Goal: Task Accomplishment & Management: Manage account settings

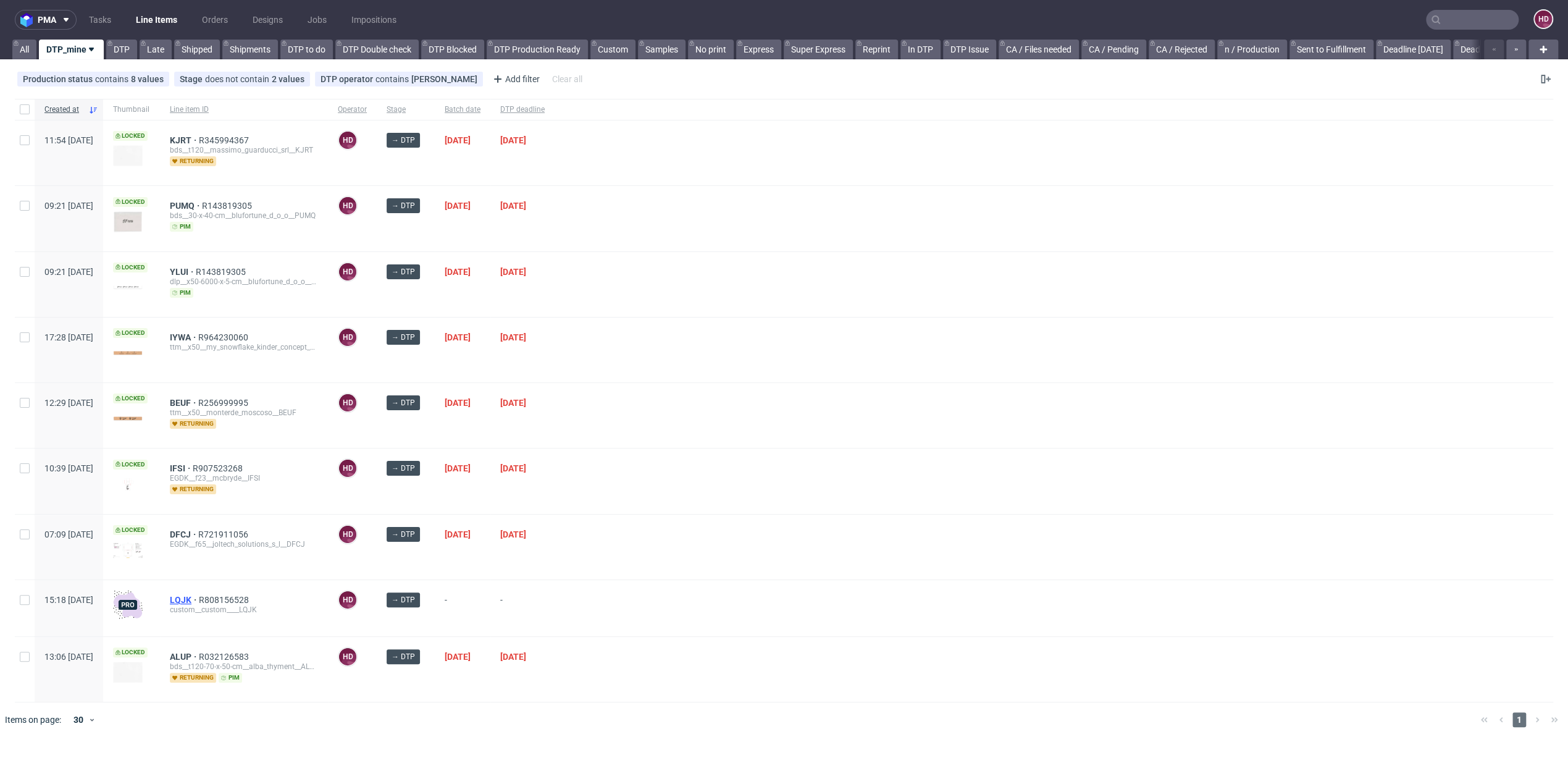
click at [199, 595] on span "LQJK" at bounding box center [184, 599] width 29 height 10
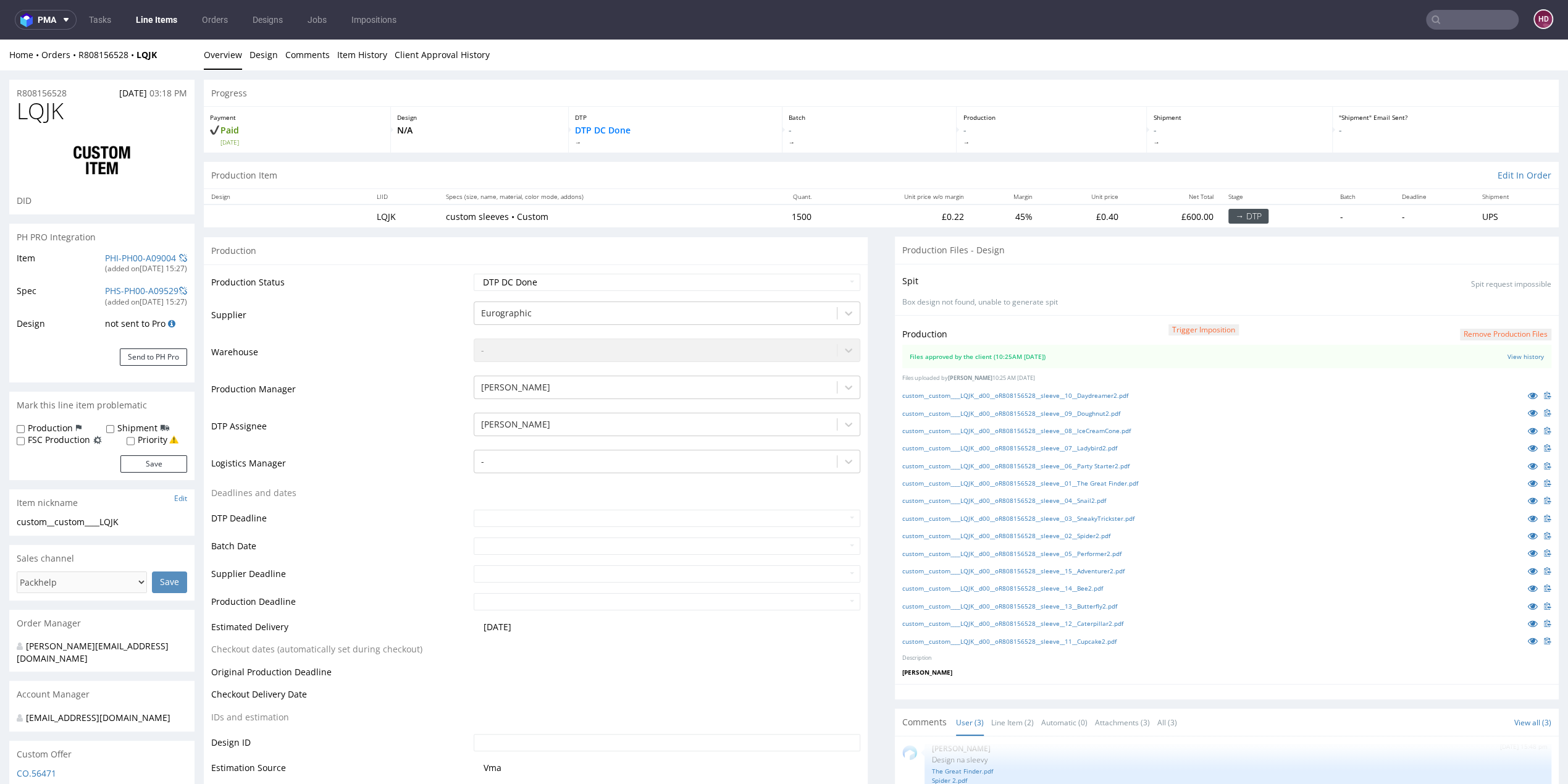
click at [148, 23] on link "Line Items" at bounding box center [156, 20] width 56 height 20
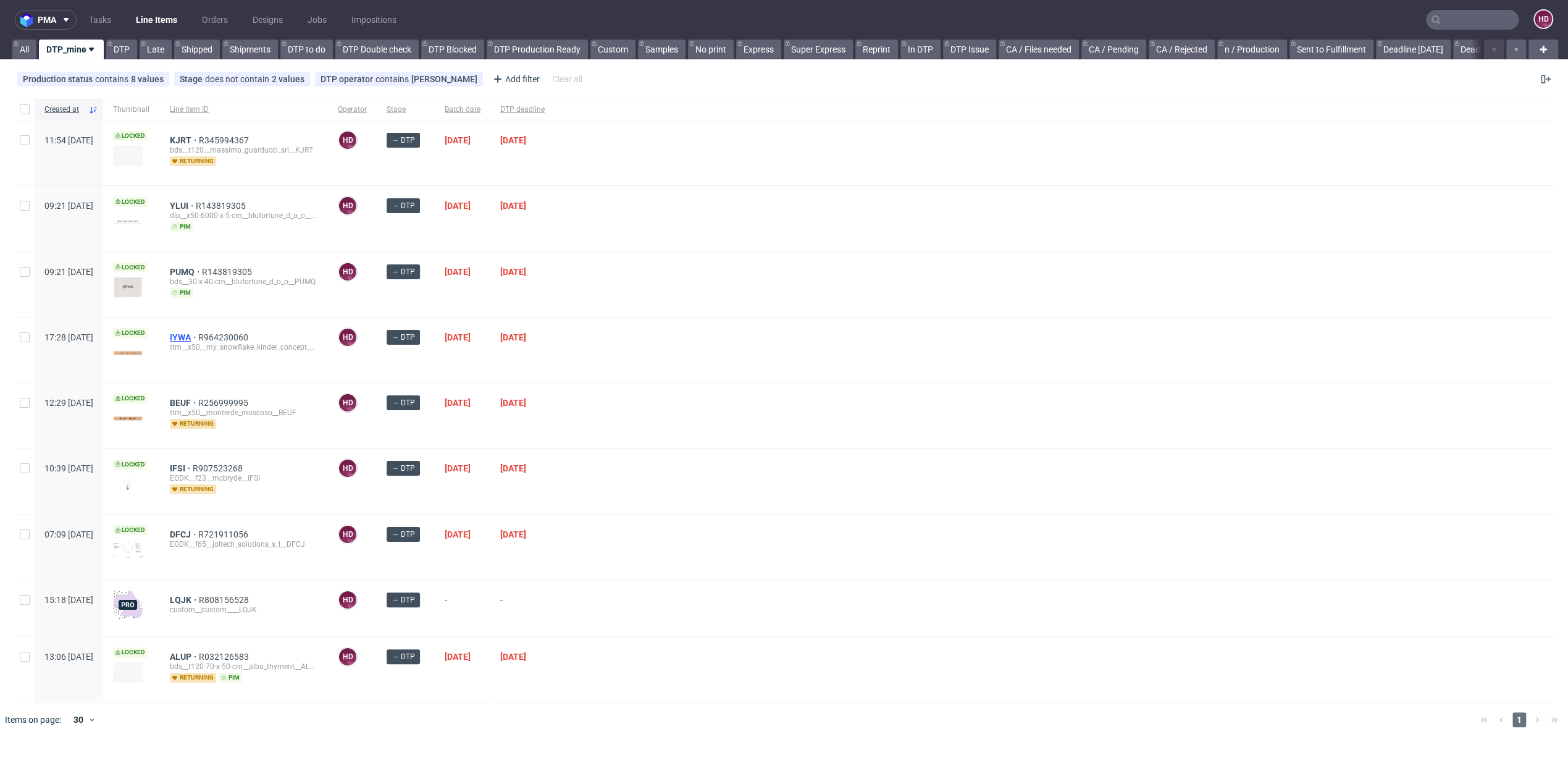
click at [198, 335] on span "IYWA" at bounding box center [184, 337] width 28 height 10
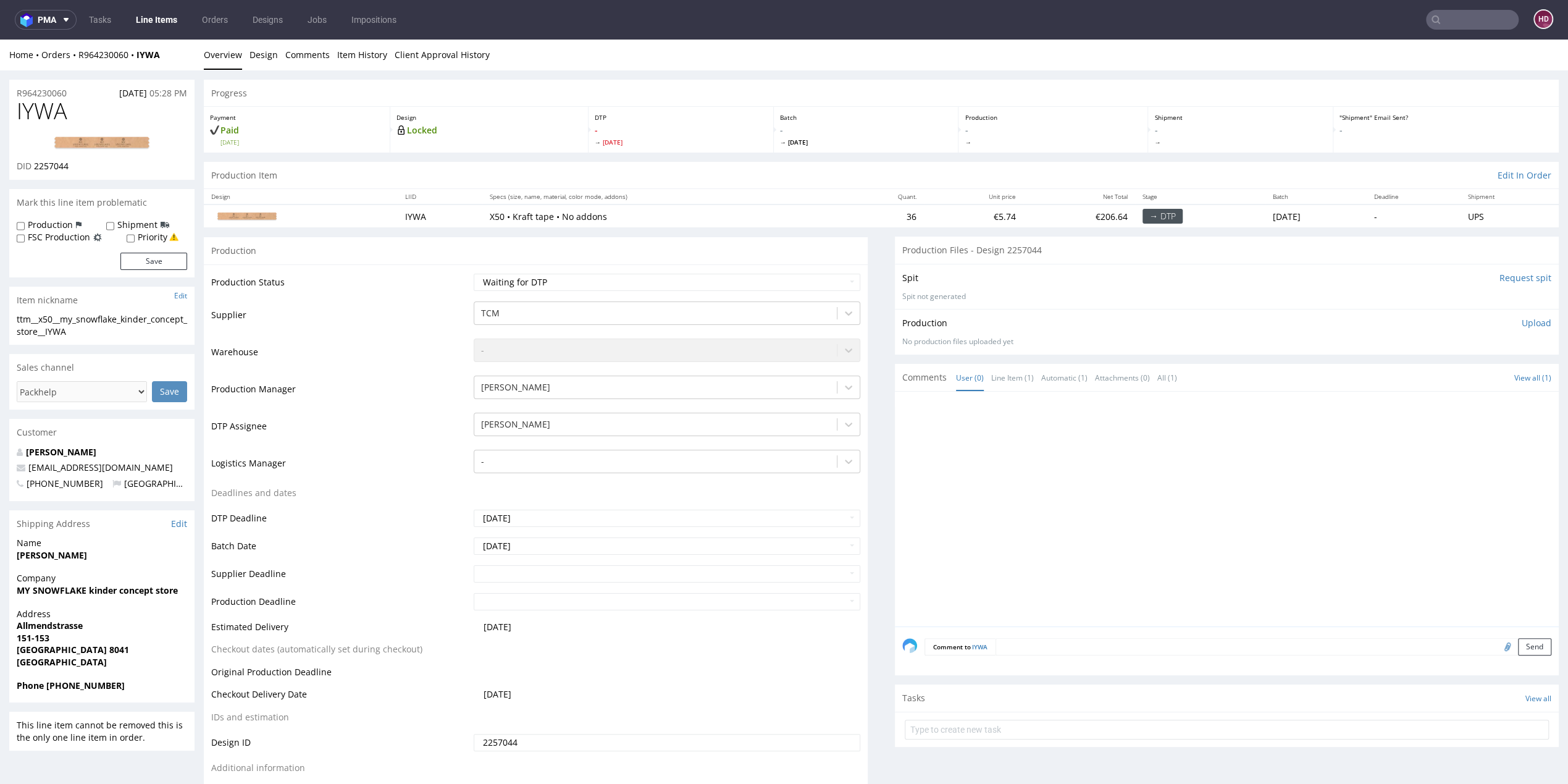
click at [280, 54] on li "Design" at bounding box center [268, 55] width 36 height 12
click at [611, 290] on td "Waiting for Artwork Waiting for Diecut Waiting for Mockup Waiting for DTP Waiti…" at bounding box center [666, 286] width 390 height 28
click at [594, 278] on select "Waiting for Artwork Waiting for Diecut Waiting for Mockup Waiting for DTP Waiti…" at bounding box center [667, 282] width 387 height 17
select select "dtp_in_process"
click at [474, 274] on select "Waiting for Artwork Waiting for Diecut Waiting for Mockup Waiting for DTP Waiti…" at bounding box center [667, 282] width 387 height 17
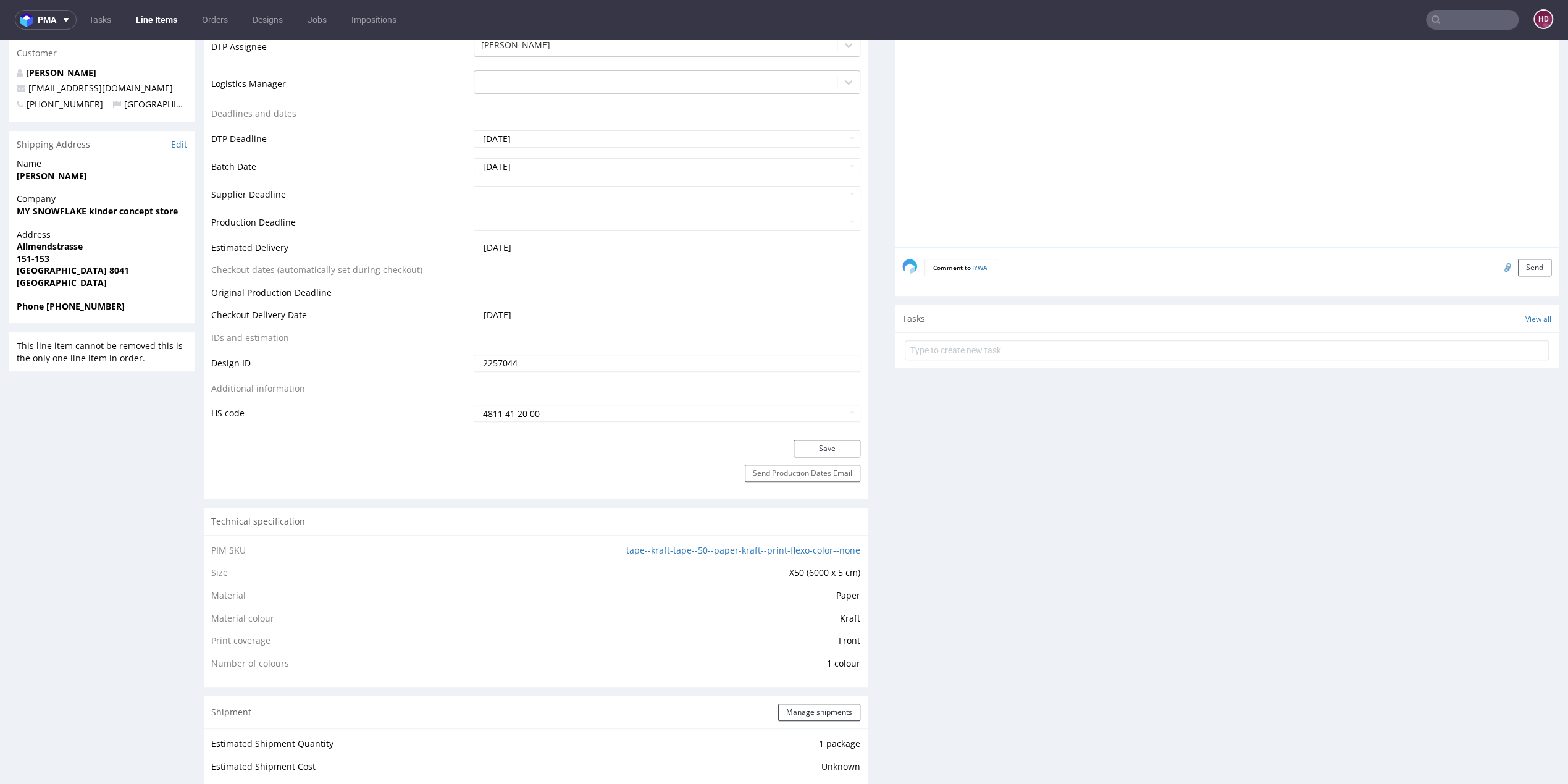
scroll to position [383, 0]
click at [793, 446] on button "Save" at bounding box center [826, 445] width 67 height 17
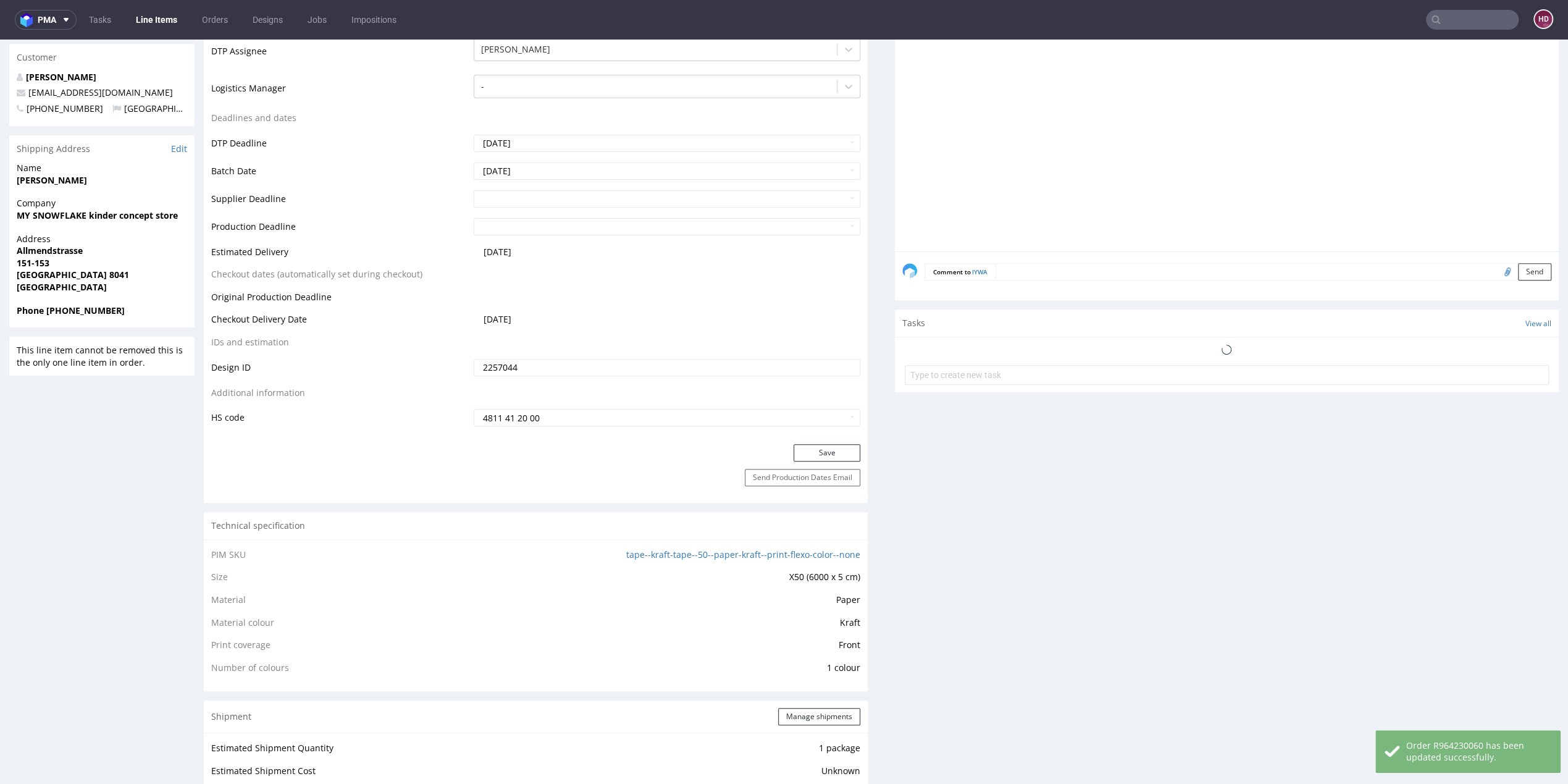
scroll to position [0, 0]
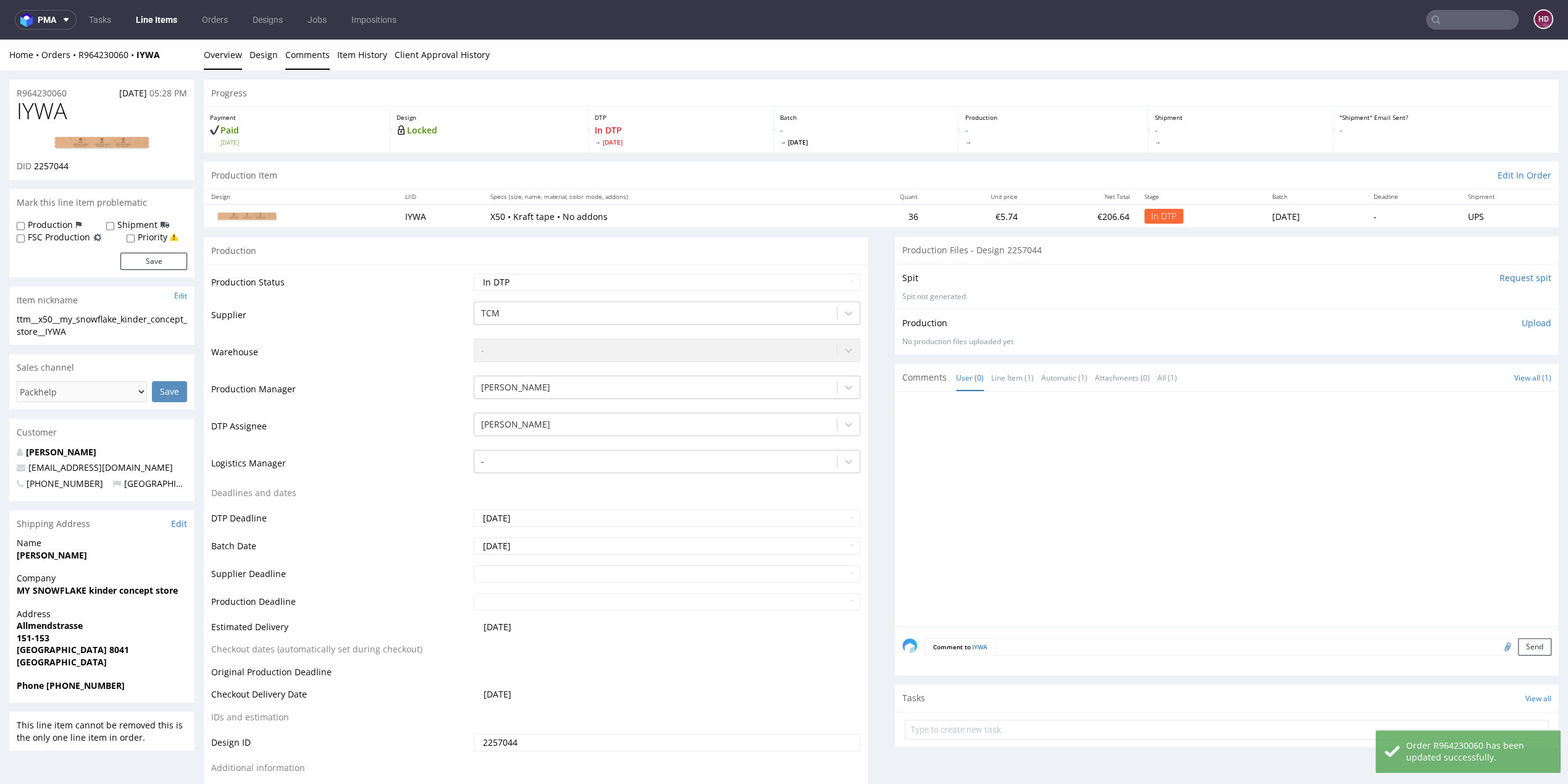
click at [286, 56] on link "Comments" at bounding box center [307, 55] width 44 height 30
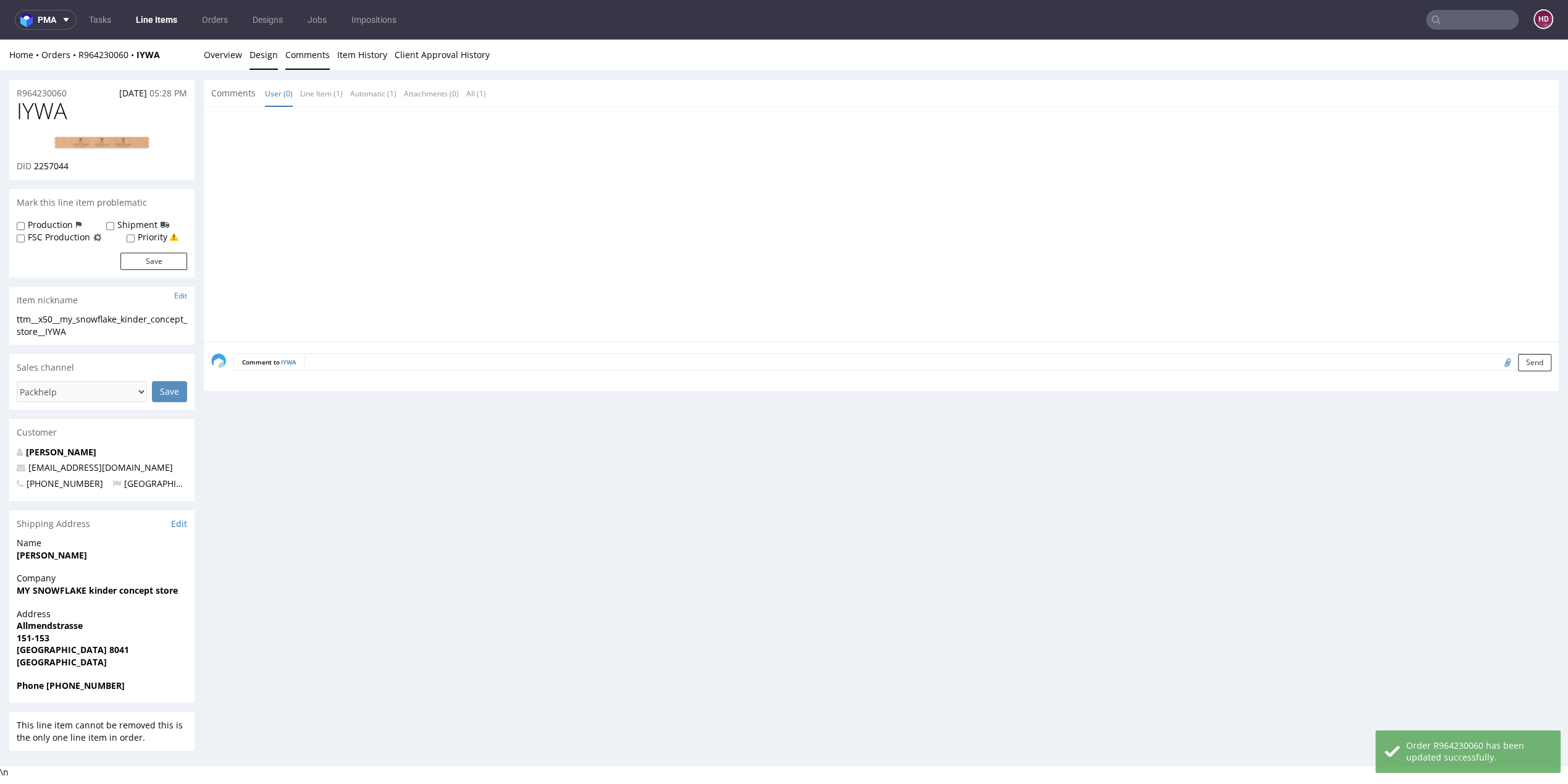
click at [264, 53] on link "Design" at bounding box center [264, 55] width 28 height 30
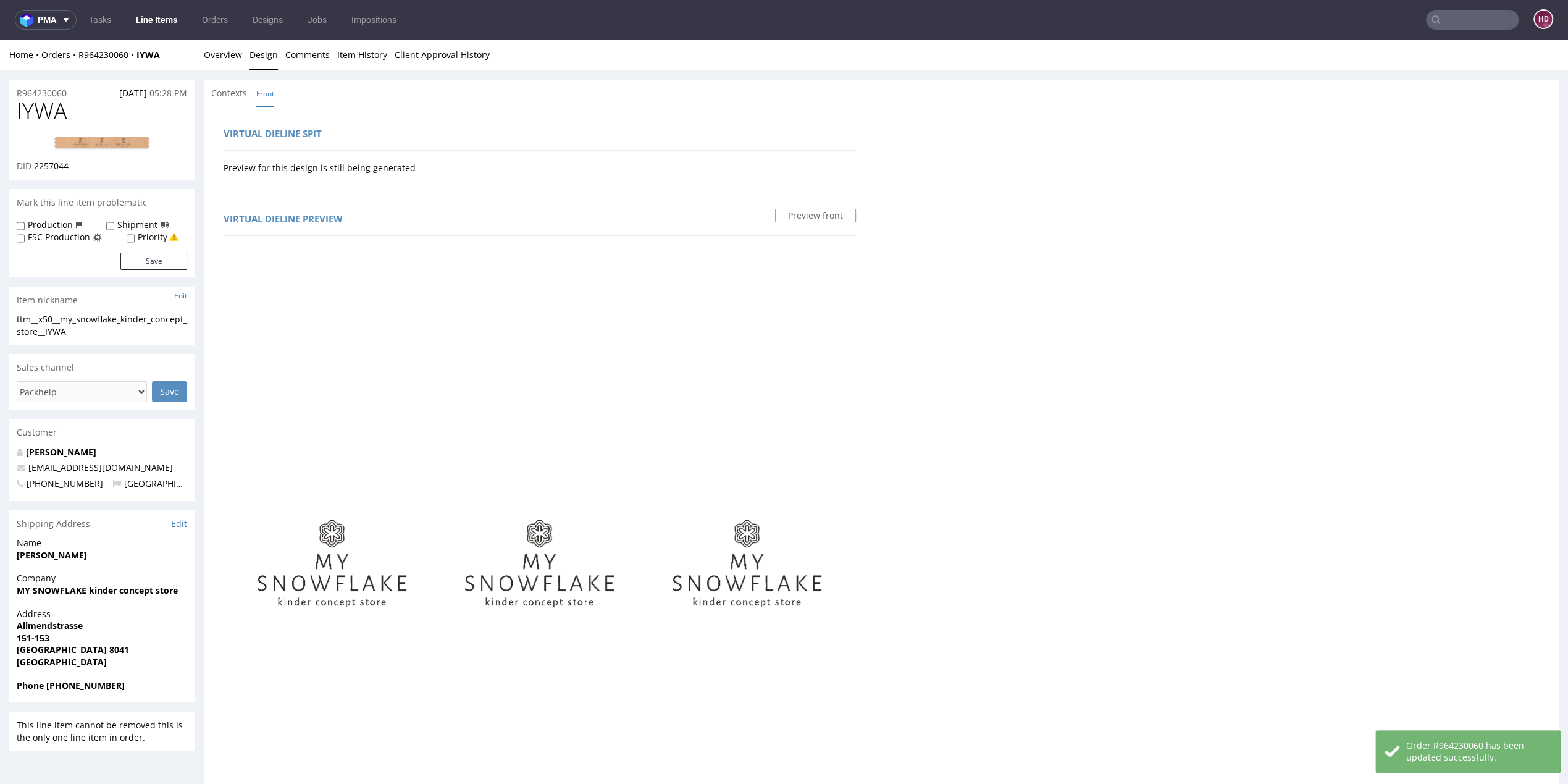
click at [264, 53] on link "Design" at bounding box center [264, 55] width 28 height 30
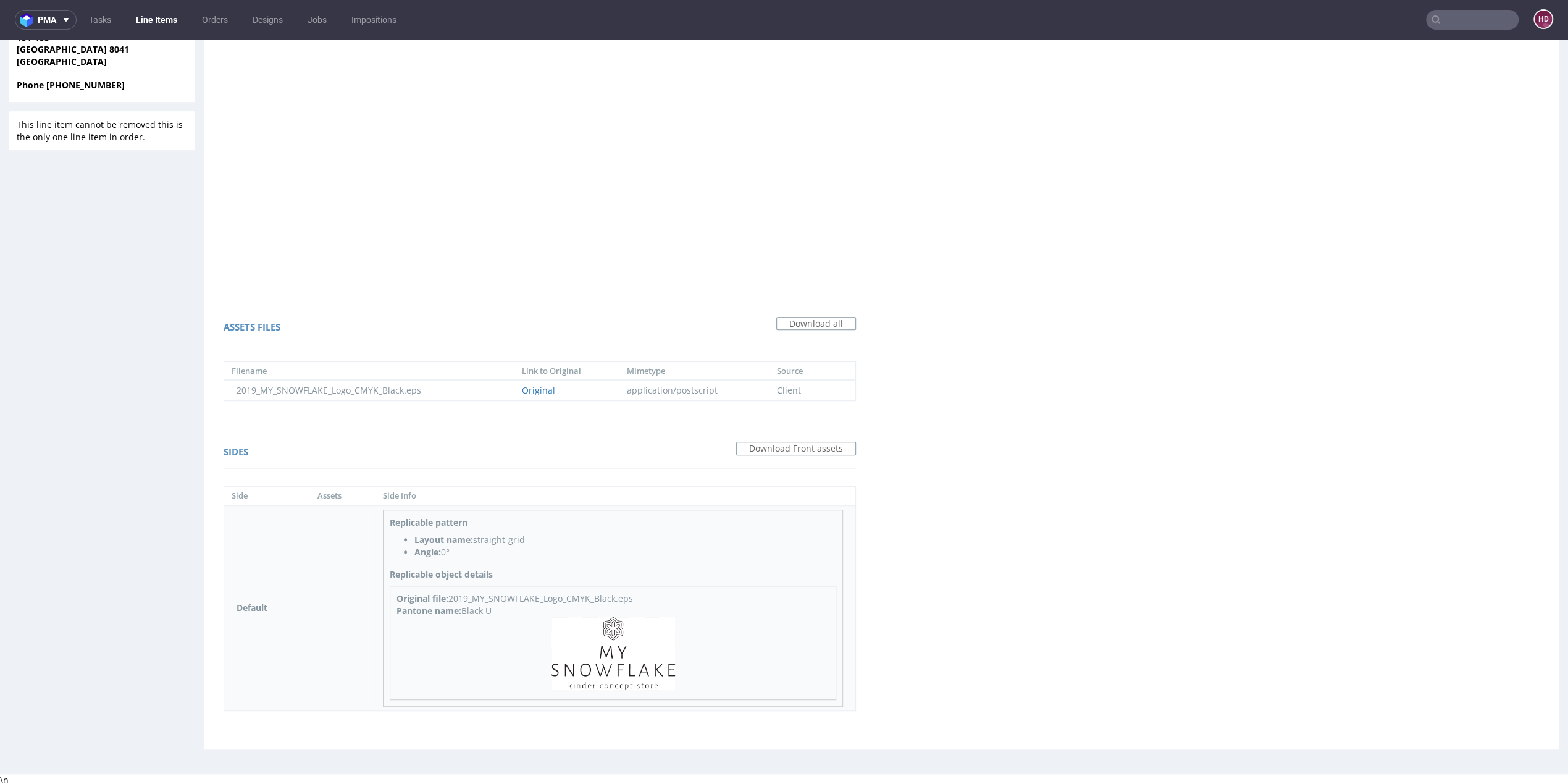
click at [615, 646] on img at bounding box center [613, 653] width 124 height 73
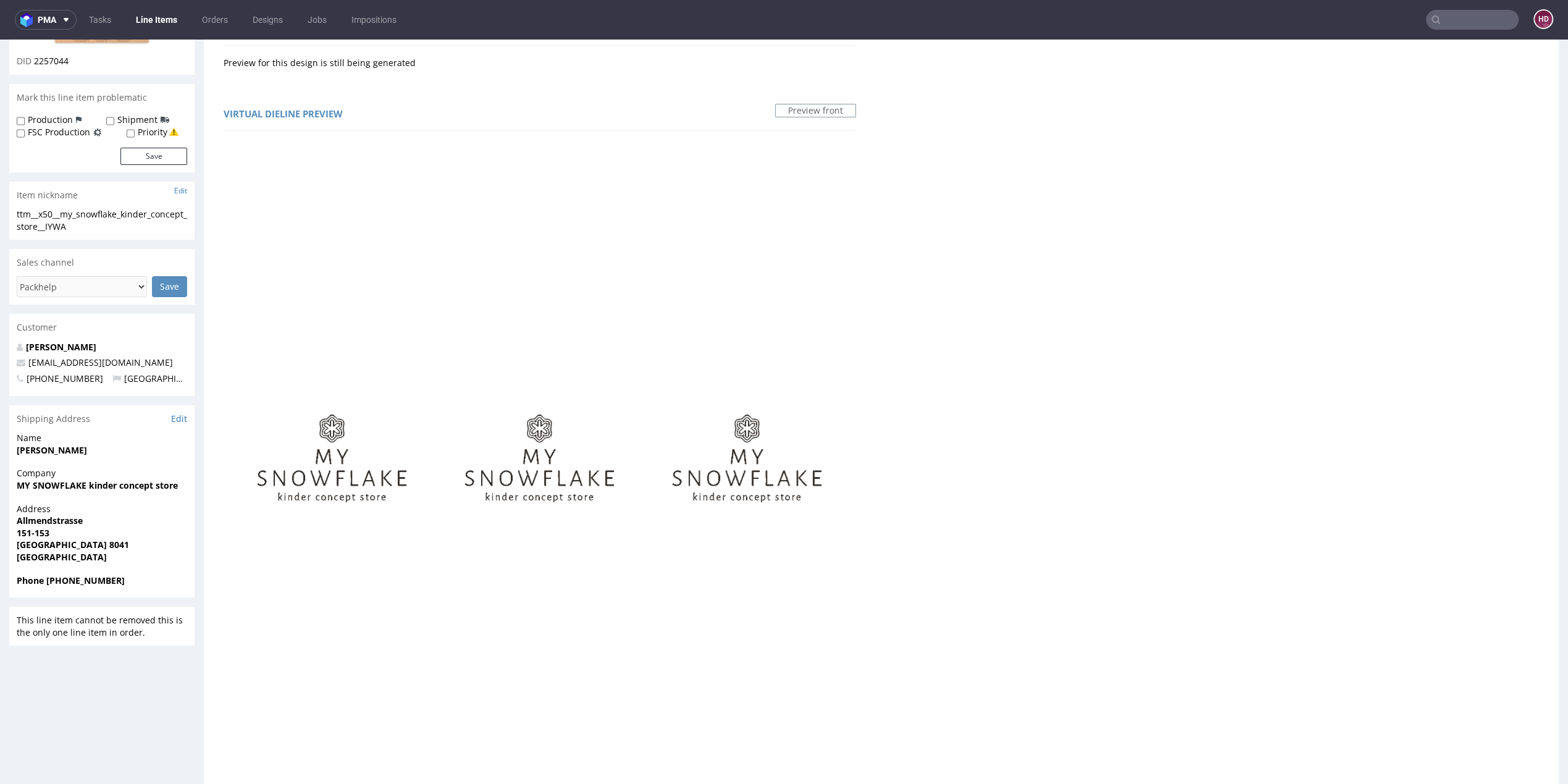
scroll to position [0, 0]
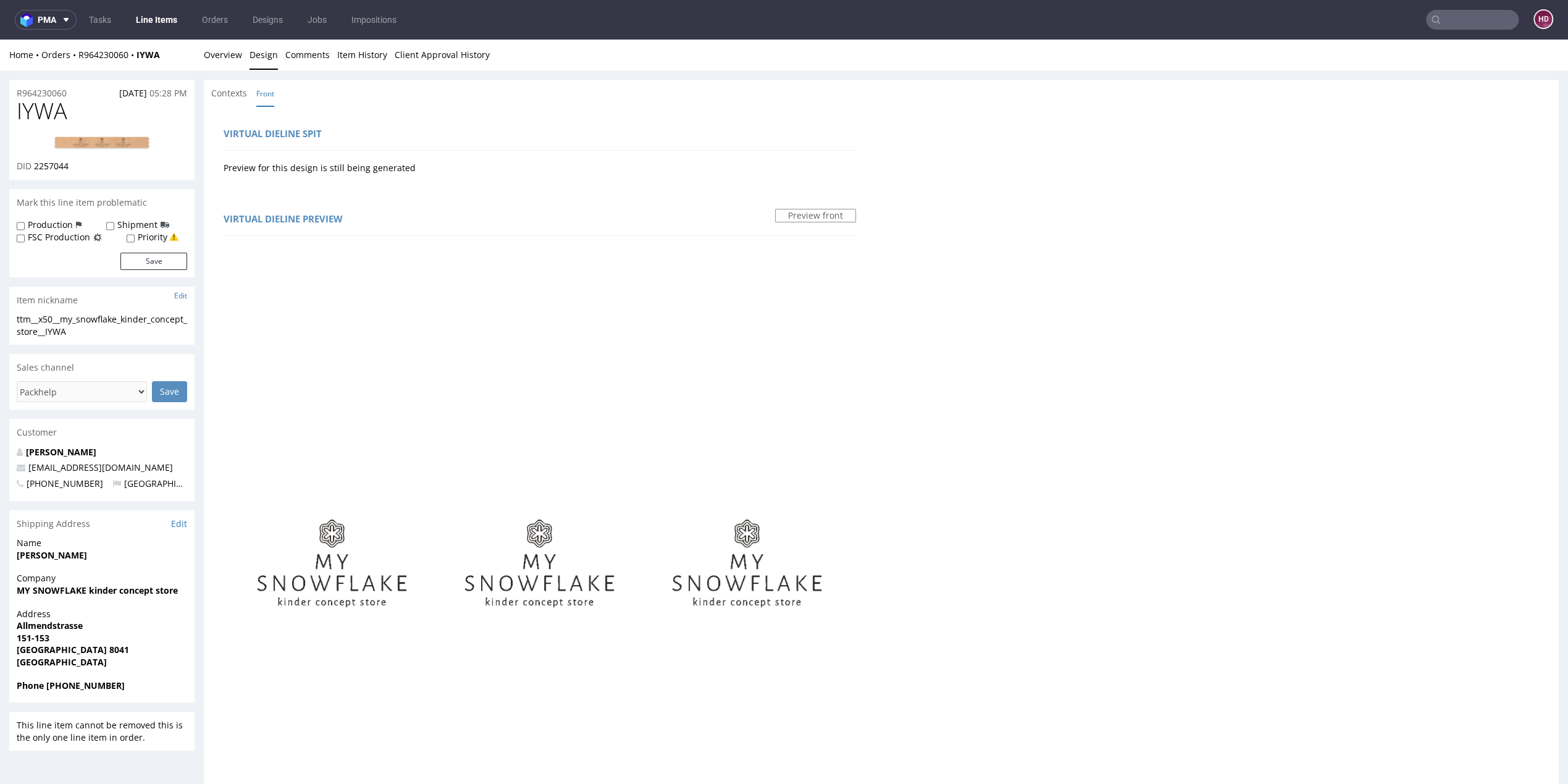
click at [82, 143] on img at bounding box center [102, 143] width 99 height 15
drag, startPoint x: 91, startPoint y: 118, endPoint x: -7, endPoint y: 120, distance: 98.0
click at [0, 120] on html "Production Shipped DTP Orders Offers Shipments Designs Promotions Users Jobs Ad…" at bounding box center [784, 713] width 1568 height 1347
copy span "IYWA"
drag, startPoint x: 79, startPoint y: 161, endPoint x: 33, endPoint y: 167, distance: 46.4
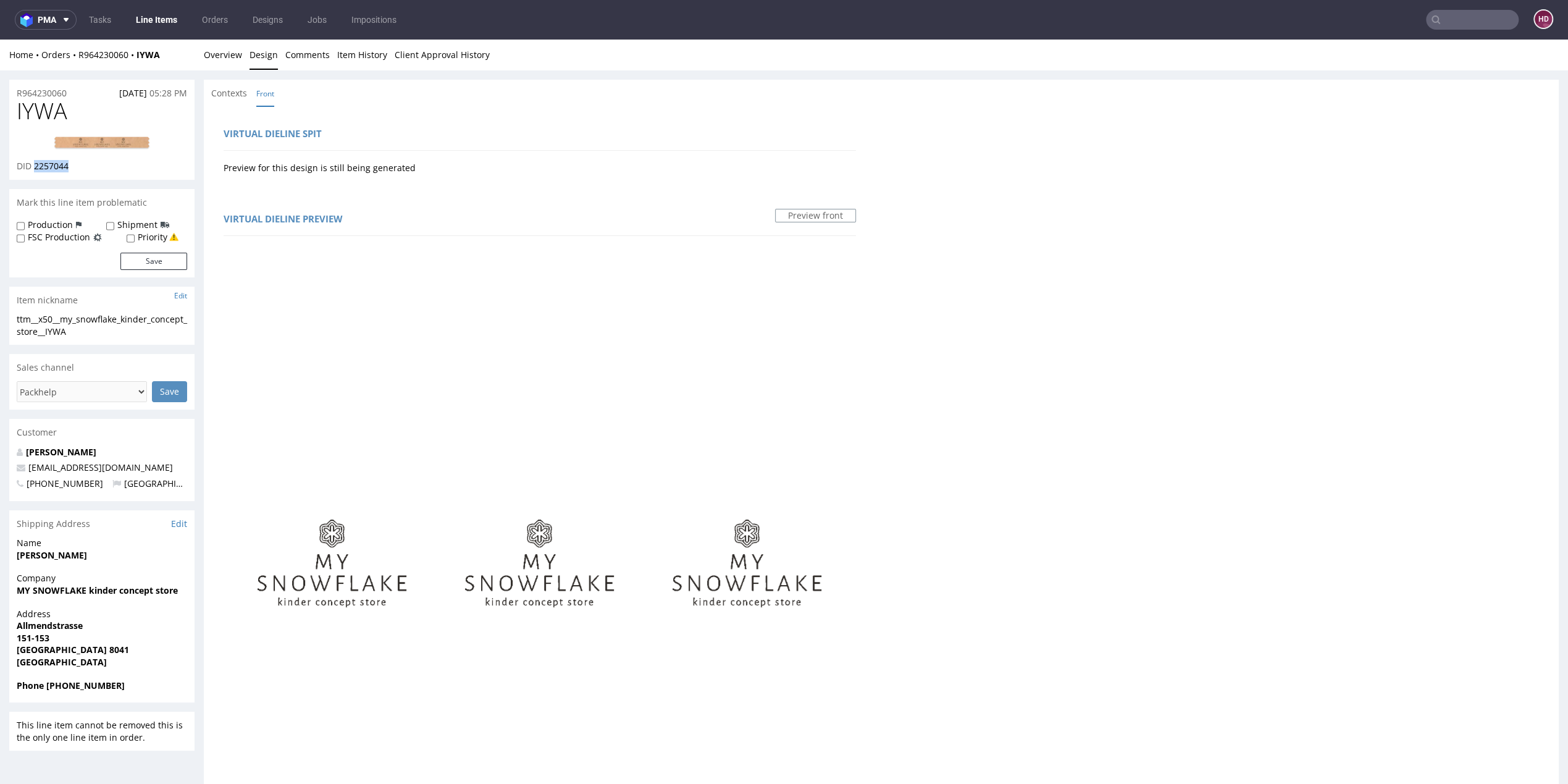
click at [33, 167] on div "DID 2257044" at bounding box center [101, 166] width 170 height 12
copy span "2257044"
click at [83, 332] on div "ttm__x50__my_snowflake_kinder_concept_store__IYWA" at bounding box center [101, 326] width 170 height 24
drag, startPoint x: 83, startPoint y: 332, endPoint x: -7, endPoint y: 323, distance: 90.4
click at [0, 323] on html "Production Shipped DTP Orders Offers Shipments Designs Promotions Users Jobs Ad…" at bounding box center [784, 713] width 1568 height 1347
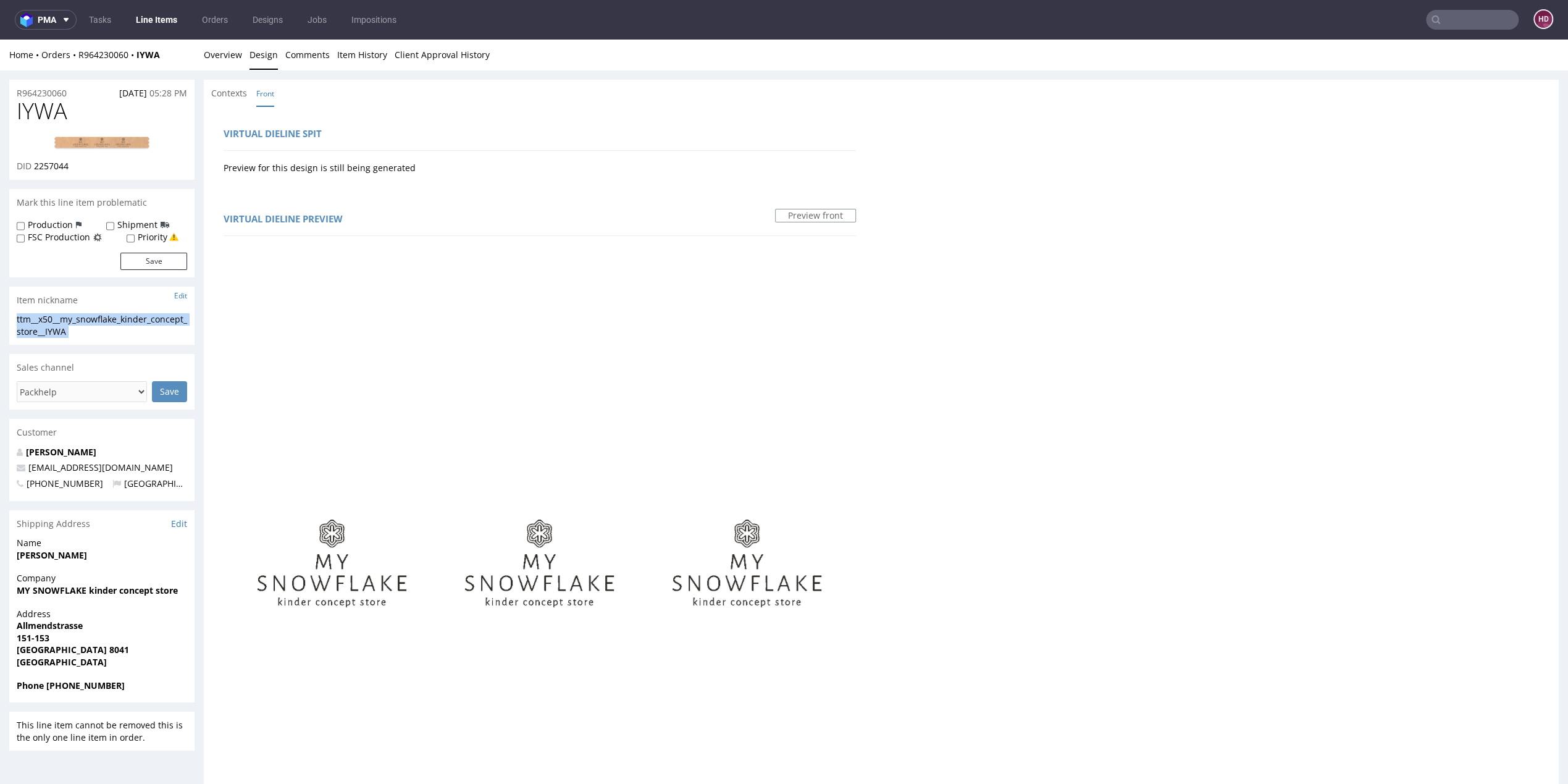
copy div "ttm__x50__my_snowflake_kinder_concept_store__IYWA Update"
drag, startPoint x: 58, startPoint y: 89, endPoint x: -7, endPoint y: 80, distance: 65.6
click at [0, 80] on html "Production Shipped DTP Orders Offers Shipments Designs Promotions Users Jobs Ad…" at bounding box center [784, 713] width 1568 height 1347
copy p "R964230060"
drag, startPoint x: 86, startPoint y: 164, endPoint x: 34, endPoint y: 162, distance: 52.0
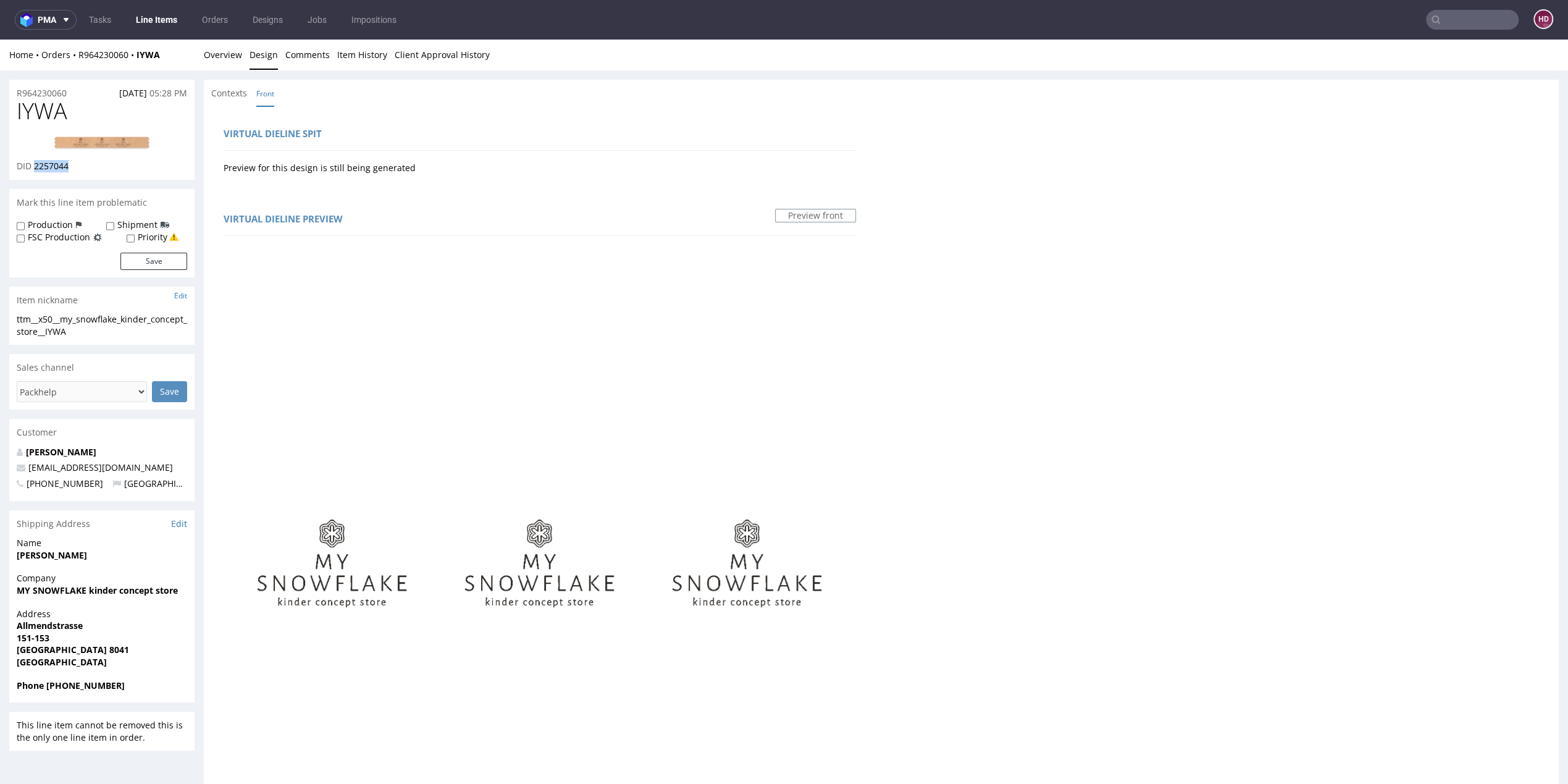
click at [34, 162] on div "DID 2257044" at bounding box center [101, 166] width 170 height 12
copy span "2257044"
click at [1396, 352] on div "Virtual dieline spit Preview for this design is still being generated Virtual d…" at bounding box center [881, 728] width 1355 height 1244
click at [211, 51] on link "Overview" at bounding box center [223, 55] width 38 height 30
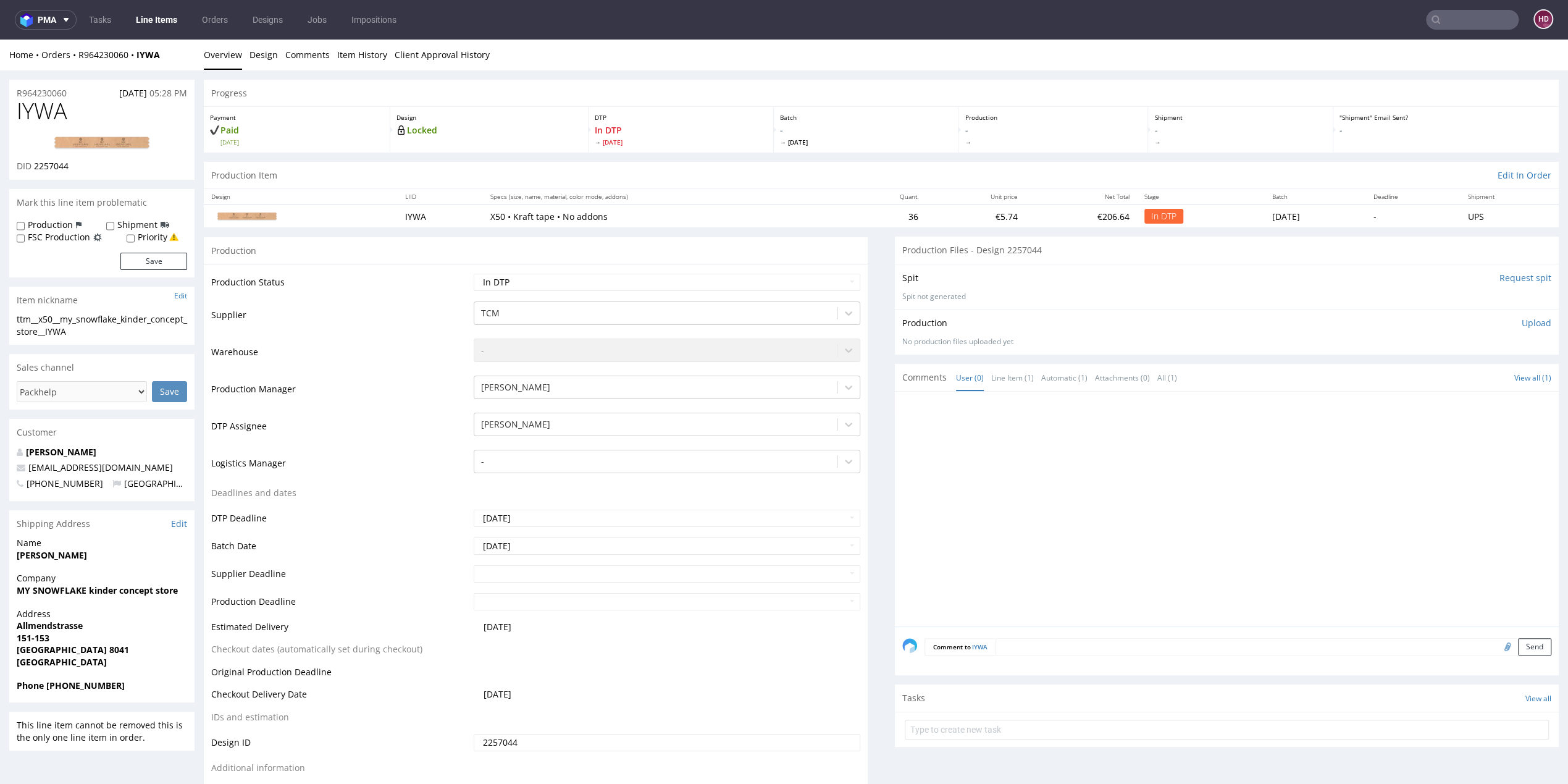
click at [1522, 320] on p "Upload" at bounding box center [1537, 323] width 30 height 12
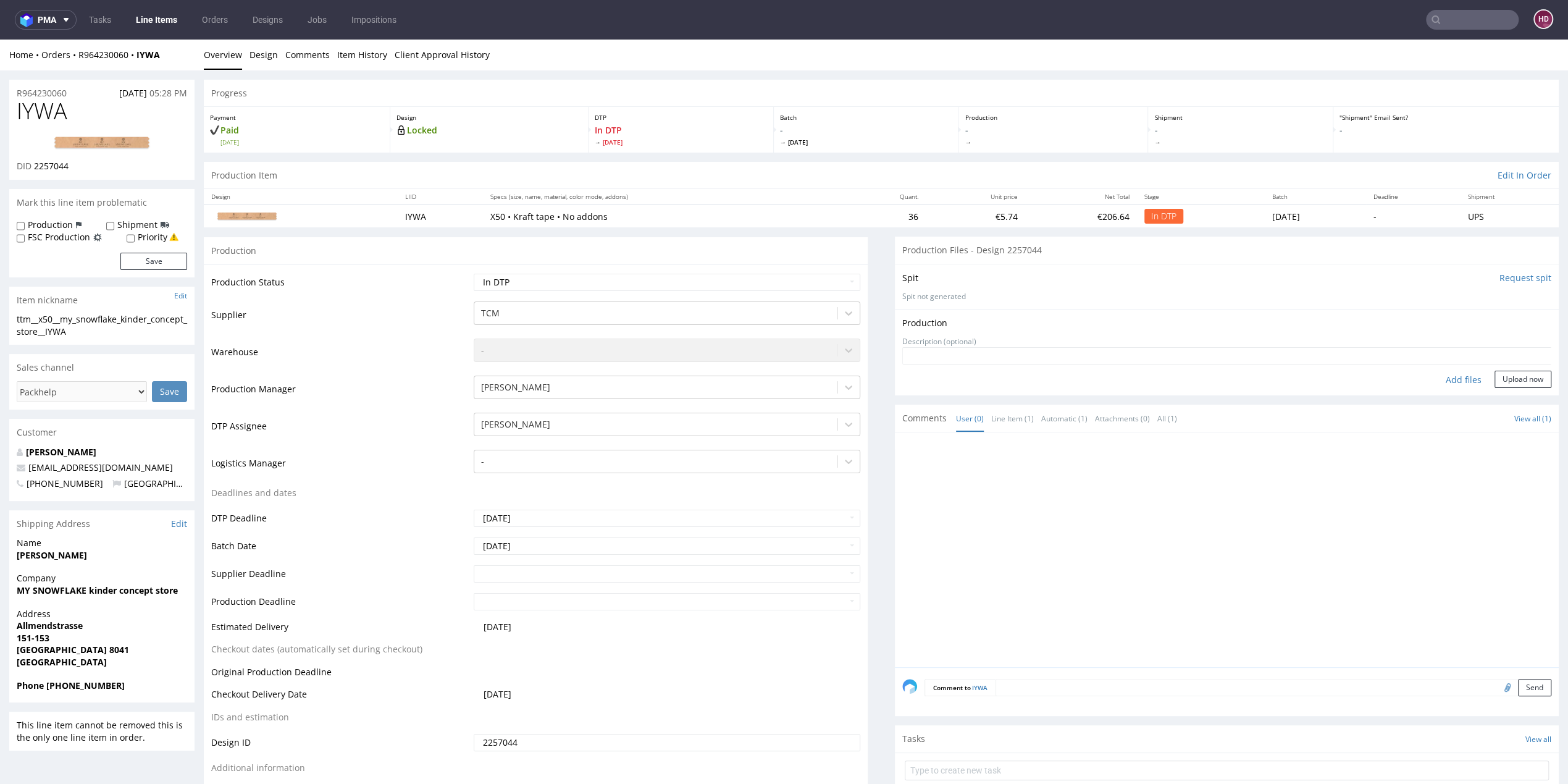
click at [1440, 377] on div "Add files" at bounding box center [1464, 380] width 61 height 19
type input "C:\fakepath\ttm__x50__my_snowflake_kinder_concept_store__IYWA __d2257044__oR964…"
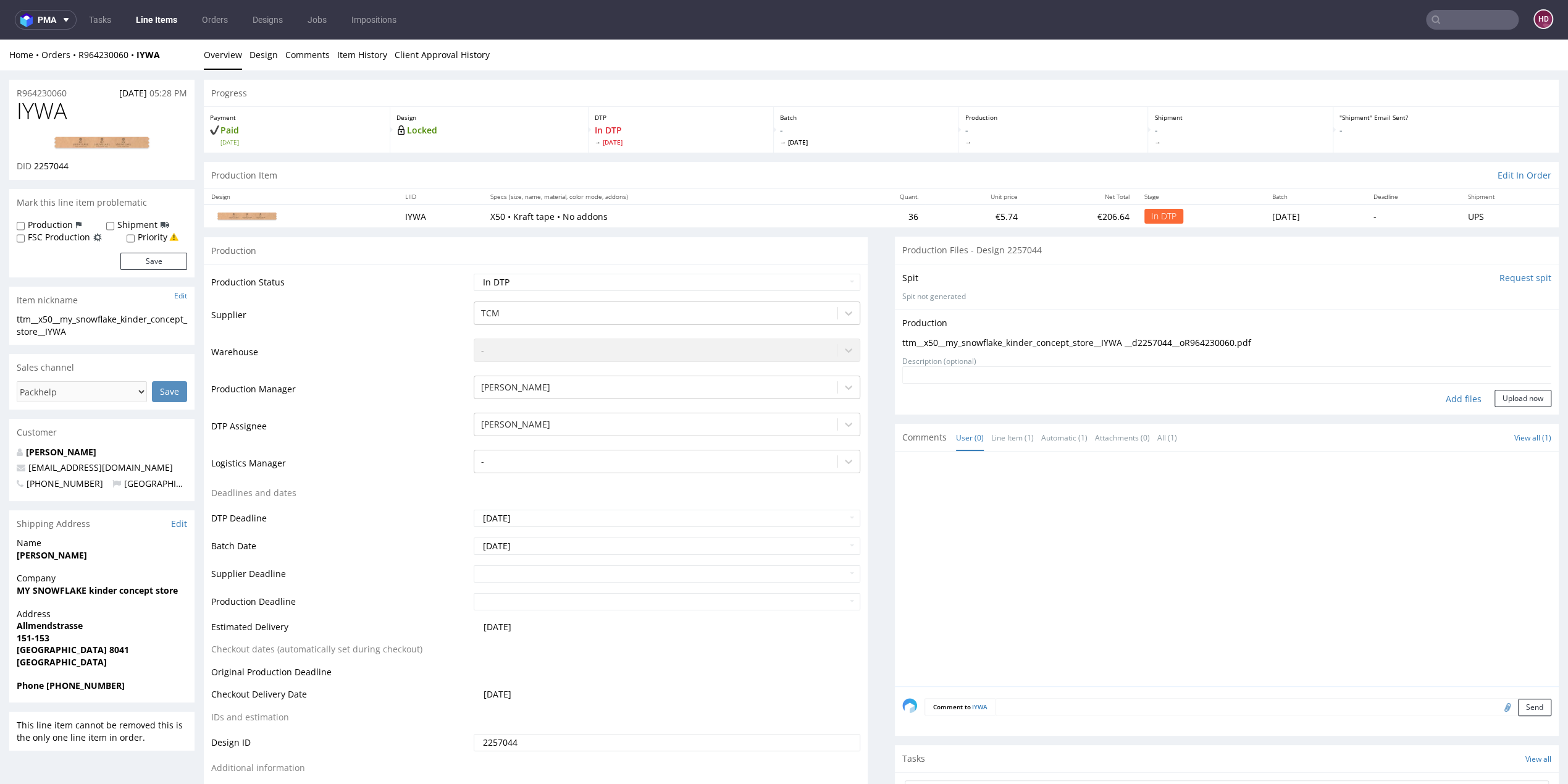
drag, startPoint x: 1507, startPoint y: 393, endPoint x: 1262, endPoint y: 333, distance: 252.2
click at [1507, 392] on button "Upload now" at bounding box center [1523, 398] width 57 height 17
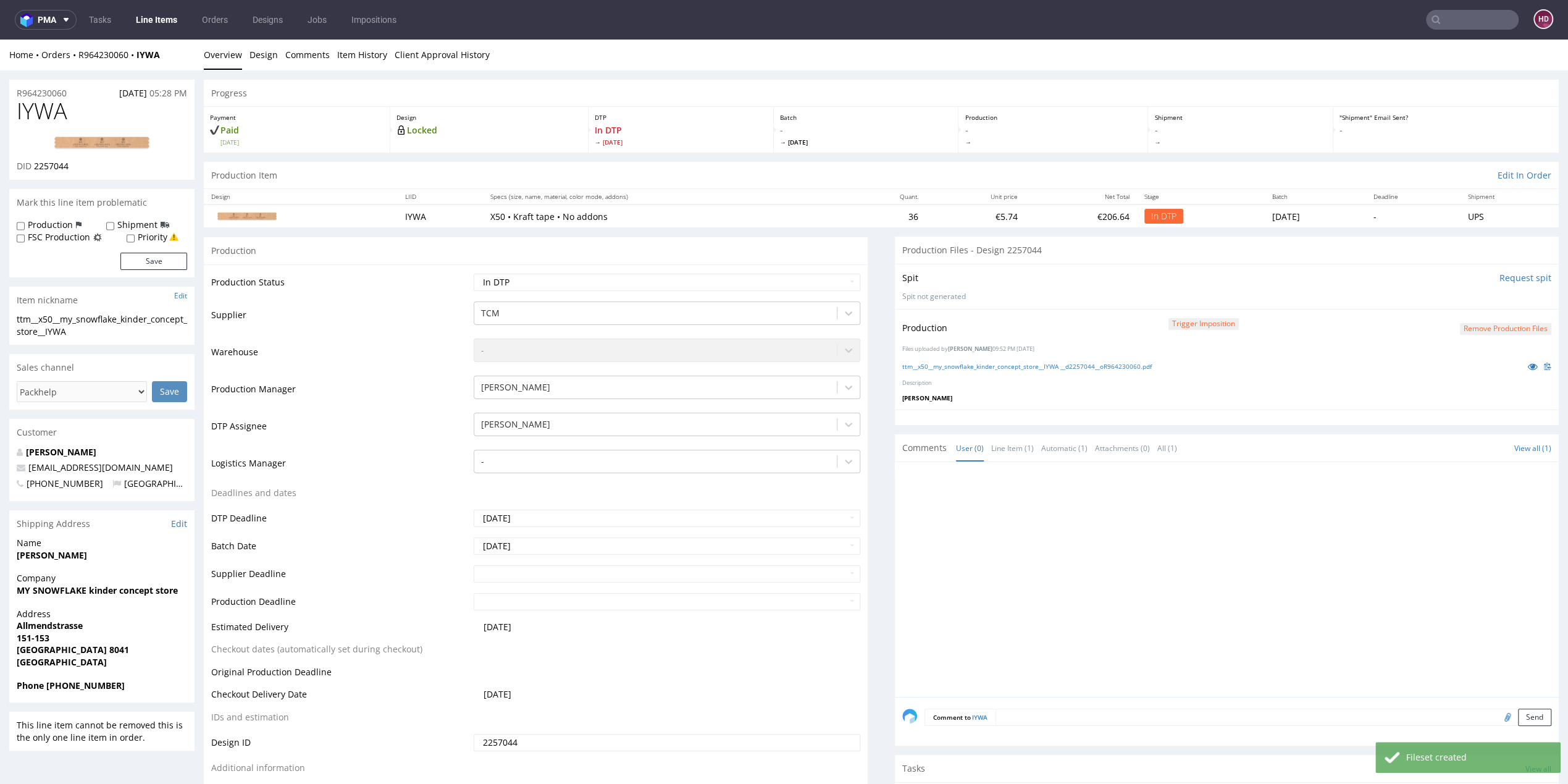
click at [724, 284] on select "Waiting for Artwork Waiting for Diecut Waiting for Mockup Waiting for DTP Waiti…" at bounding box center [667, 282] width 387 height 17
select select "dtp_production_ready"
click at [474, 274] on select "Waiting for Artwork Waiting for Diecut Waiting for Mockup Waiting for DTP Waiti…" at bounding box center [667, 282] width 387 height 17
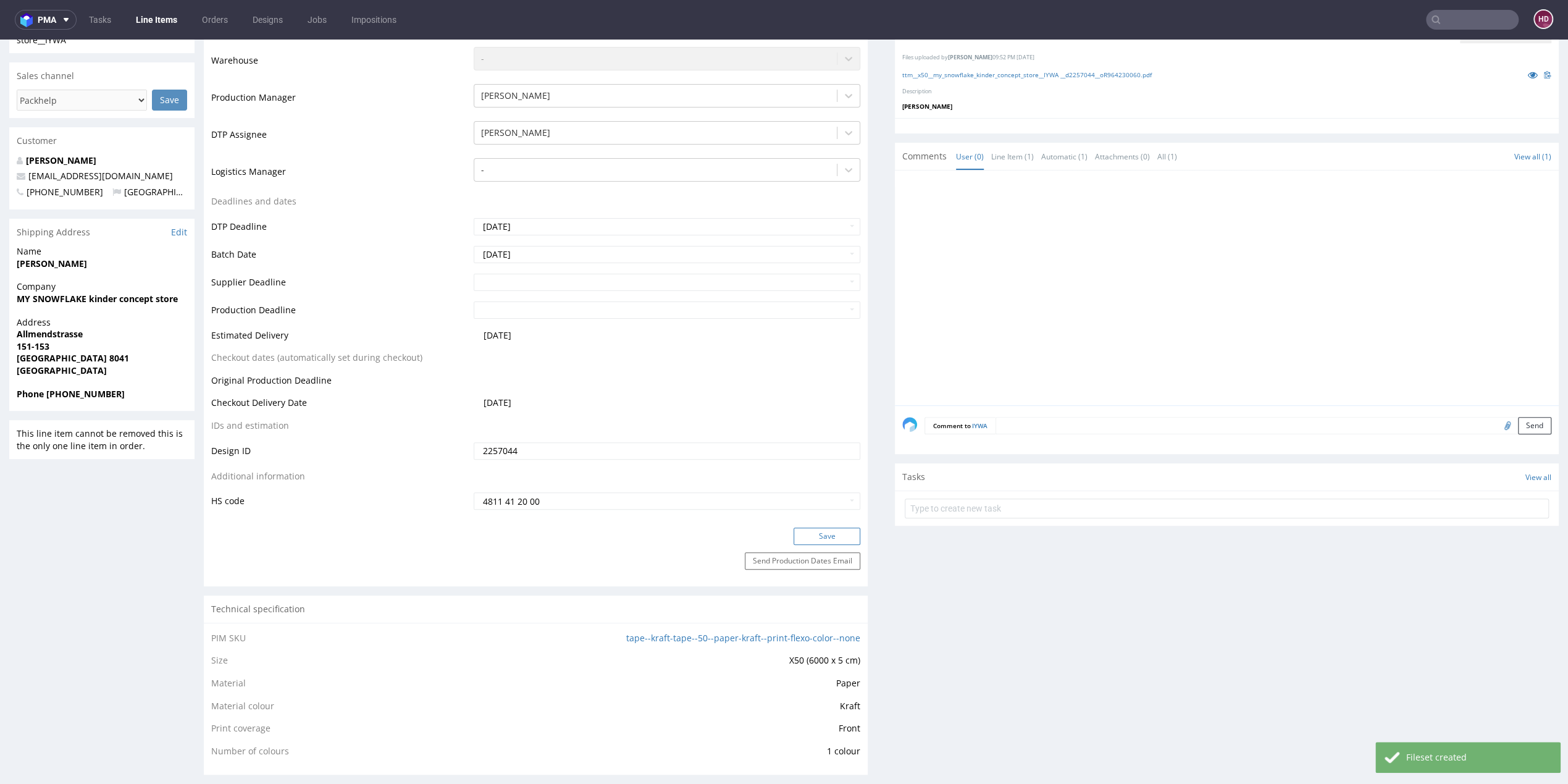
click at [830, 535] on button "Save" at bounding box center [826, 536] width 67 height 17
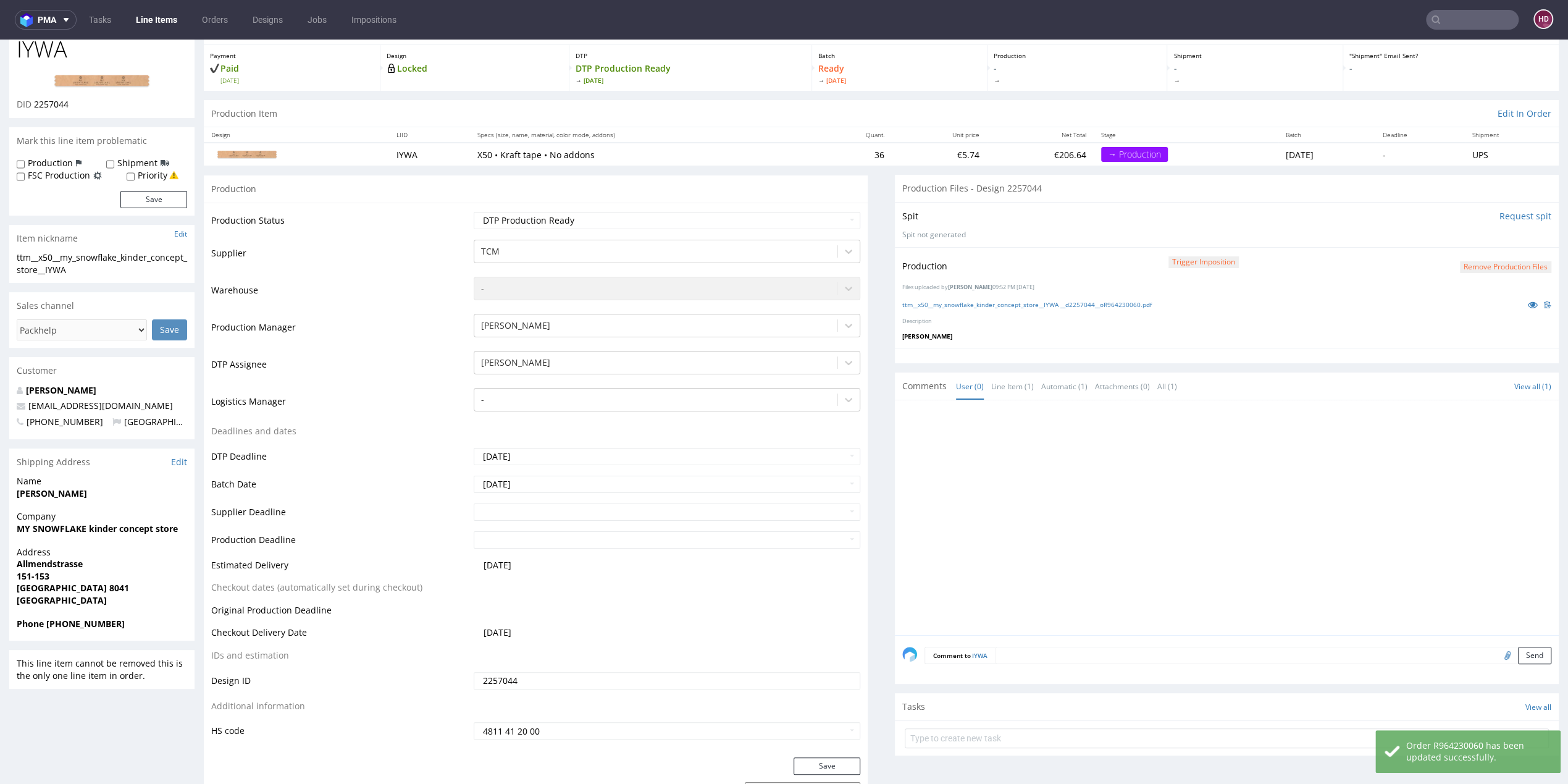
scroll to position [0, 0]
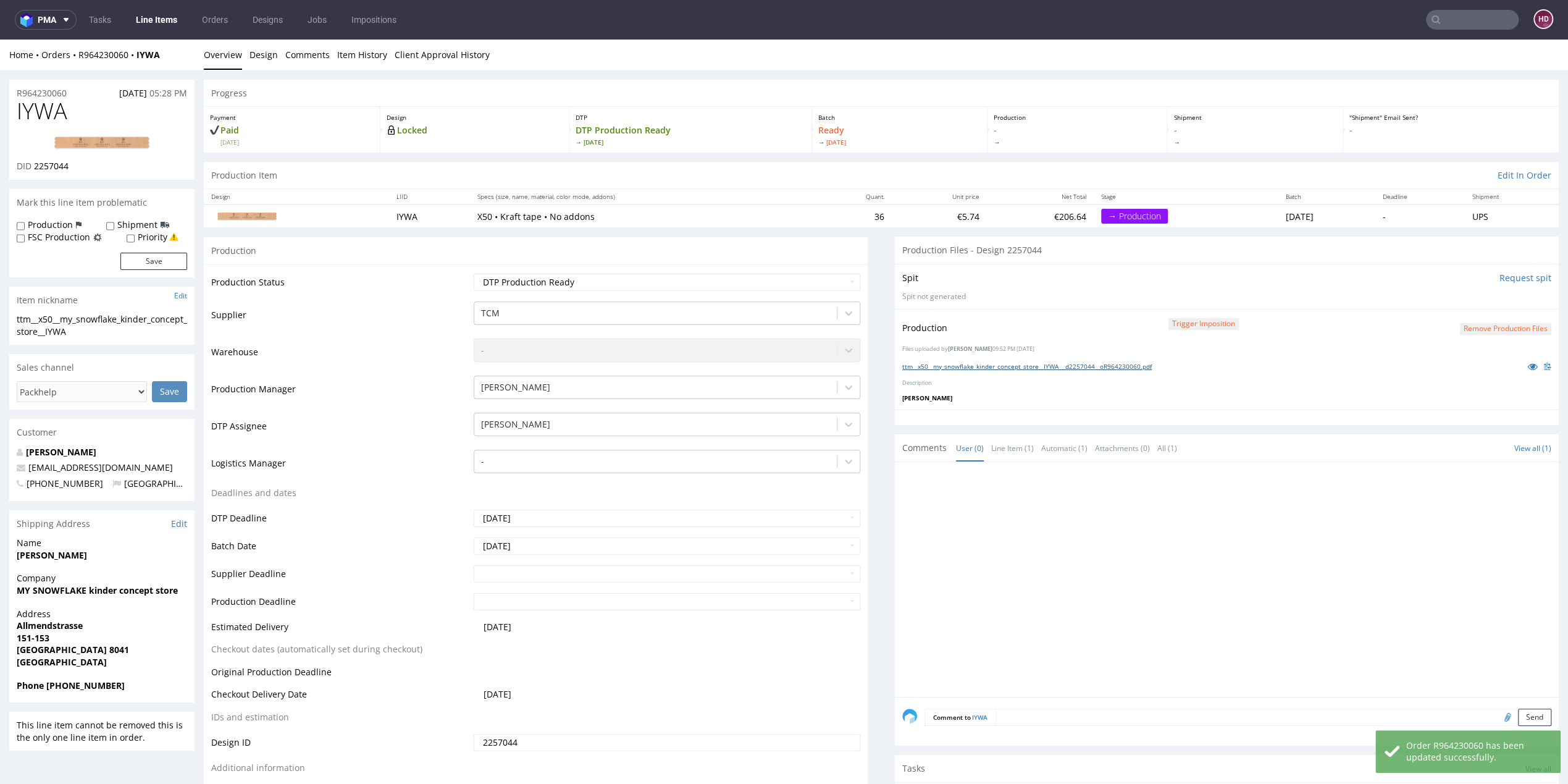
click at [951, 366] on link "ttm__x50__my_snowflake_kinder_concept_store__IYWA __d2257044__oR964230060.pdf" at bounding box center [1027, 367] width 250 height 9
click at [151, 27] on link "Line Items" at bounding box center [156, 20] width 56 height 20
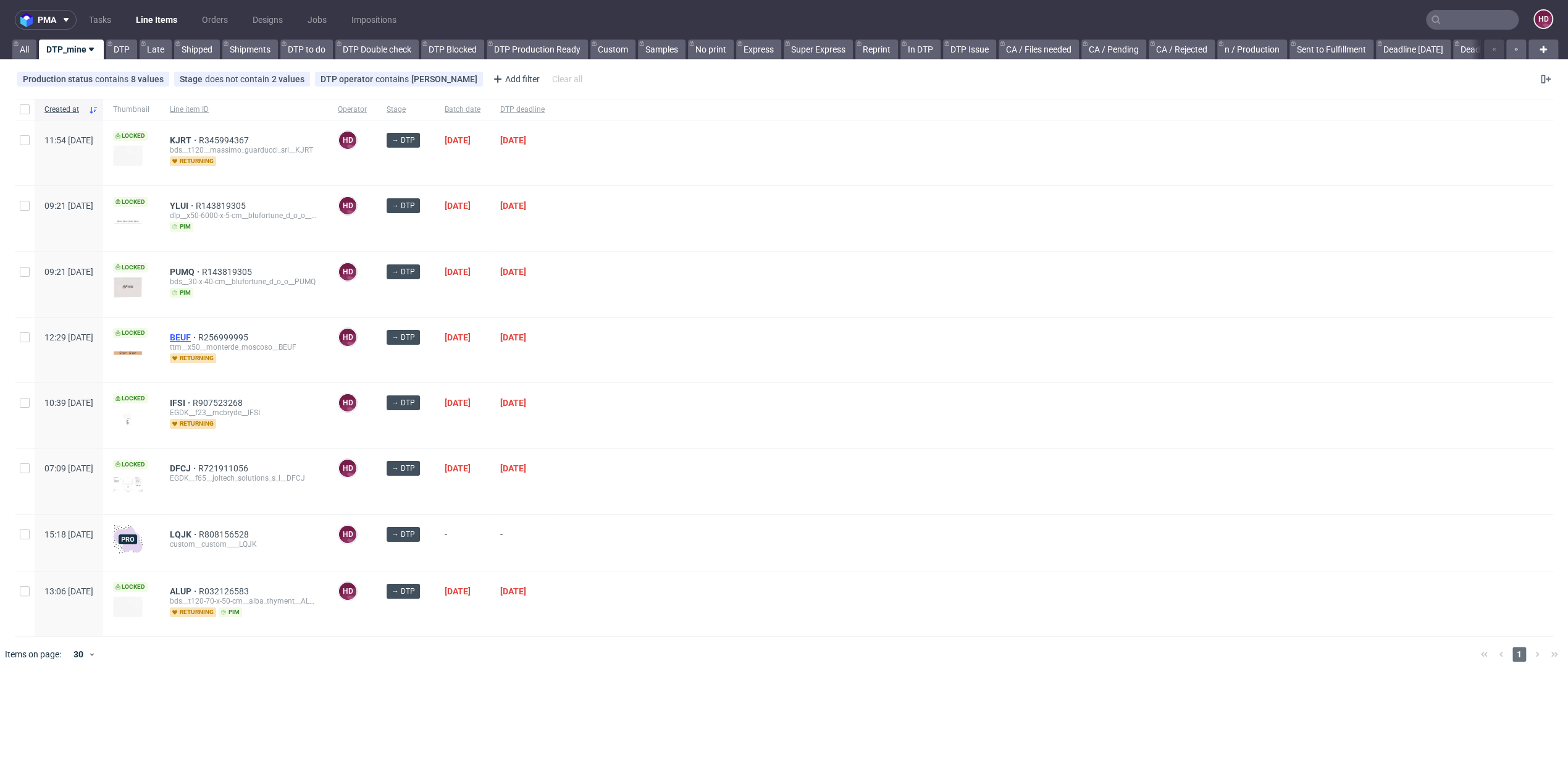
click at [198, 333] on span "BEUF" at bounding box center [184, 337] width 28 height 10
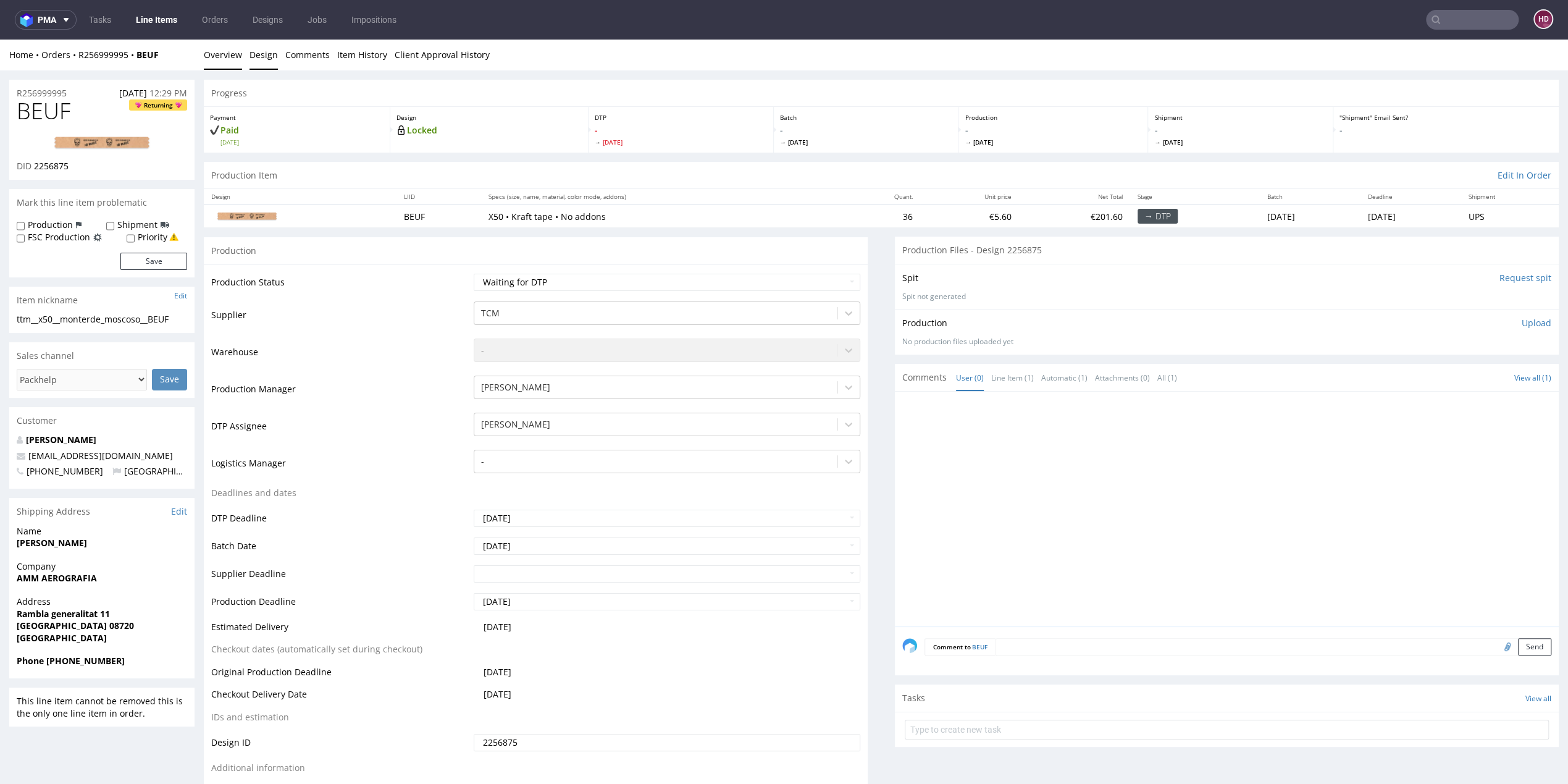
click at [267, 52] on link "Design" at bounding box center [264, 55] width 28 height 30
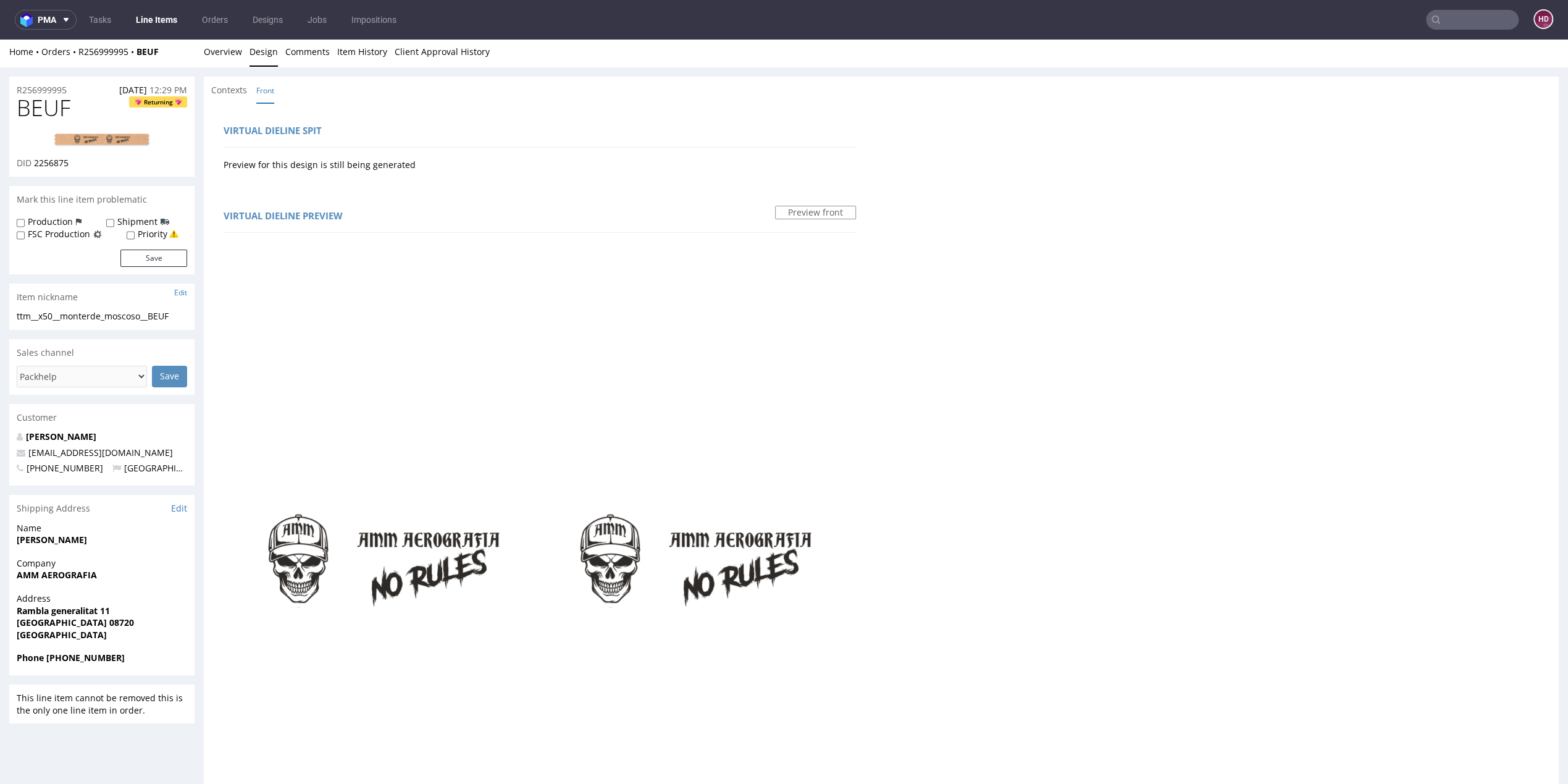
scroll to position [23, 0]
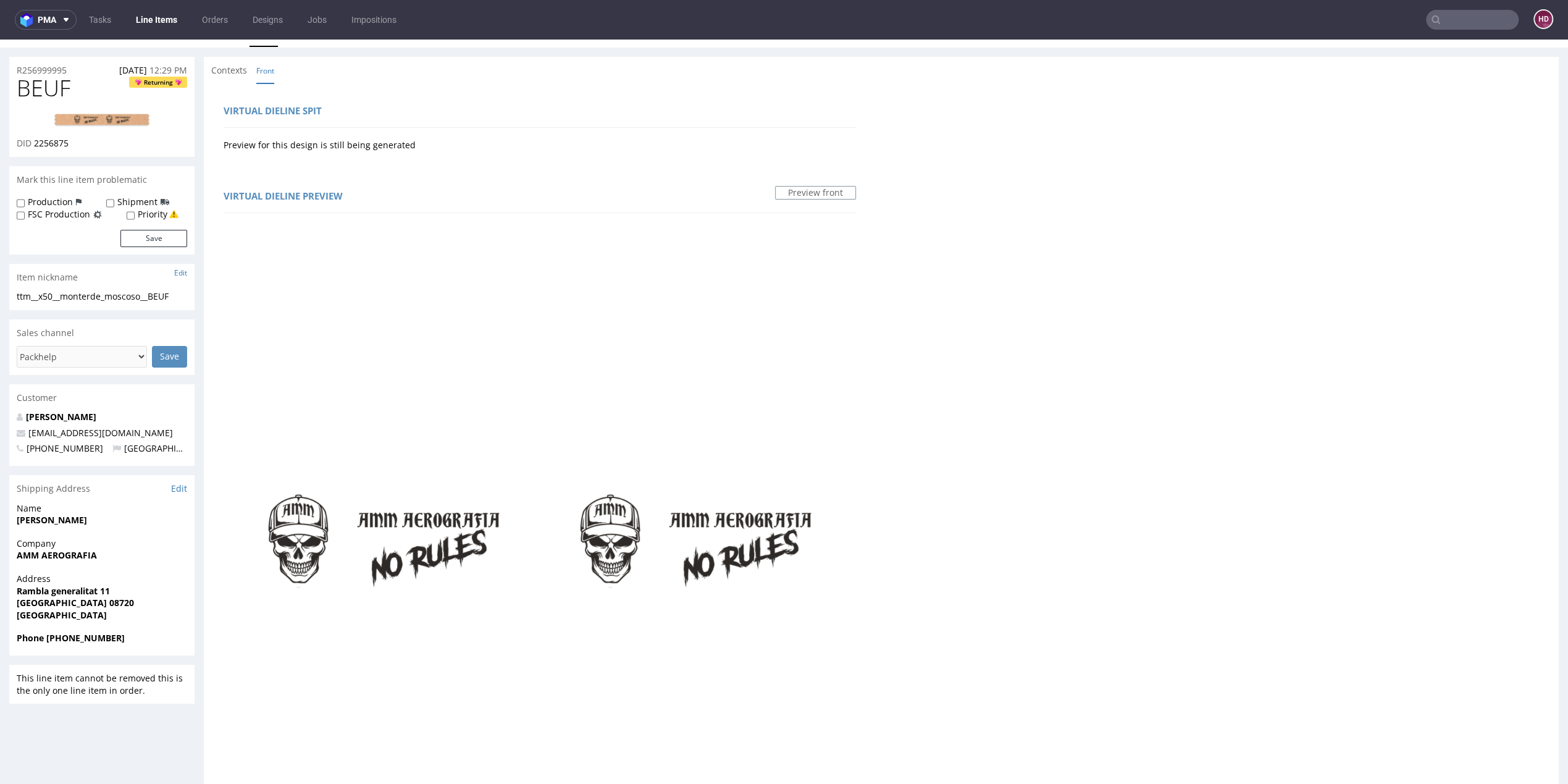
click at [106, 117] on img at bounding box center [102, 121] width 99 height 15
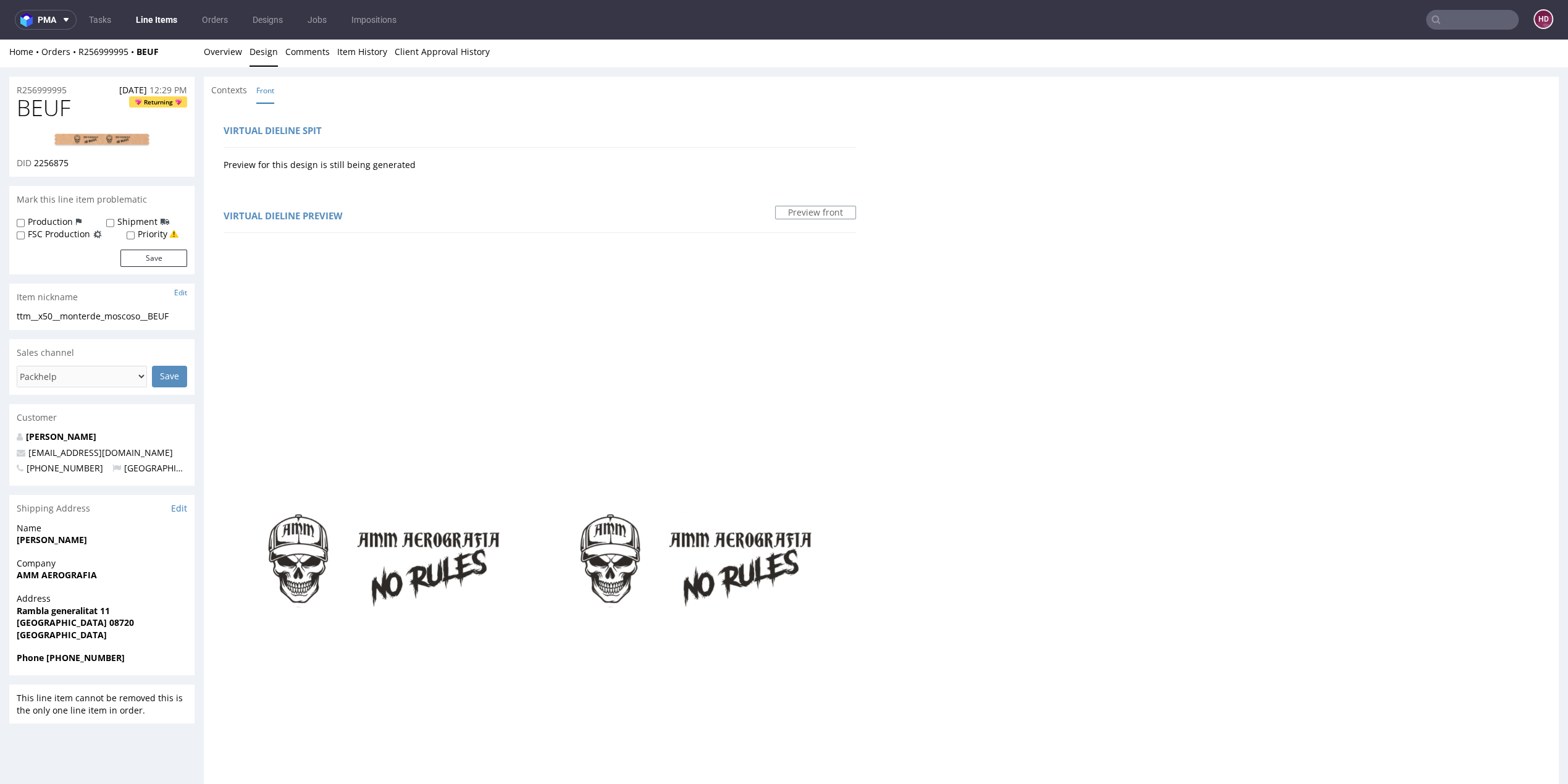
scroll to position [0, 0]
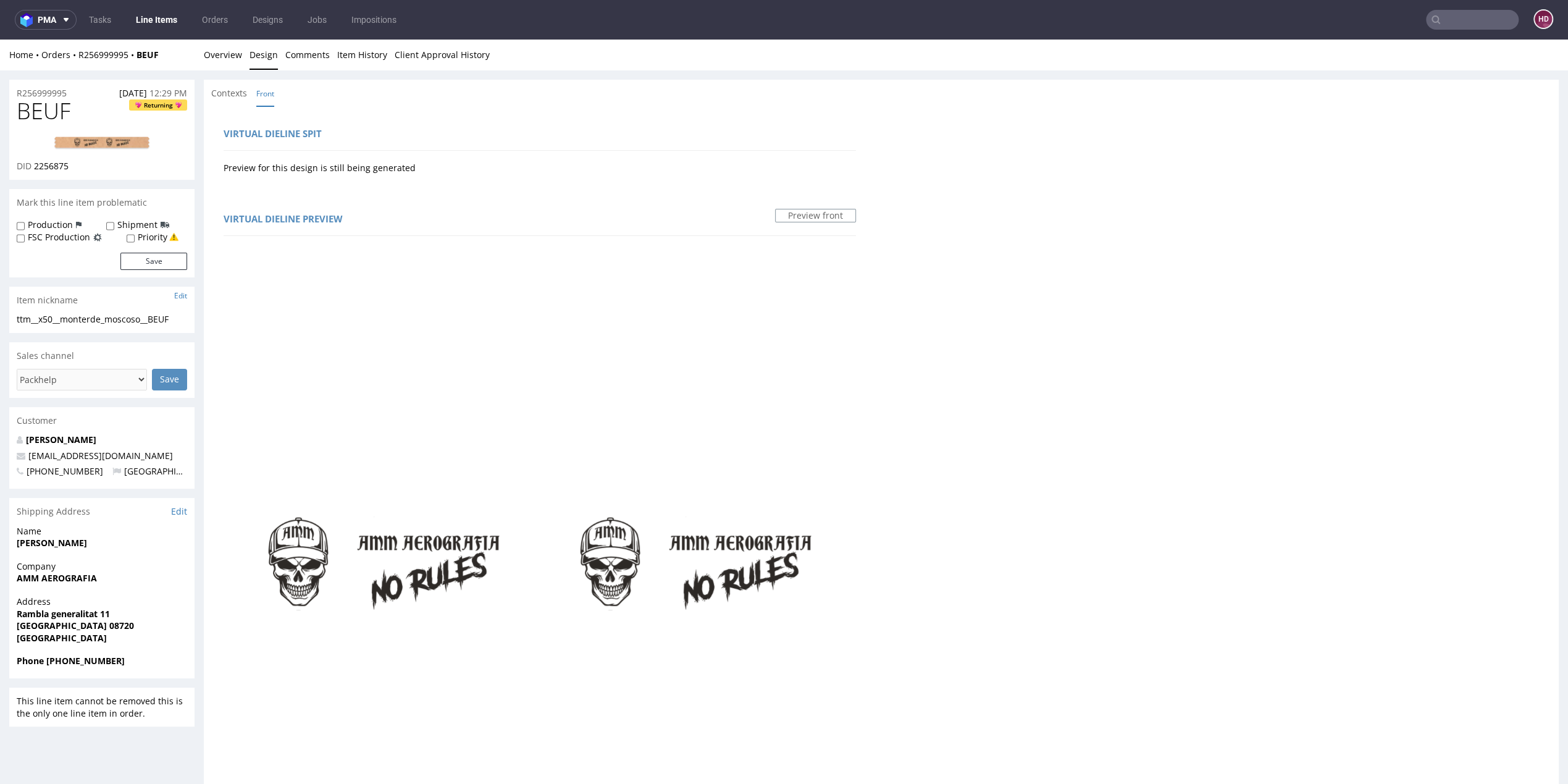
click at [163, 14] on link "Line Items" at bounding box center [156, 20] width 56 height 20
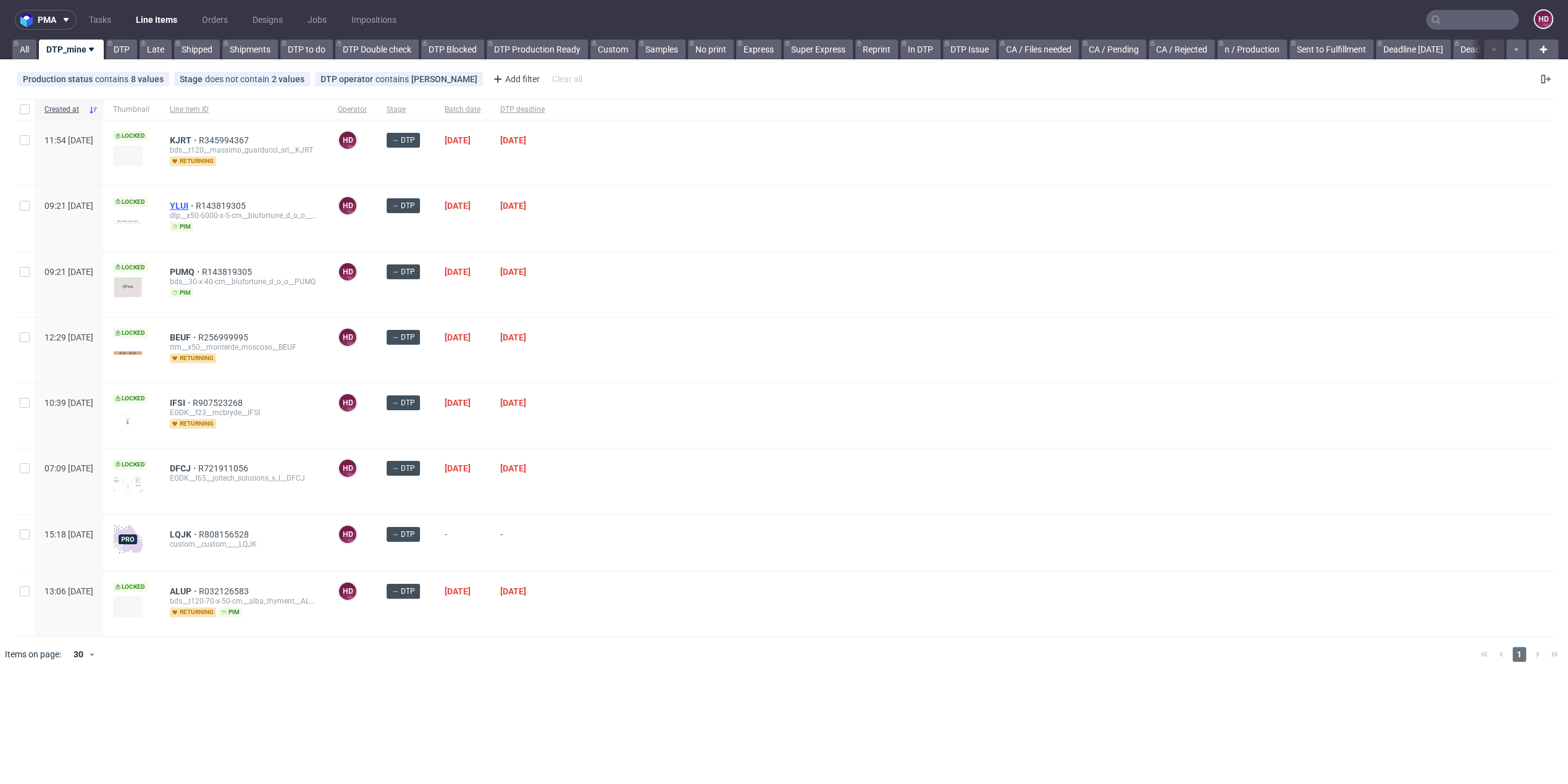
click at [196, 204] on span "YLUI" at bounding box center [183, 206] width 26 height 10
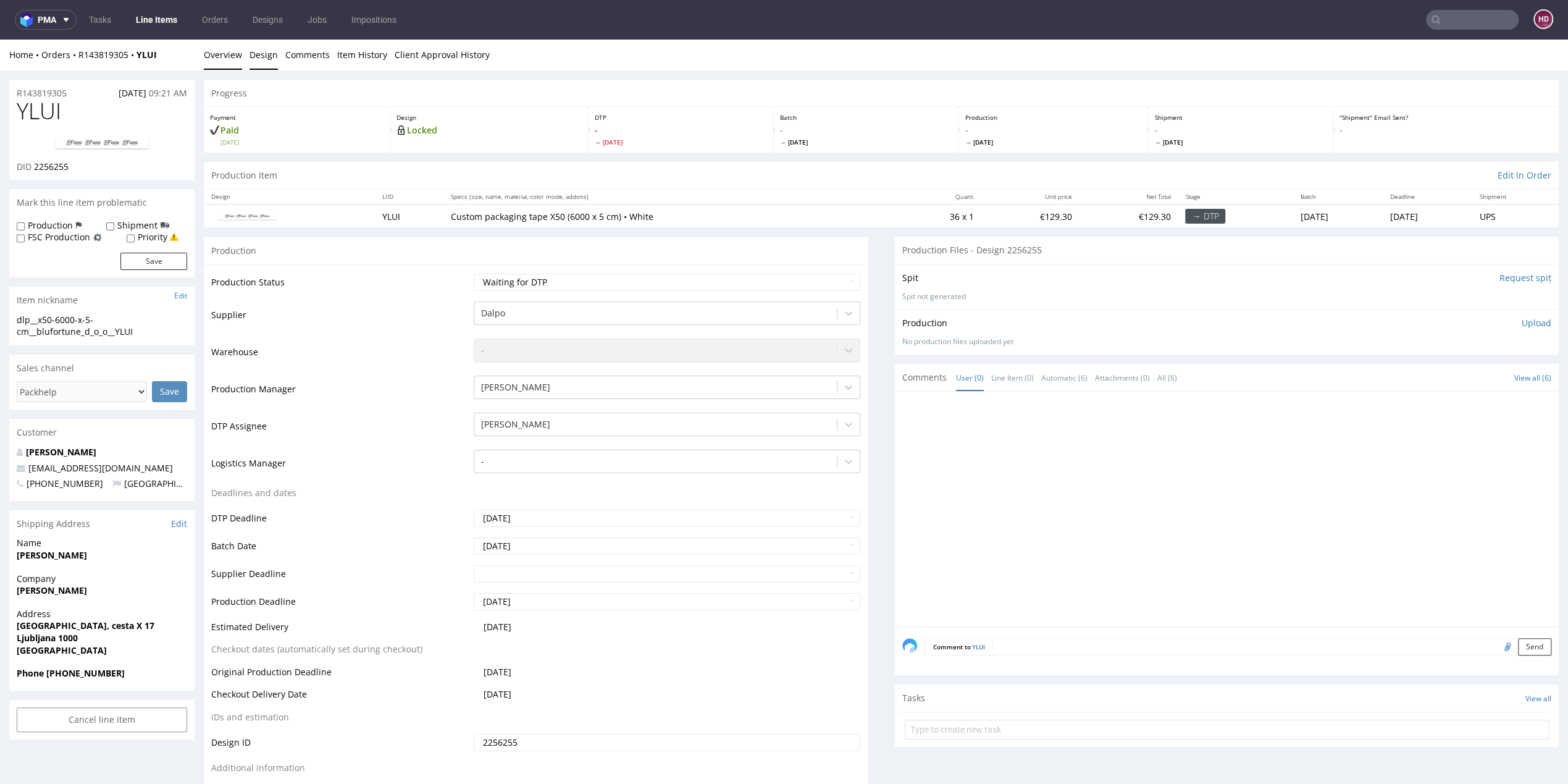
click at [265, 47] on link "Design" at bounding box center [264, 55] width 28 height 30
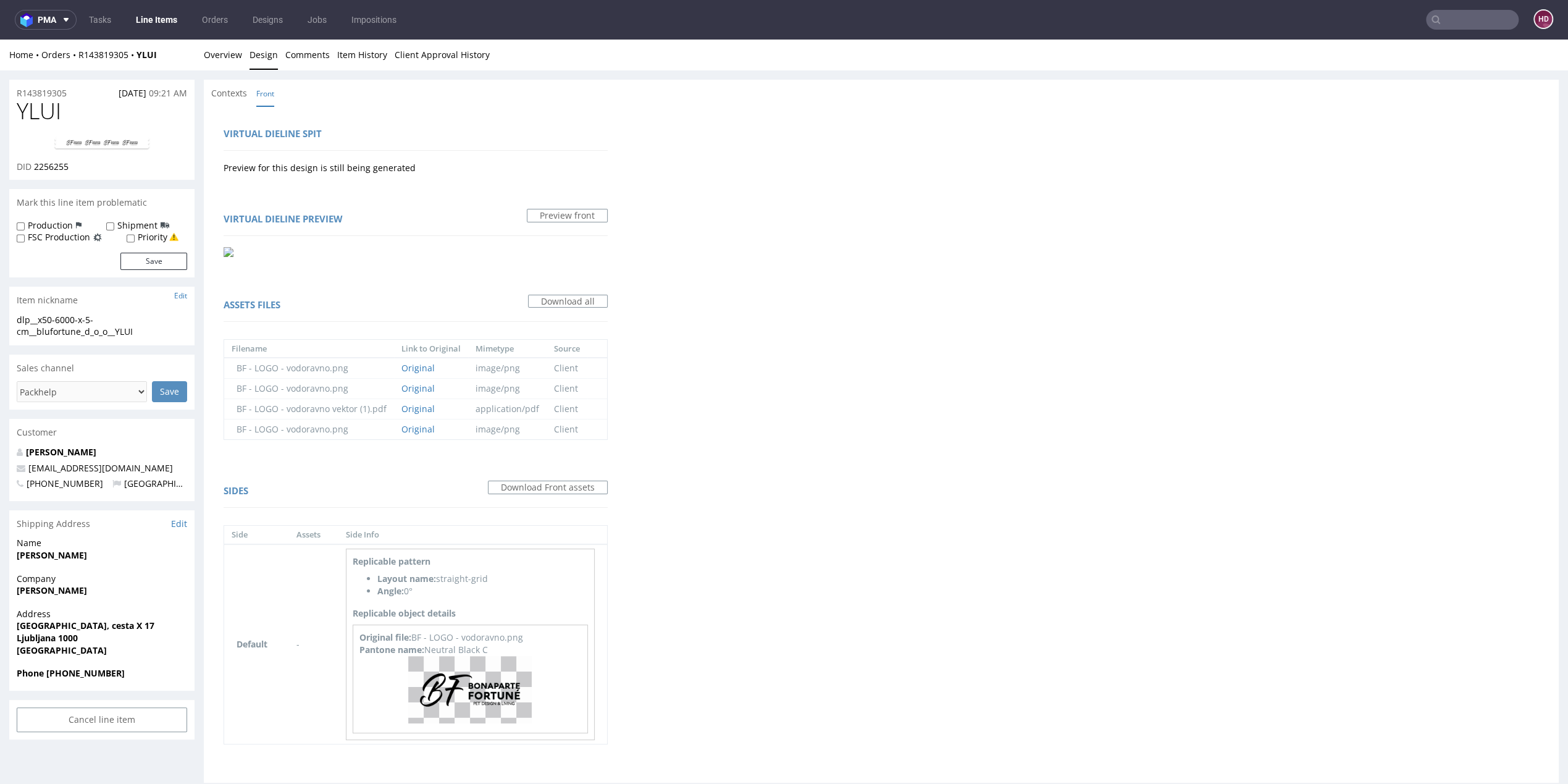
click at [178, 18] on link "Line Items" at bounding box center [156, 20] width 56 height 20
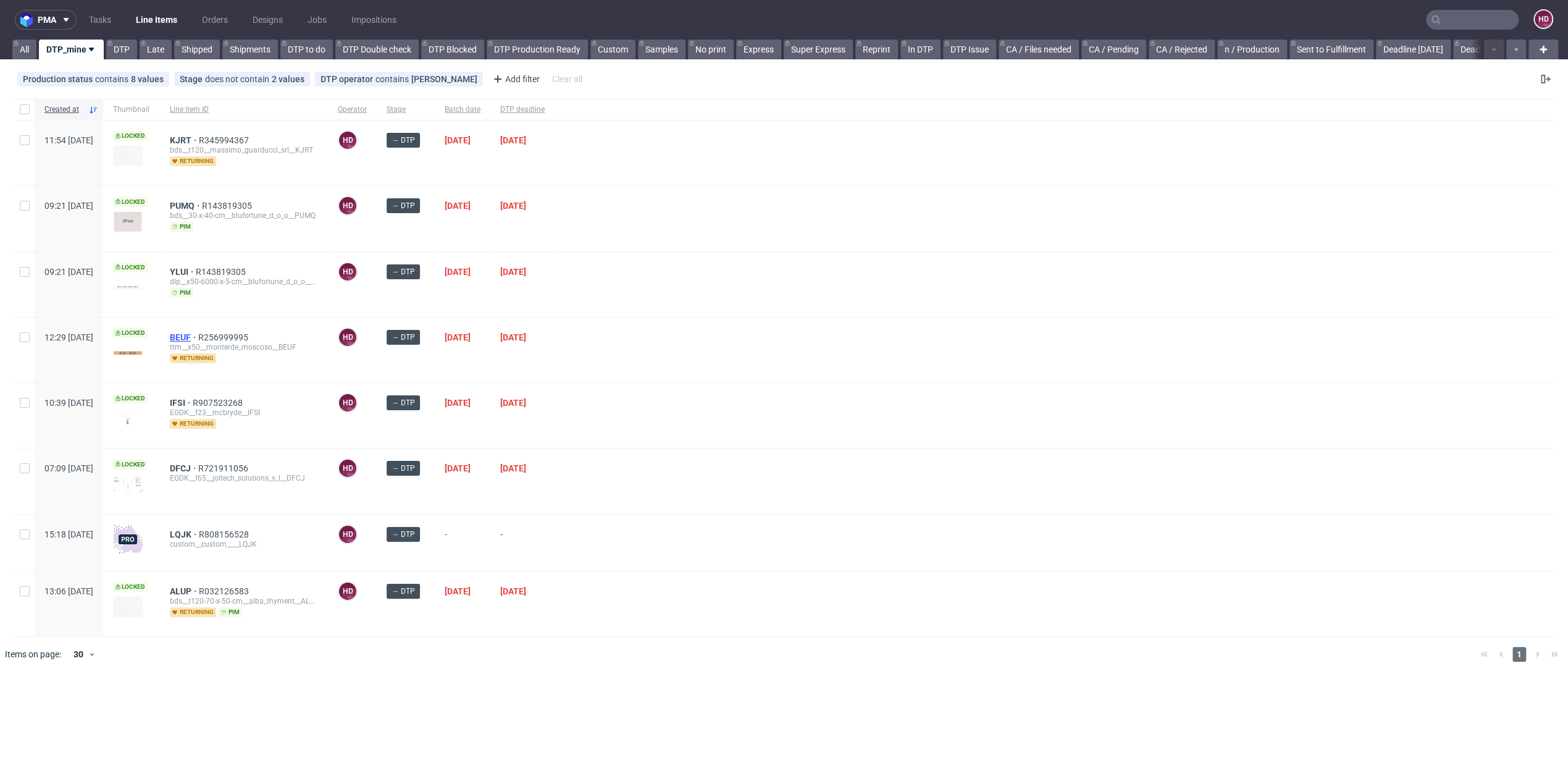
click at [198, 335] on span "BEUF" at bounding box center [184, 337] width 28 height 10
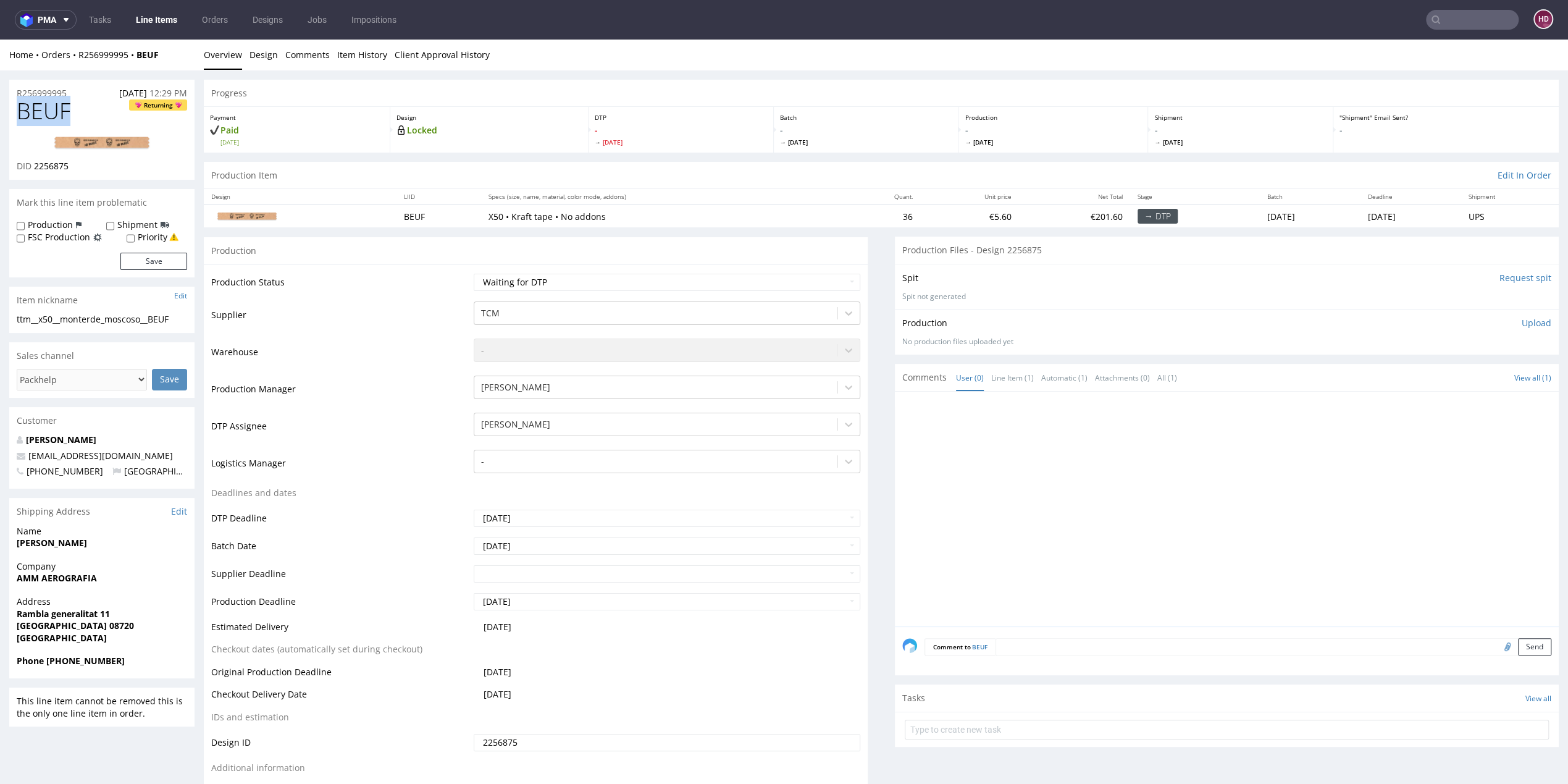
drag, startPoint x: 84, startPoint y: 118, endPoint x: 7, endPoint y: 110, distance: 77.4
copy span "BEUF"
drag, startPoint x: 32, startPoint y: 165, endPoint x: 125, endPoint y: 170, distance: 93.1
click at [125, 170] on div "DID 2256875" at bounding box center [101, 166] width 170 height 12
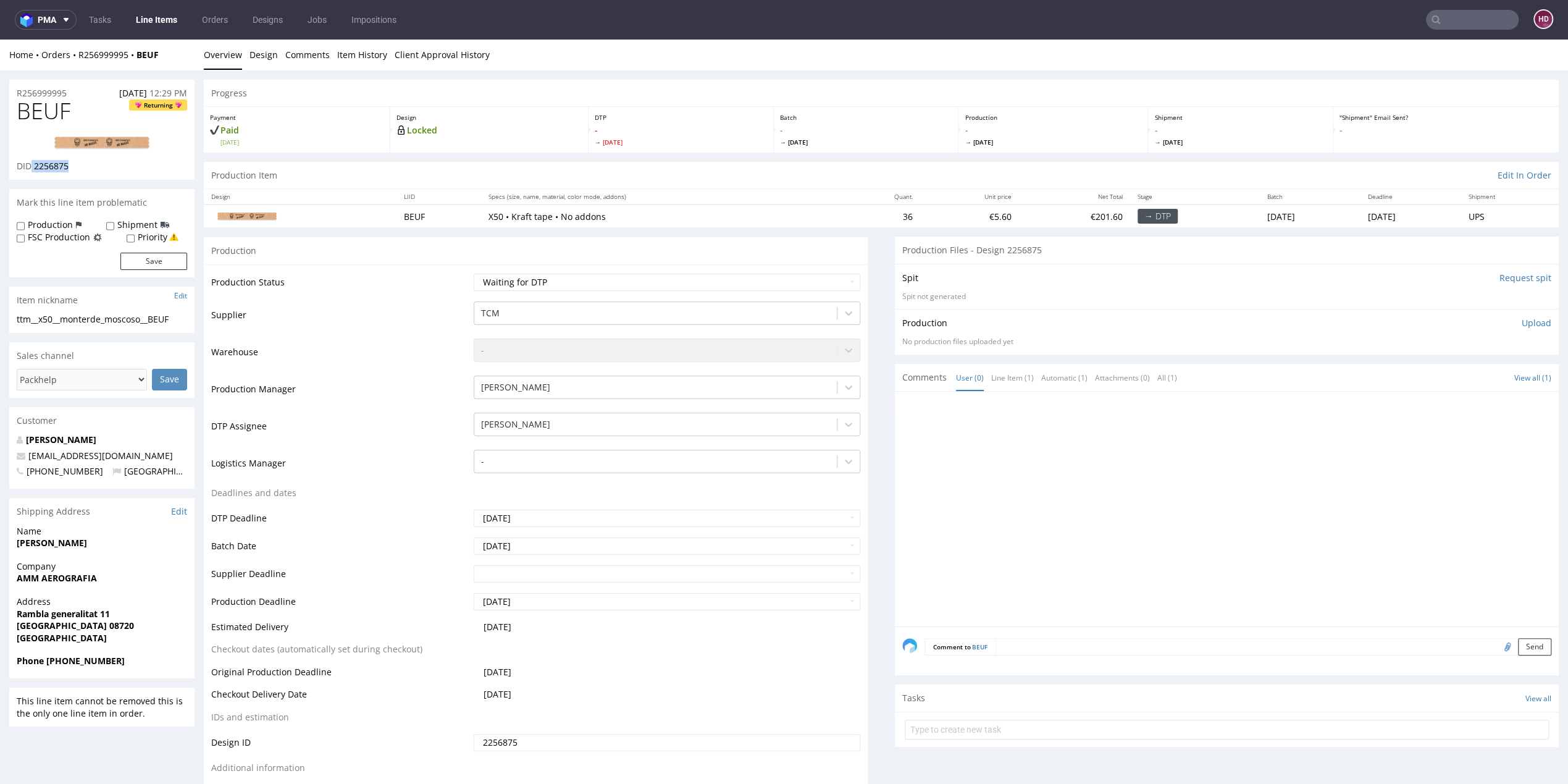
copy p "2256875"
drag, startPoint x: 166, startPoint y: 319, endPoint x: 16, endPoint y: 313, distance: 150.1
click at [16, 314] on div "ttm__x50__monterde_moscoso__BEUF ttm__x50 __monterde_moscoso__BEUF Update" at bounding box center [101, 323] width 185 height 20
copy section "ttm__x50__monterde_moscoso__BEUF"
drag, startPoint x: 73, startPoint y: 94, endPoint x: -7, endPoint y: 86, distance: 80.4
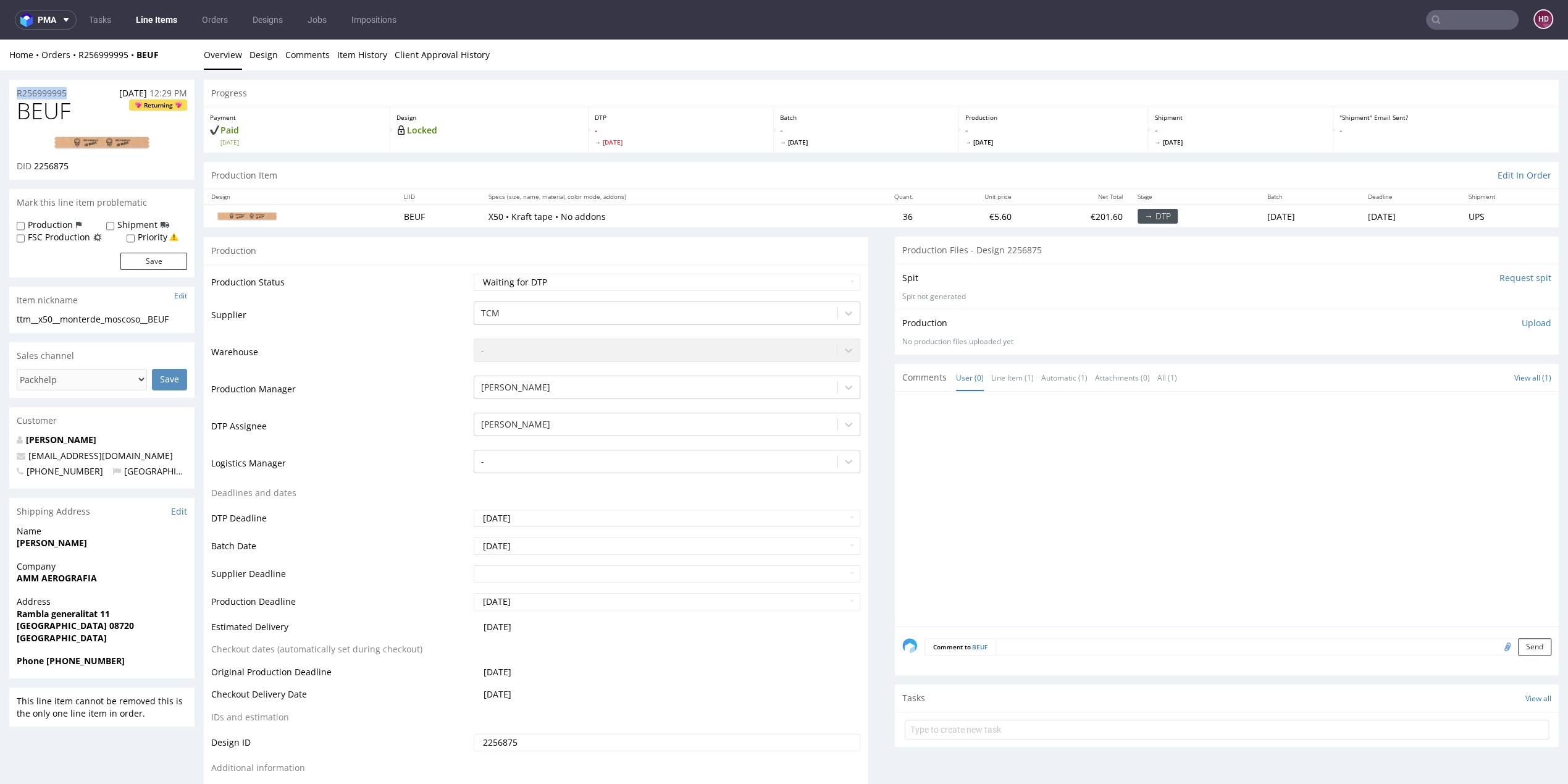
copy p "R256999995"
drag, startPoint x: 79, startPoint y: 167, endPoint x: 33, endPoint y: 165, distance: 46.0
click at [33, 165] on div "DID 2256875" at bounding box center [101, 166] width 170 height 12
copy span "2256875"
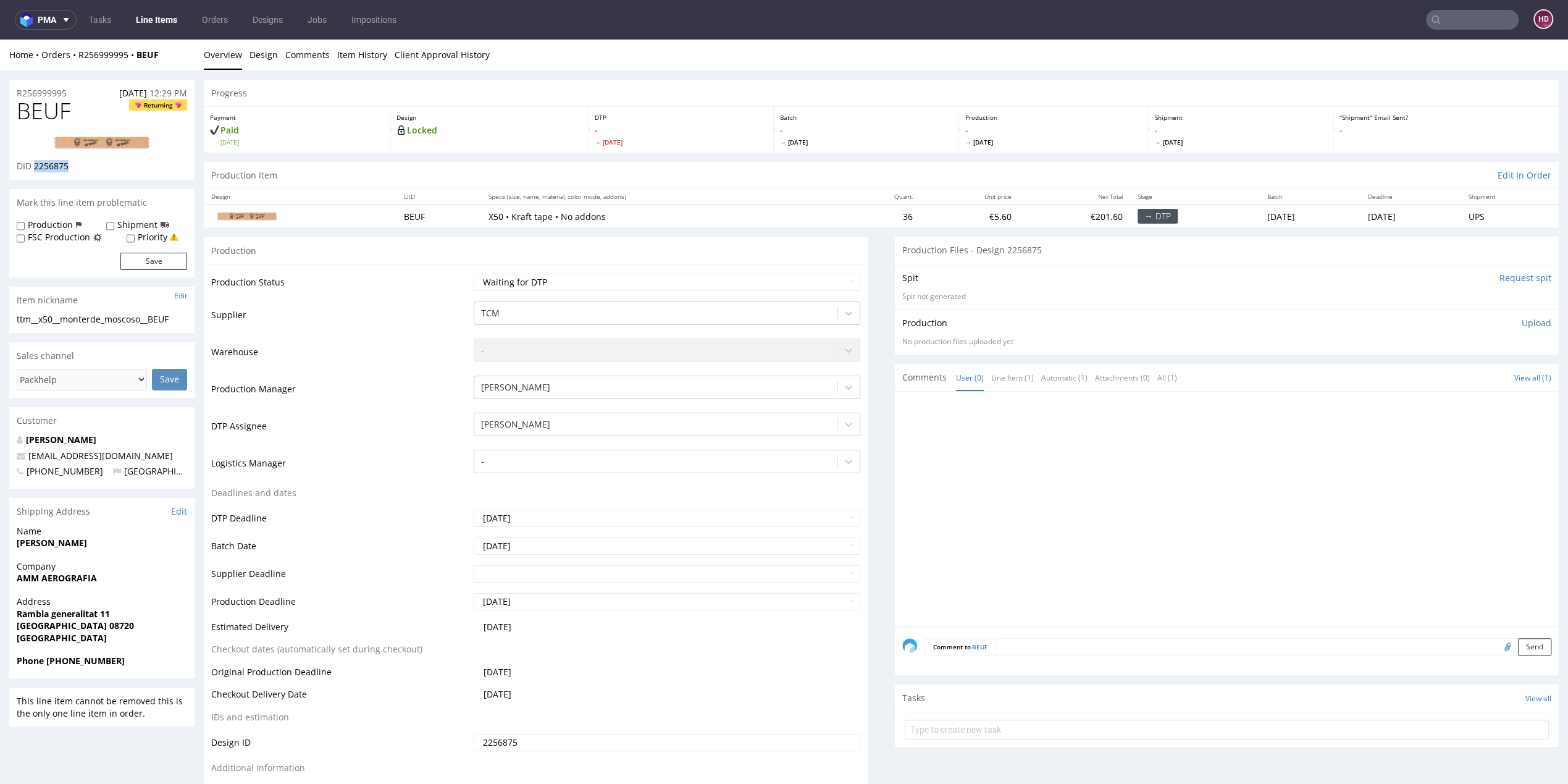
click at [123, 152] on link at bounding box center [102, 143] width 99 height 35
click at [1522, 324] on p "Upload" at bounding box center [1537, 323] width 30 height 12
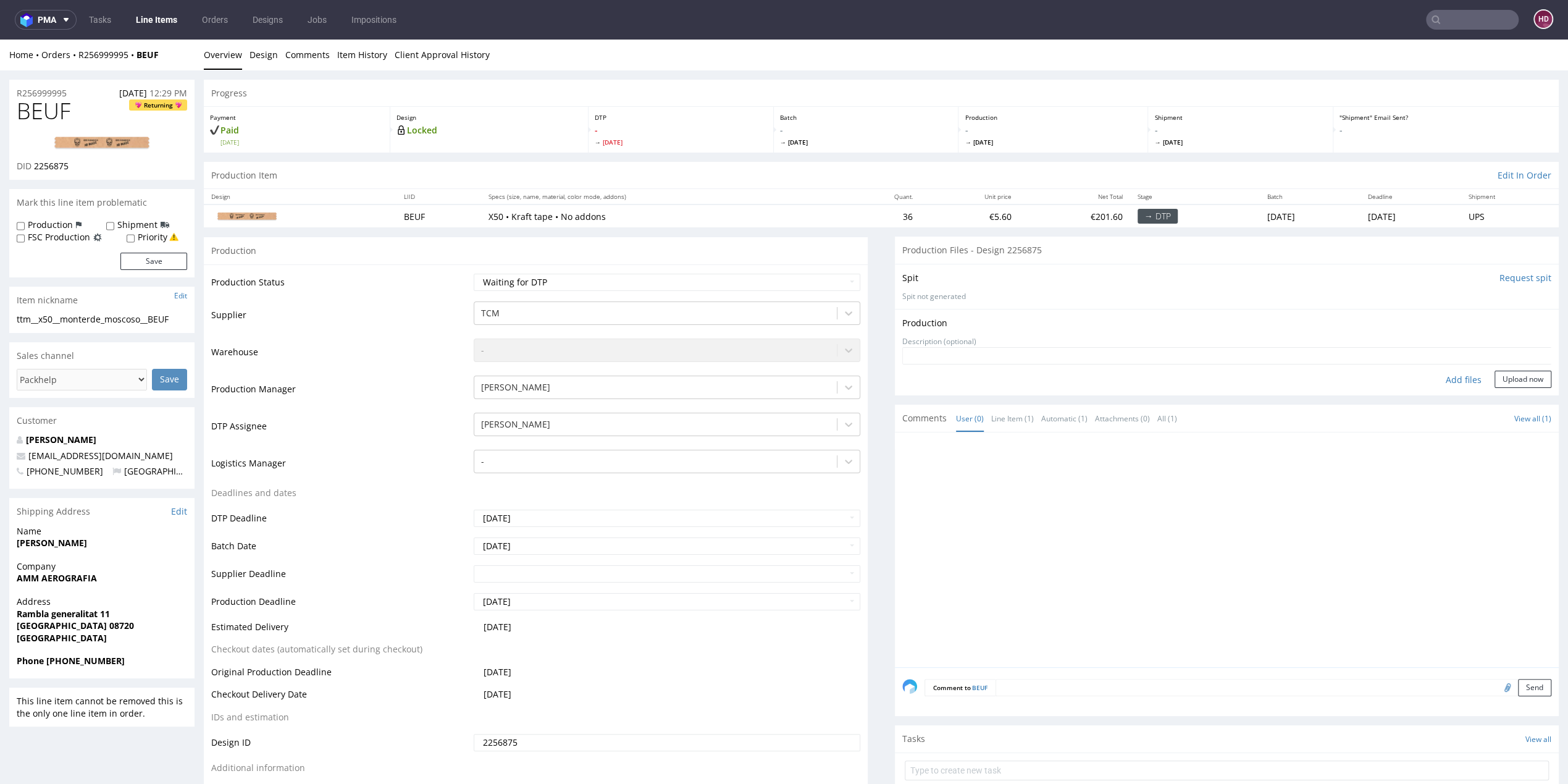
click at [1456, 374] on div "Add files" at bounding box center [1464, 380] width 61 height 19
type input "C:\fakepath\ ttm__x50__monterde_moscoso__BEUF__d2256875__oR256999995.pdf"
click at [1485, 387] on form "Add files Upload now" at bounding box center [1227, 386] width 649 height 41
click at [1495, 392] on button "Upload now" at bounding box center [1523, 398] width 57 height 17
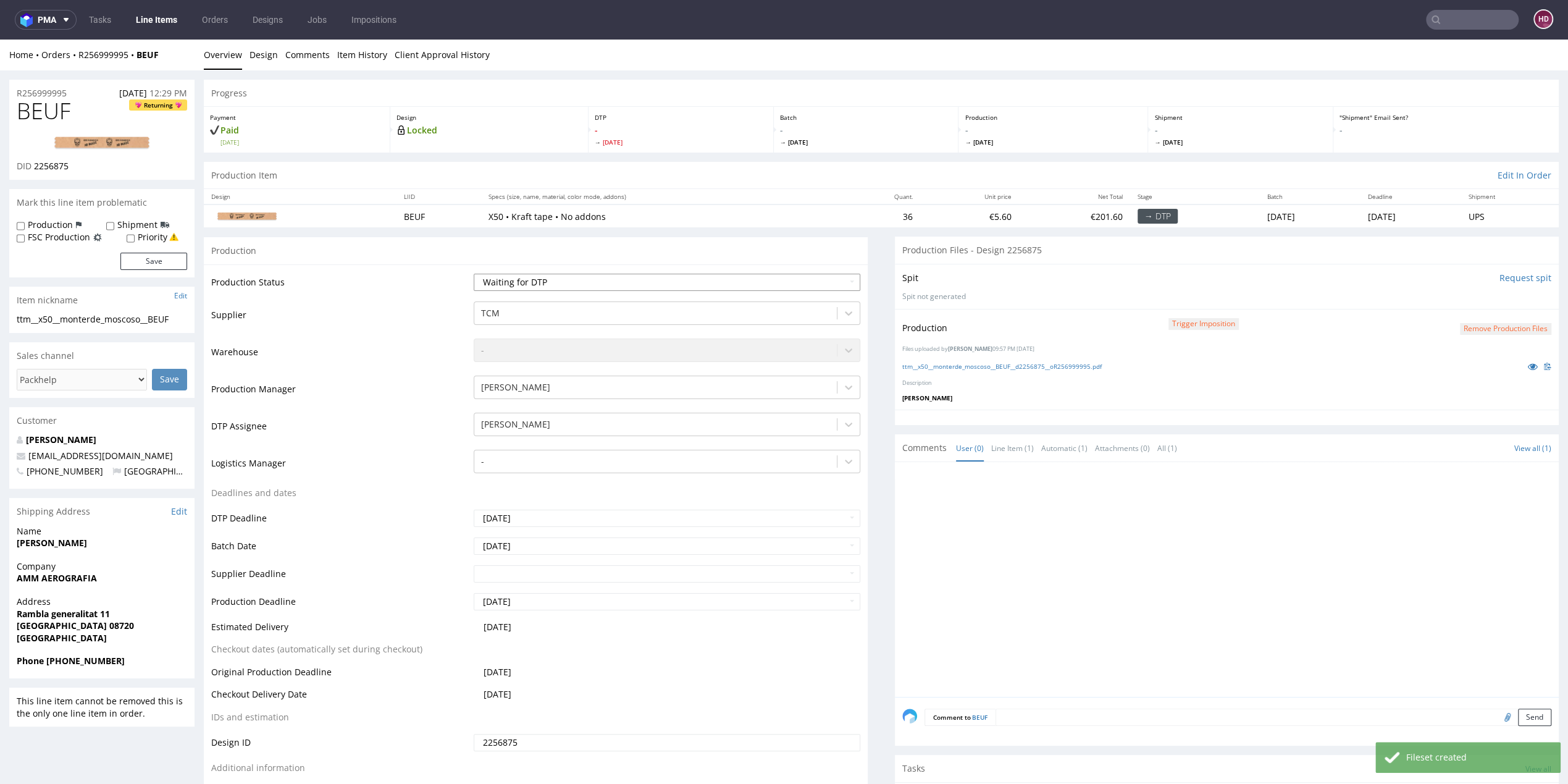
click at [715, 284] on select "Waiting for Artwork Waiting for Diecut Waiting for Mockup Waiting for DTP Waiti…" at bounding box center [667, 282] width 387 height 17
click at [474, 274] on select "Waiting for Artwork Waiting for Diecut Waiting for Mockup Waiting for DTP Waiti…" at bounding box center [667, 282] width 387 height 17
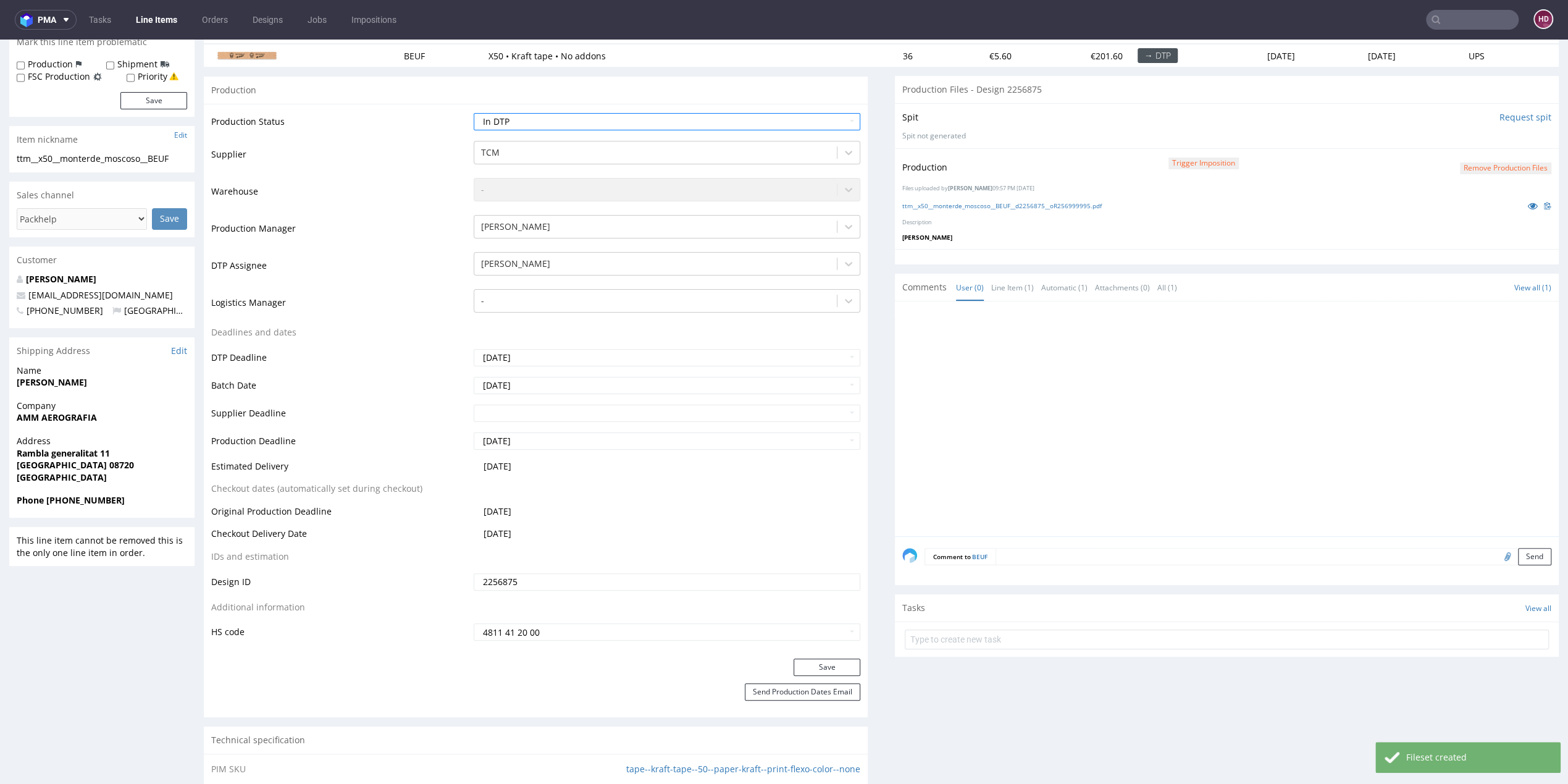
scroll to position [314, 0]
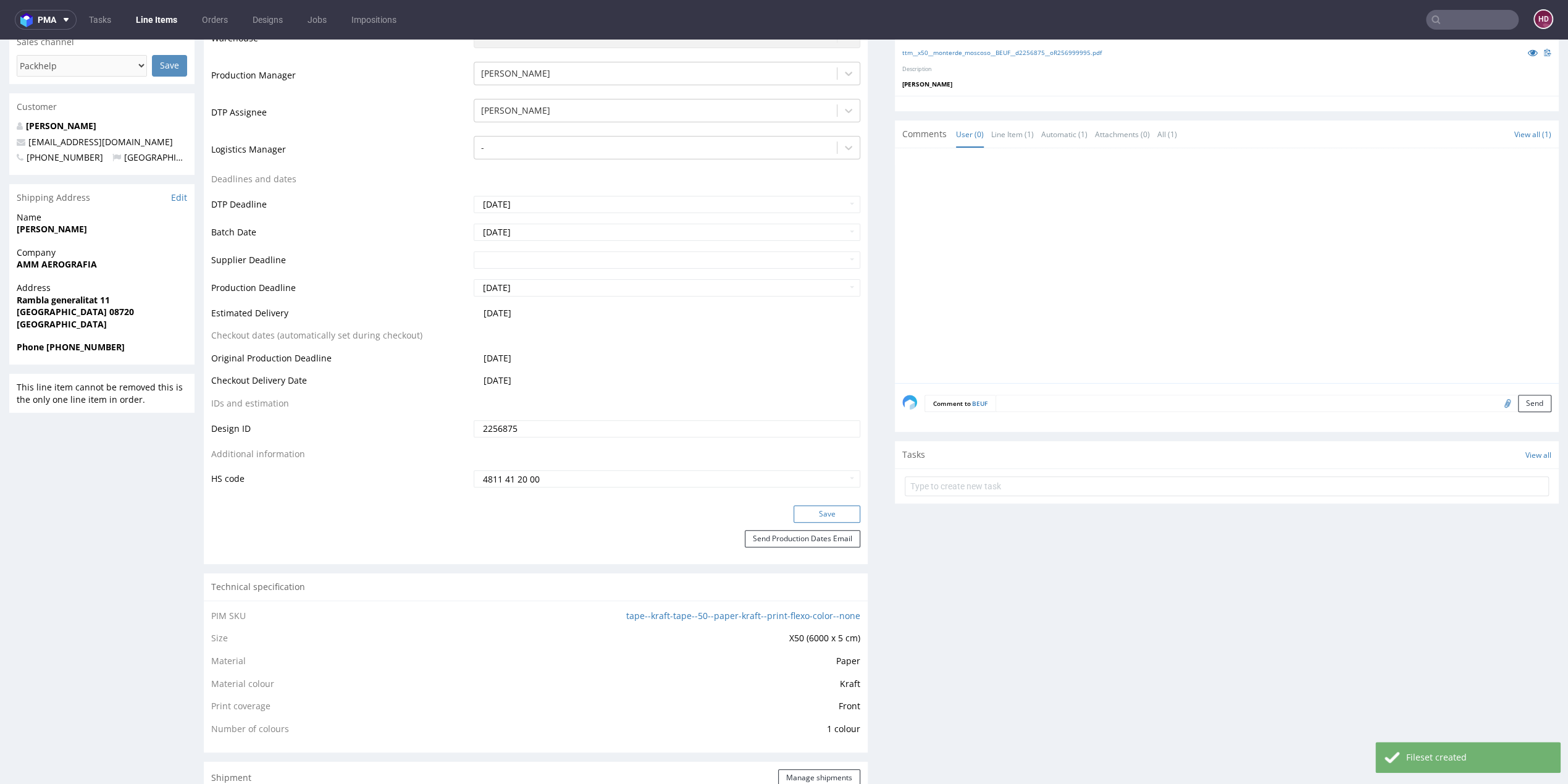
click at [805, 509] on button "Save" at bounding box center [826, 514] width 67 height 17
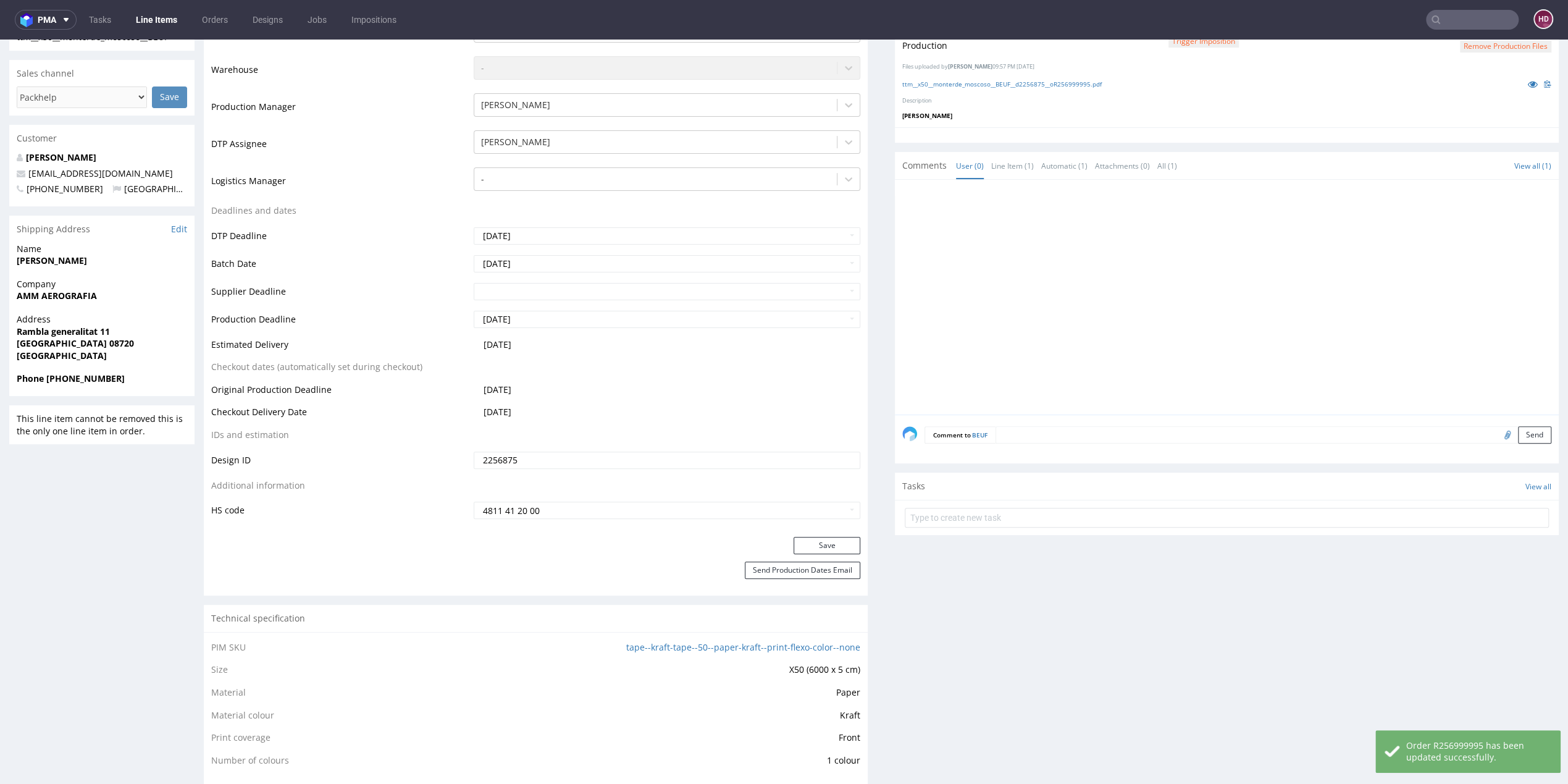
scroll to position [44, 0]
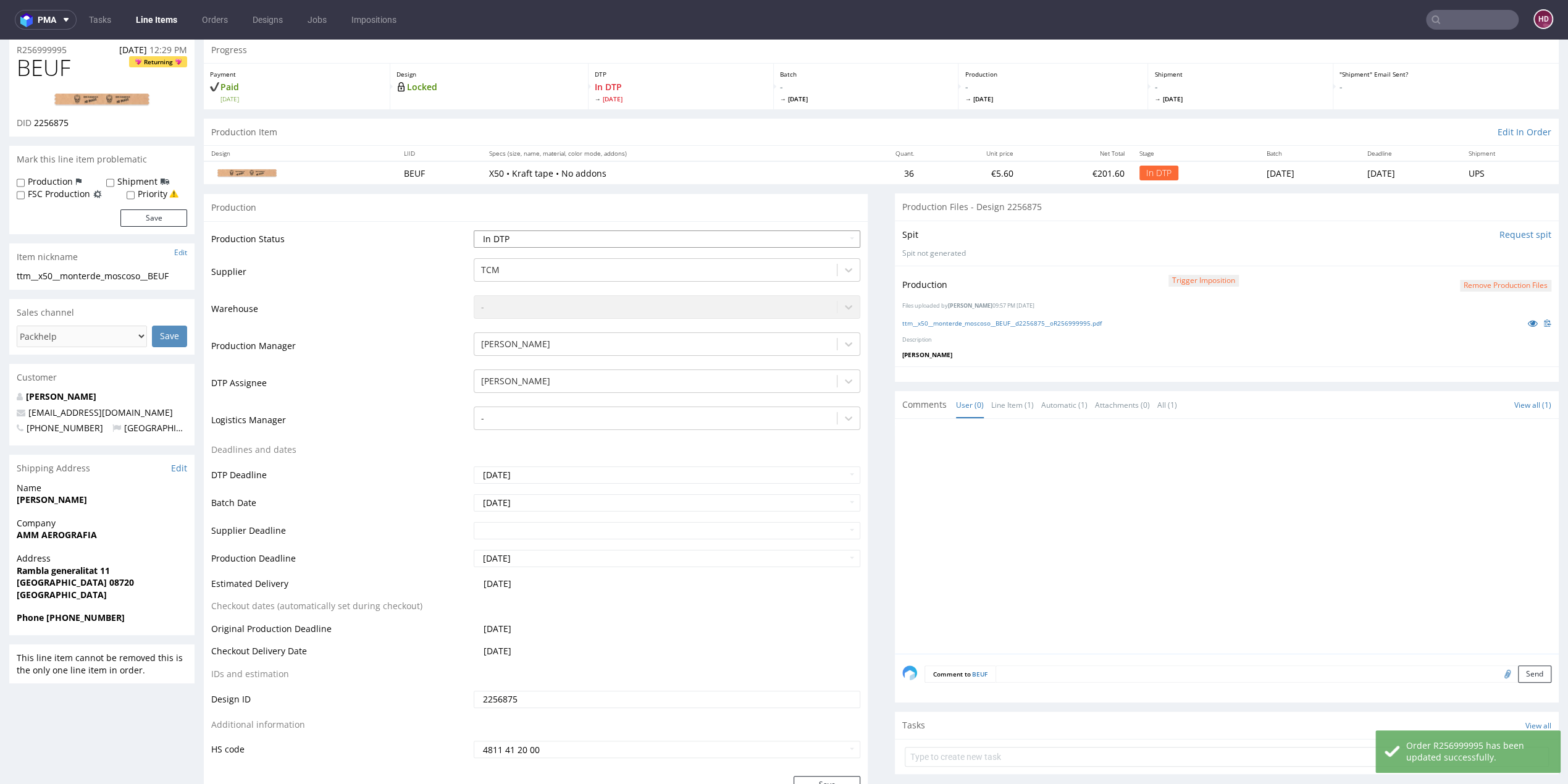
click at [580, 234] on select "Waiting for Artwork Waiting for Diecut Waiting for Mockup Waiting for DTP Waiti…" at bounding box center [667, 239] width 387 height 17
select select "dtp_production_ready"
click at [474, 230] on select "Waiting for Artwork Waiting for Diecut Waiting for Mockup Waiting for DTP Waiti…" at bounding box center [667, 239] width 387 height 17
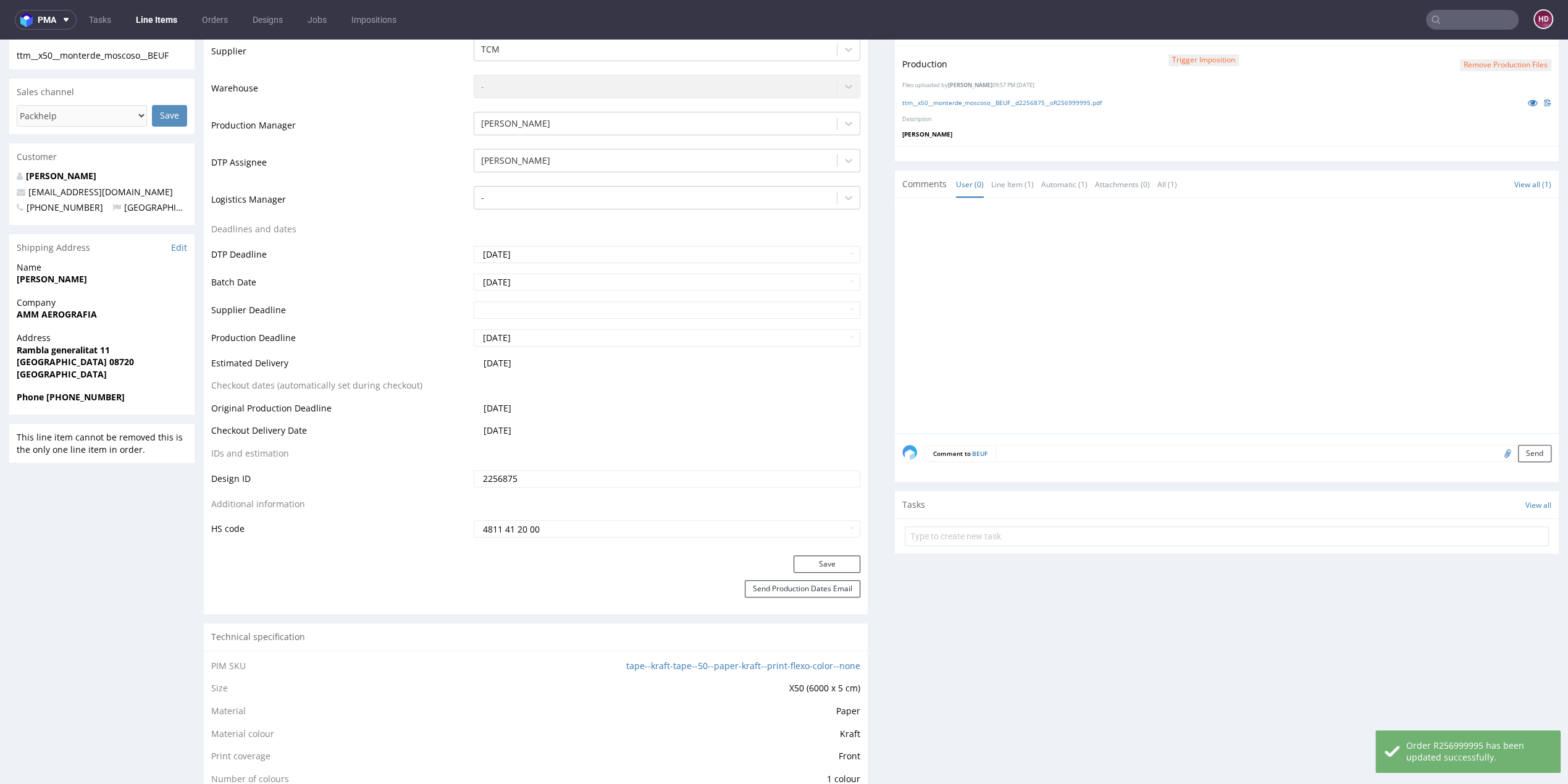
scroll to position [355, 0]
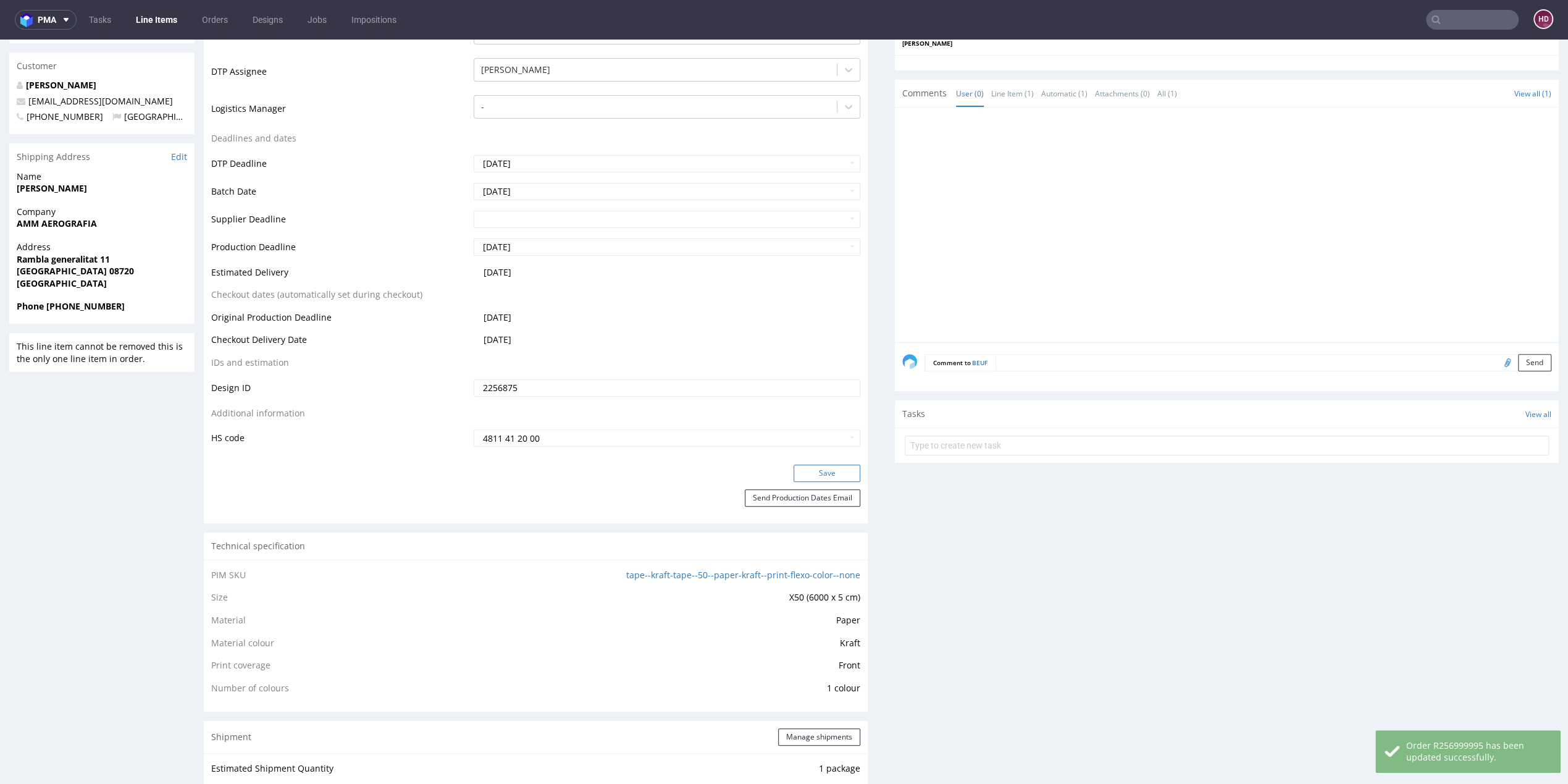
click at [796, 475] on button "Save" at bounding box center [826, 473] width 67 height 17
click at [802, 470] on button "Save" at bounding box center [826, 473] width 67 height 17
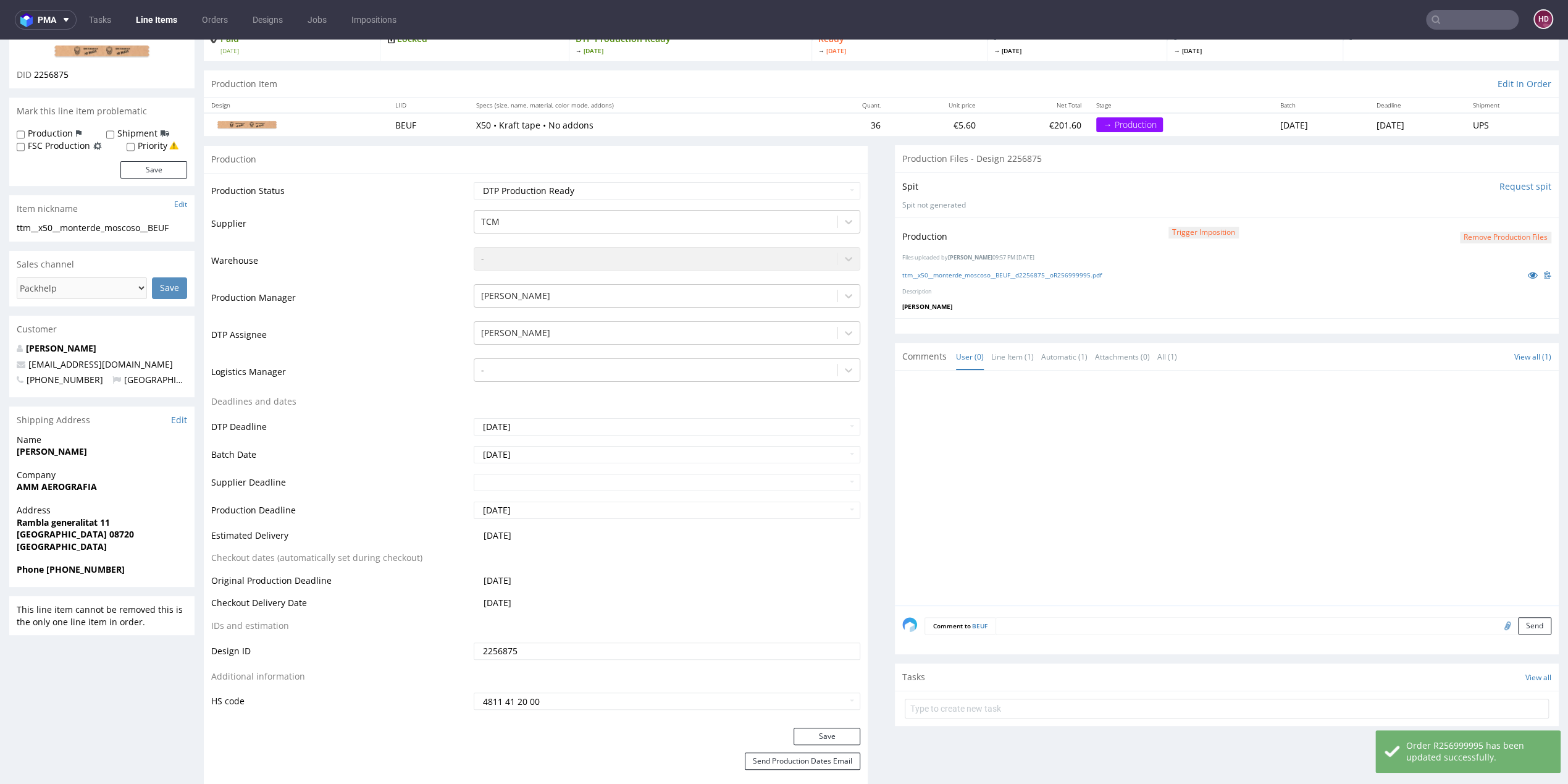
scroll to position [0, 0]
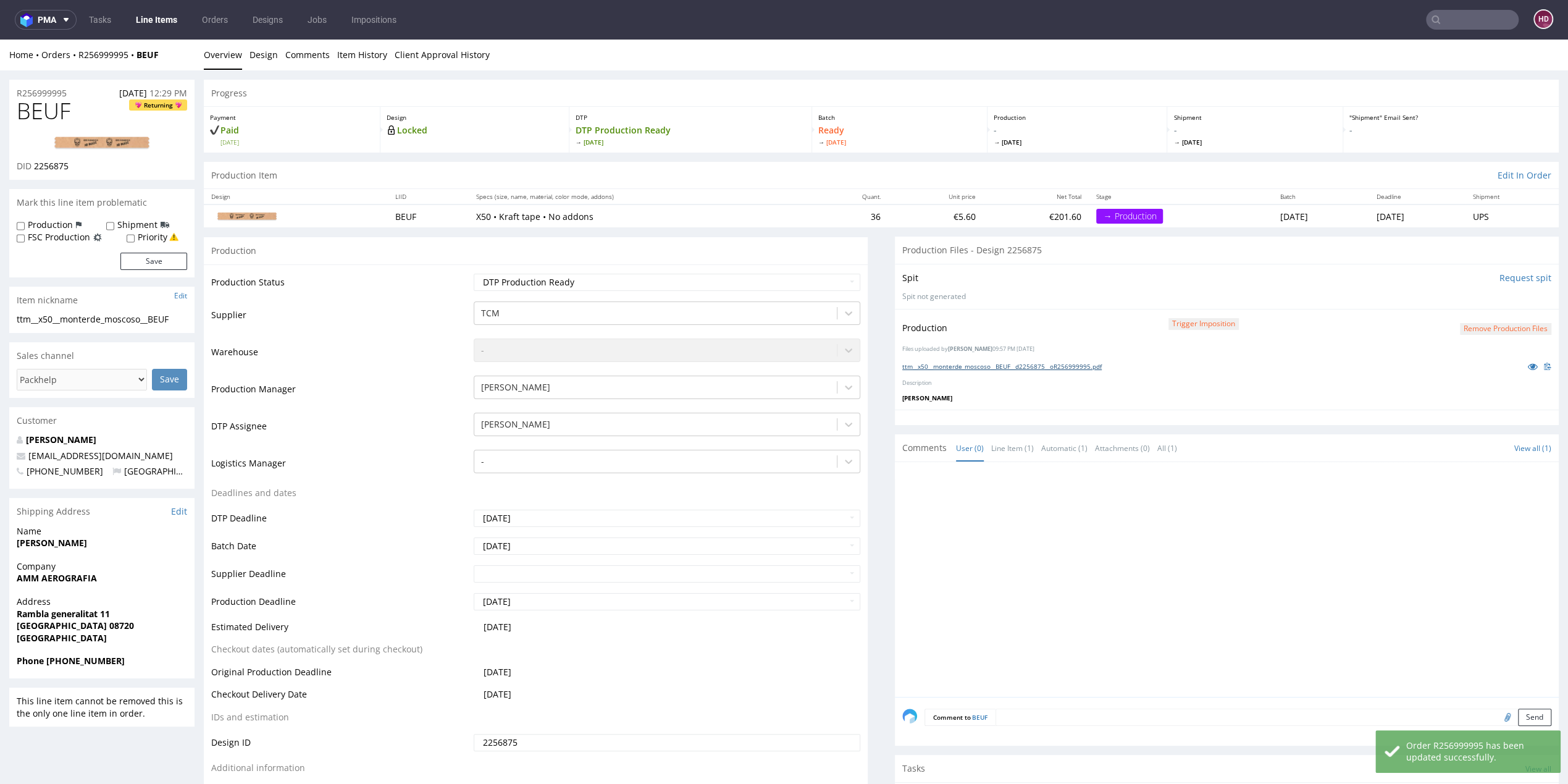
click at [943, 362] on link "ttm__x50__monterde_moscoso__BEUF__d2256875__oR256999995.pdf" at bounding box center [1002, 367] width 199 height 9
click at [228, 65] on link "Overview" at bounding box center [223, 55] width 38 height 30
click at [160, 26] on link "Line Items" at bounding box center [156, 20] width 56 height 20
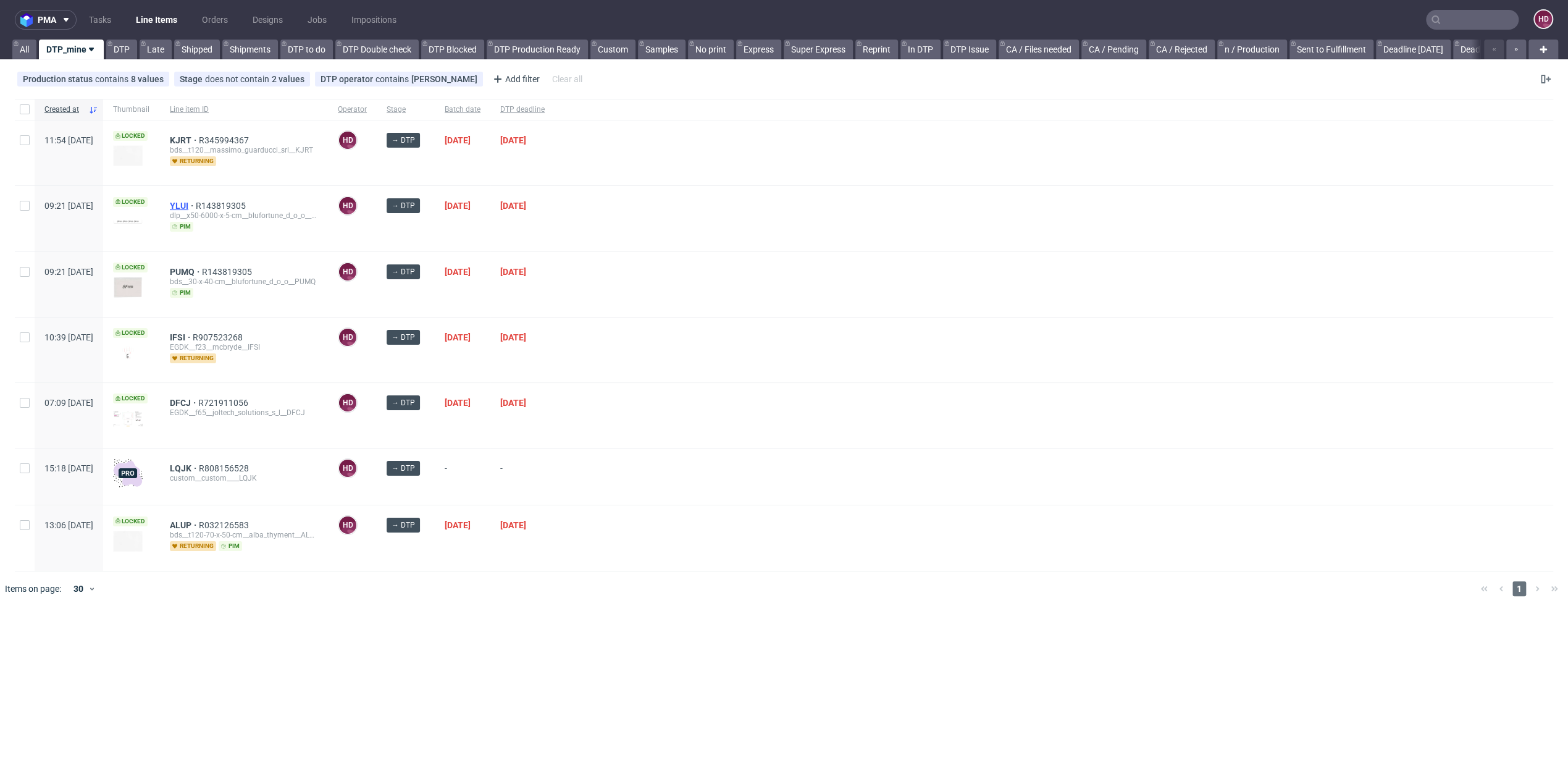
click at [196, 205] on span "YLUI" at bounding box center [183, 206] width 26 height 10
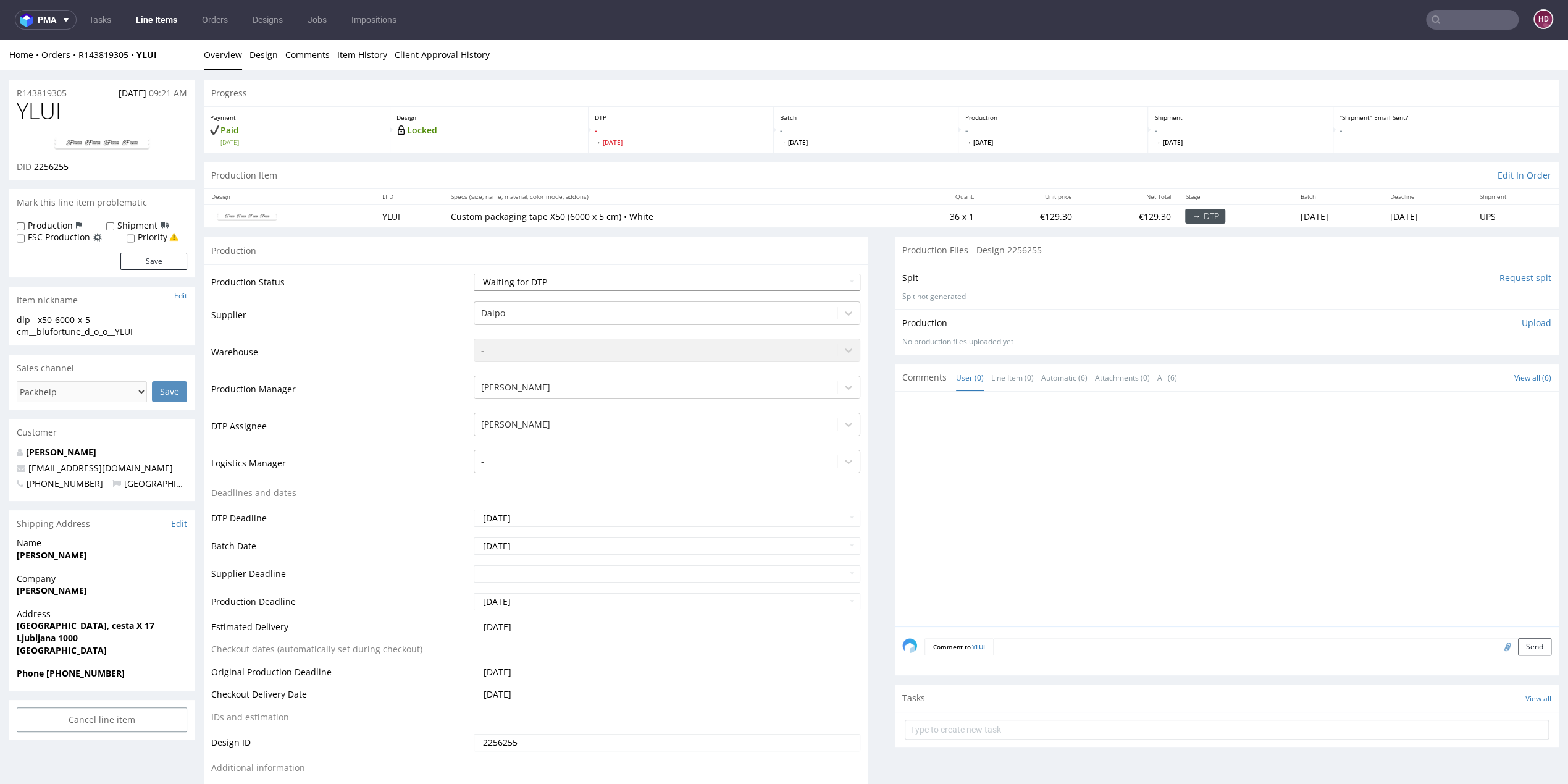
click at [506, 281] on select "Waiting for Artwork Waiting for Diecut Waiting for Mockup Waiting for DTP Waiti…" at bounding box center [667, 282] width 387 height 17
select select "dtp_in_process"
click at [474, 274] on select "Waiting for Artwork Waiting for Diecut Waiting for Mockup Waiting for DTP Waiti…" at bounding box center [667, 282] width 387 height 17
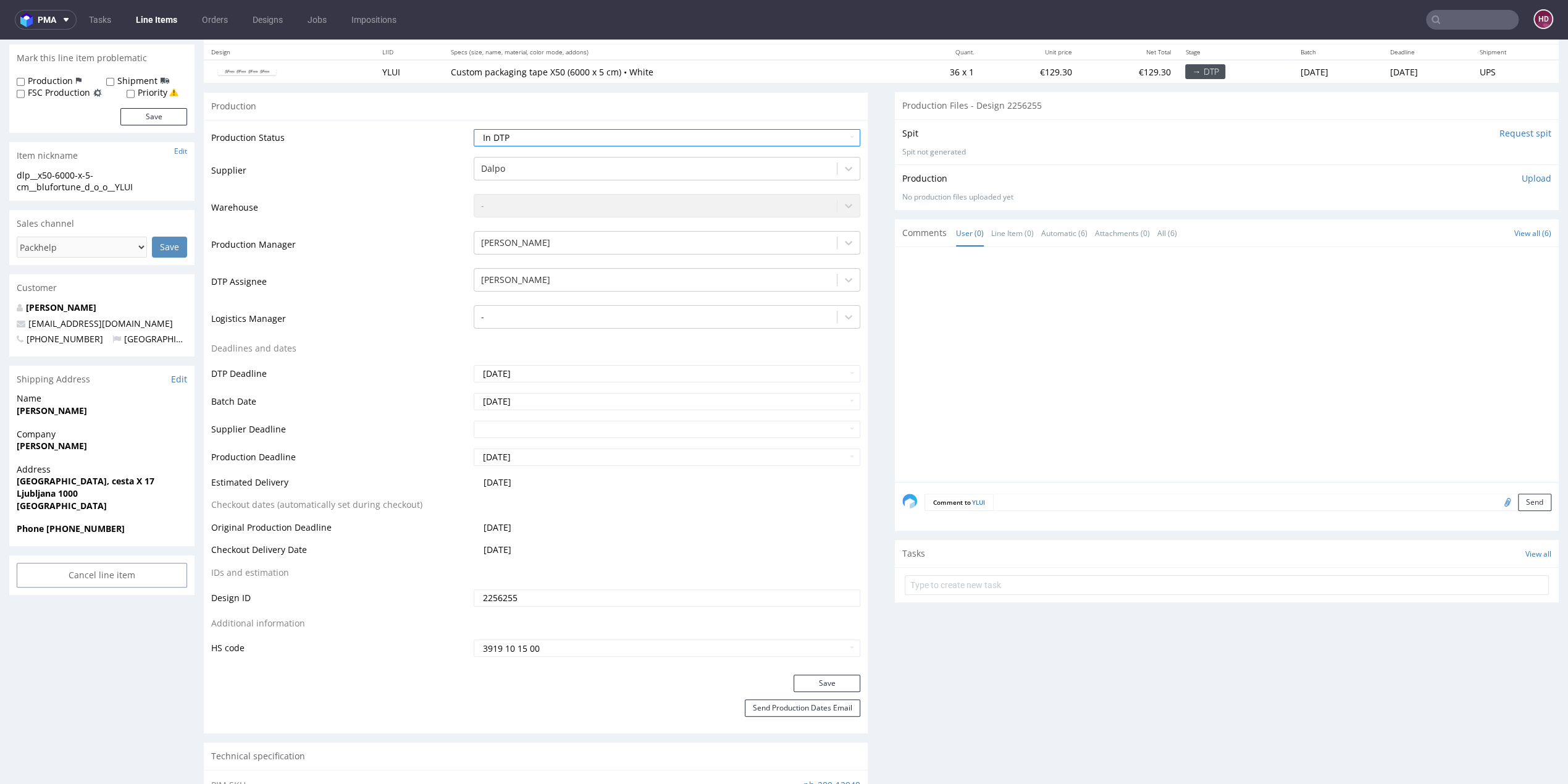
scroll to position [258, 0]
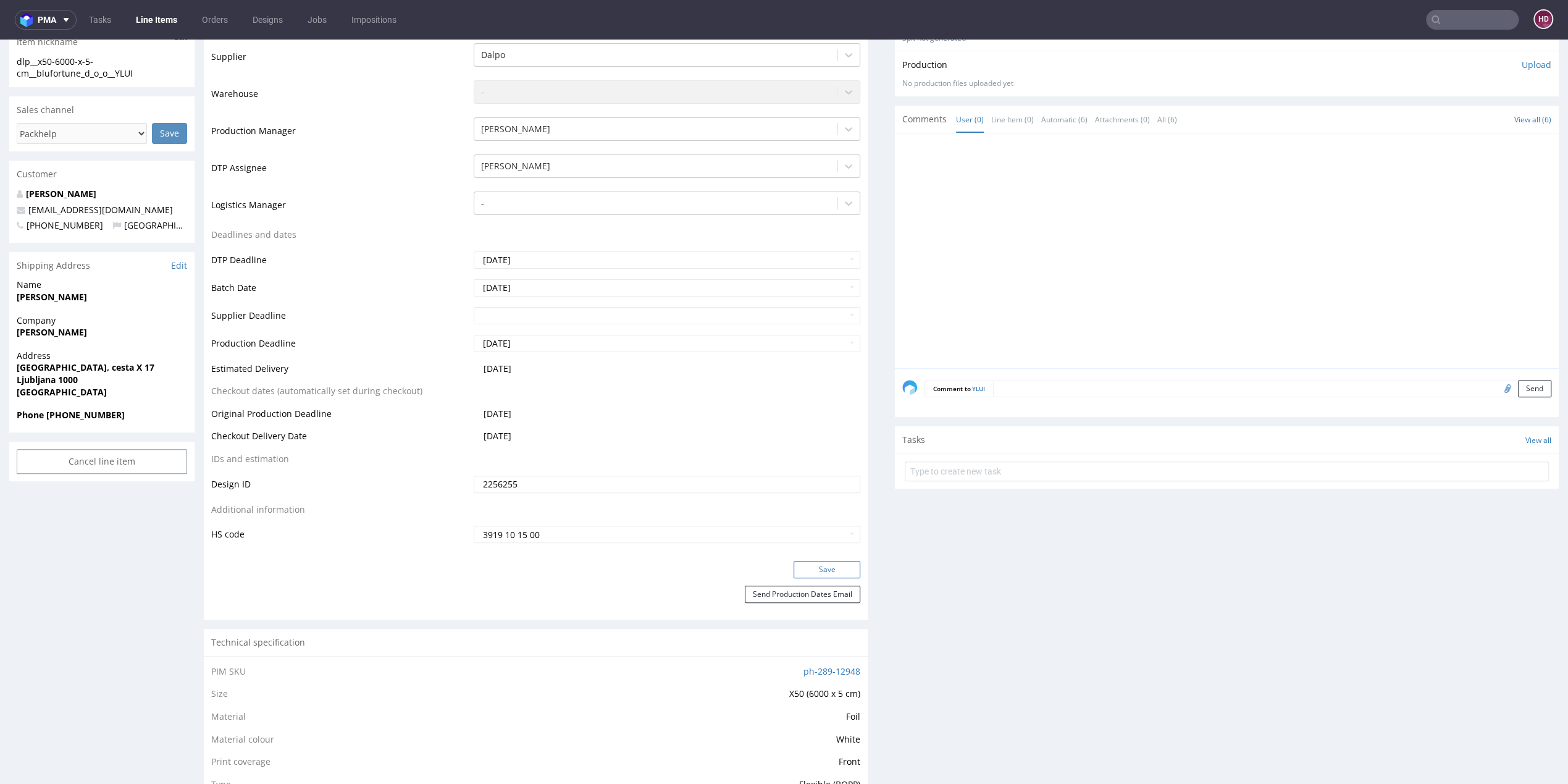
click at [804, 573] on button "Save" at bounding box center [826, 569] width 67 height 17
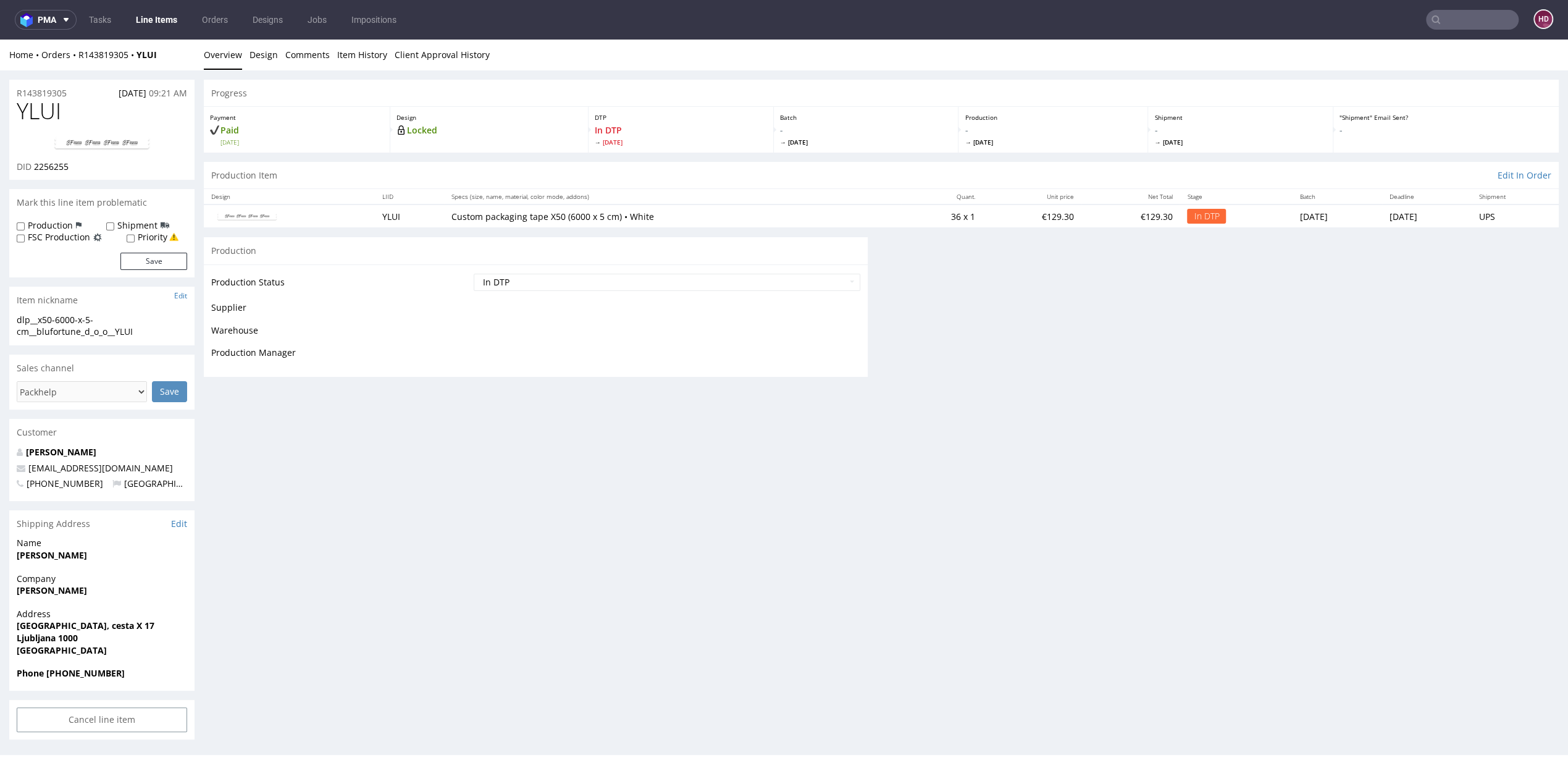
scroll to position [0, 0]
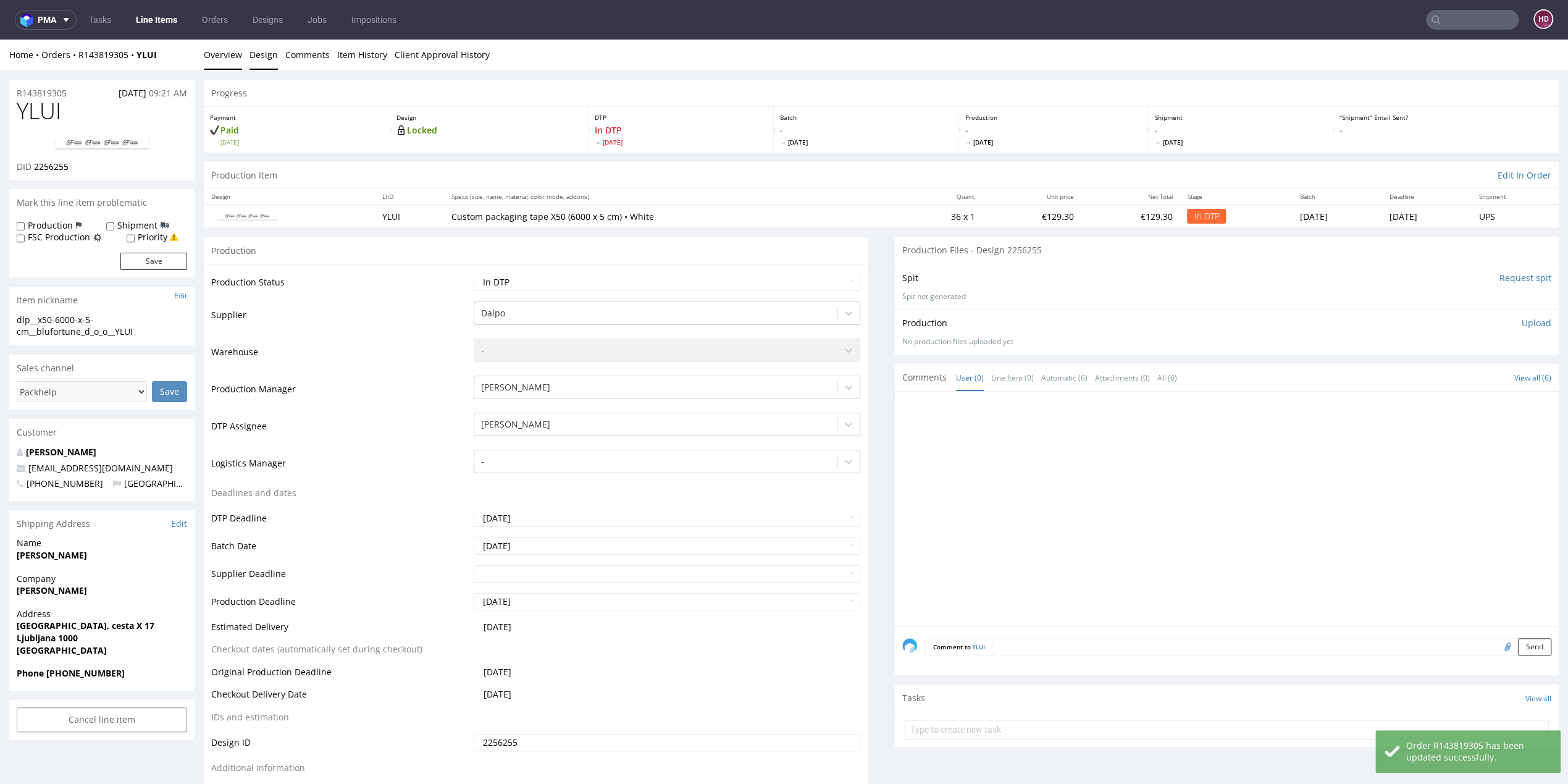
click at [262, 51] on link "Design" at bounding box center [264, 55] width 28 height 30
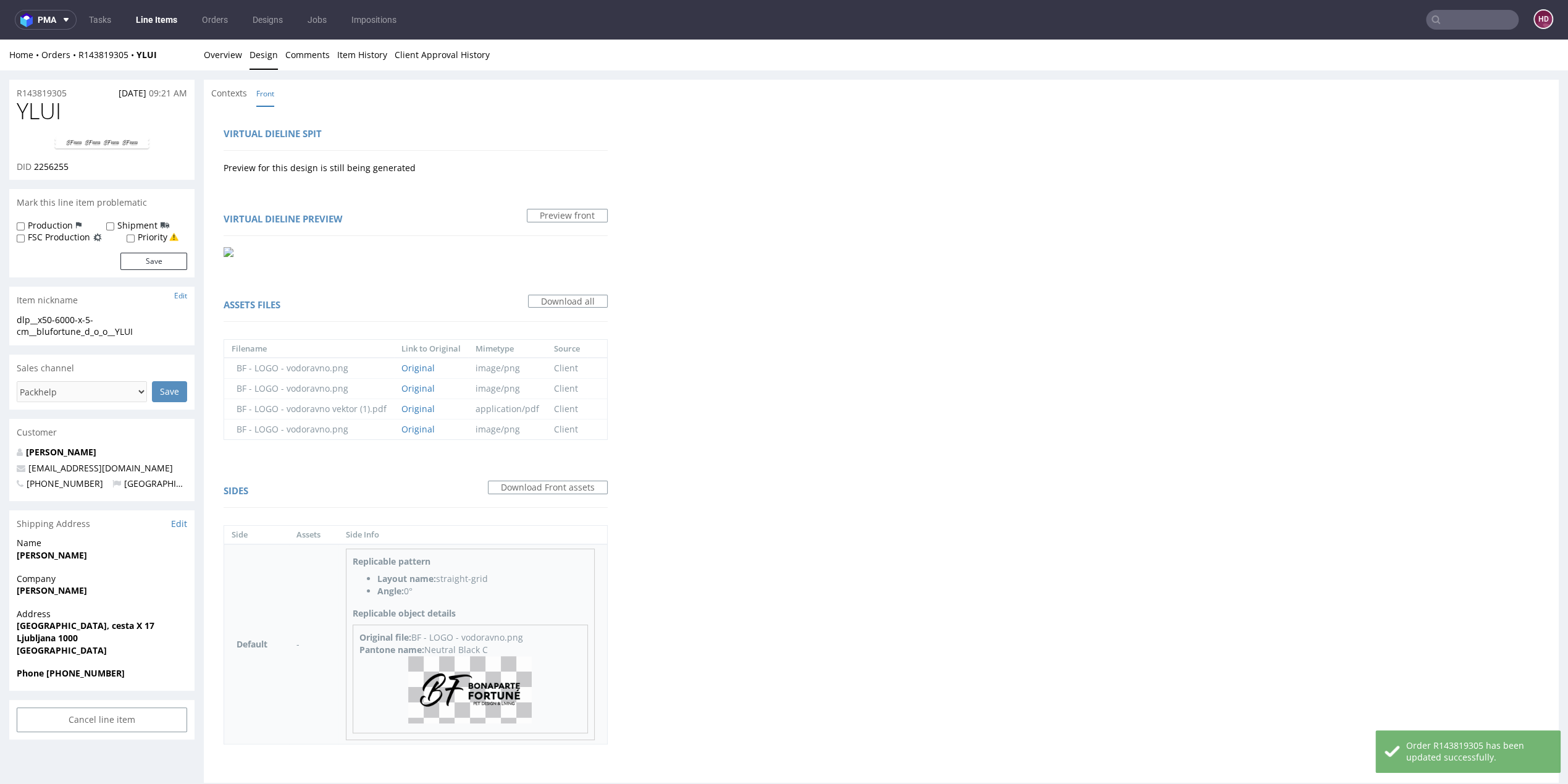
click at [499, 692] on img at bounding box center [469, 690] width 124 height 68
click at [226, 56] on link "Overview" at bounding box center [223, 55] width 38 height 30
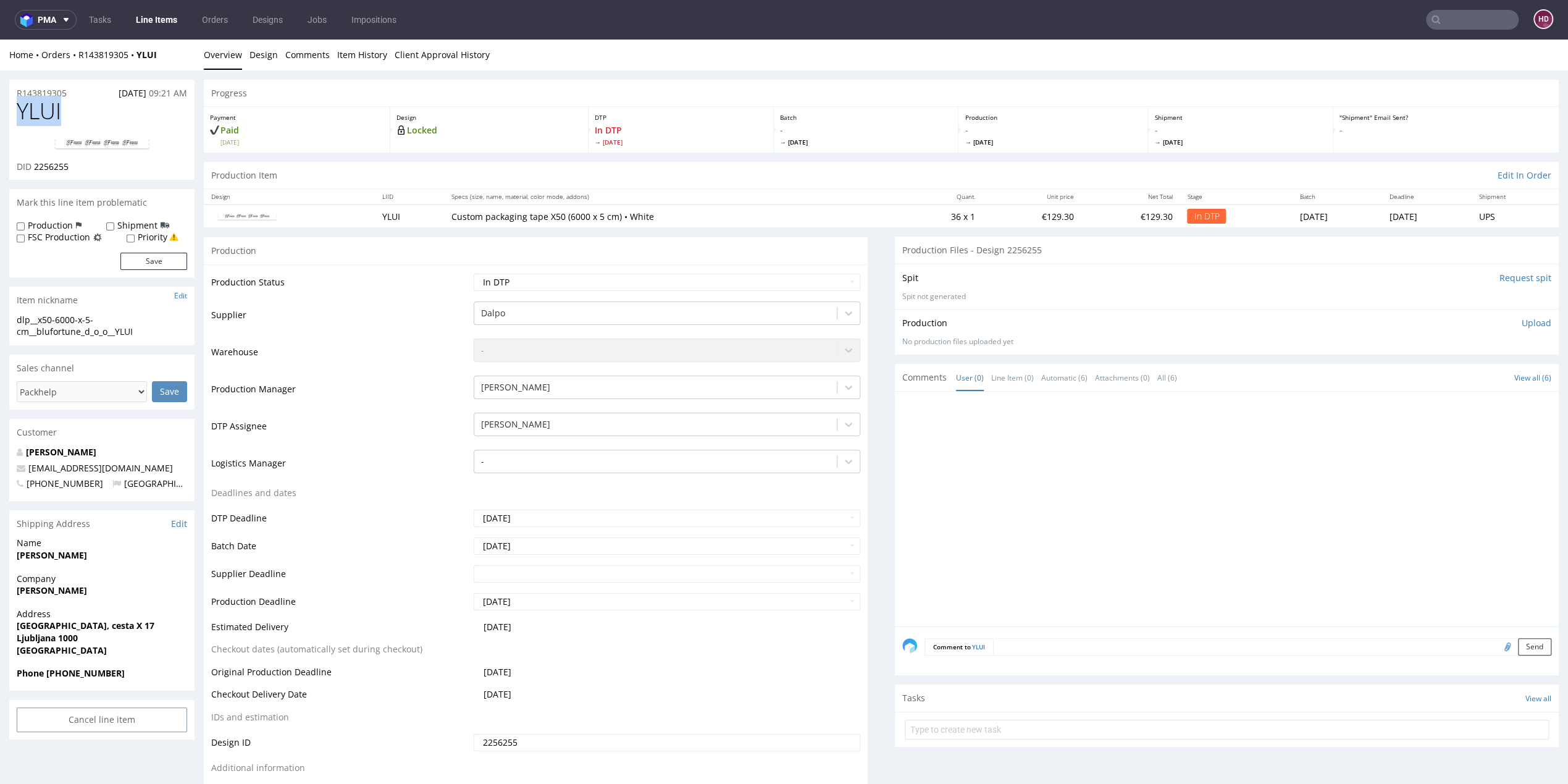
drag, startPoint x: 16, startPoint y: 115, endPoint x: -7, endPoint y: 107, distance: 24.4
click at [72, 167] on div "DID 2256255" at bounding box center [101, 167] width 170 height 12
click at [35, 167] on div "DID 2256255" at bounding box center [101, 167] width 170 height 12
click at [141, 335] on div "dlp__x50-6000-x-5-cm__blufortune_d_o_o__YLUI" at bounding box center [101, 326] width 170 height 24
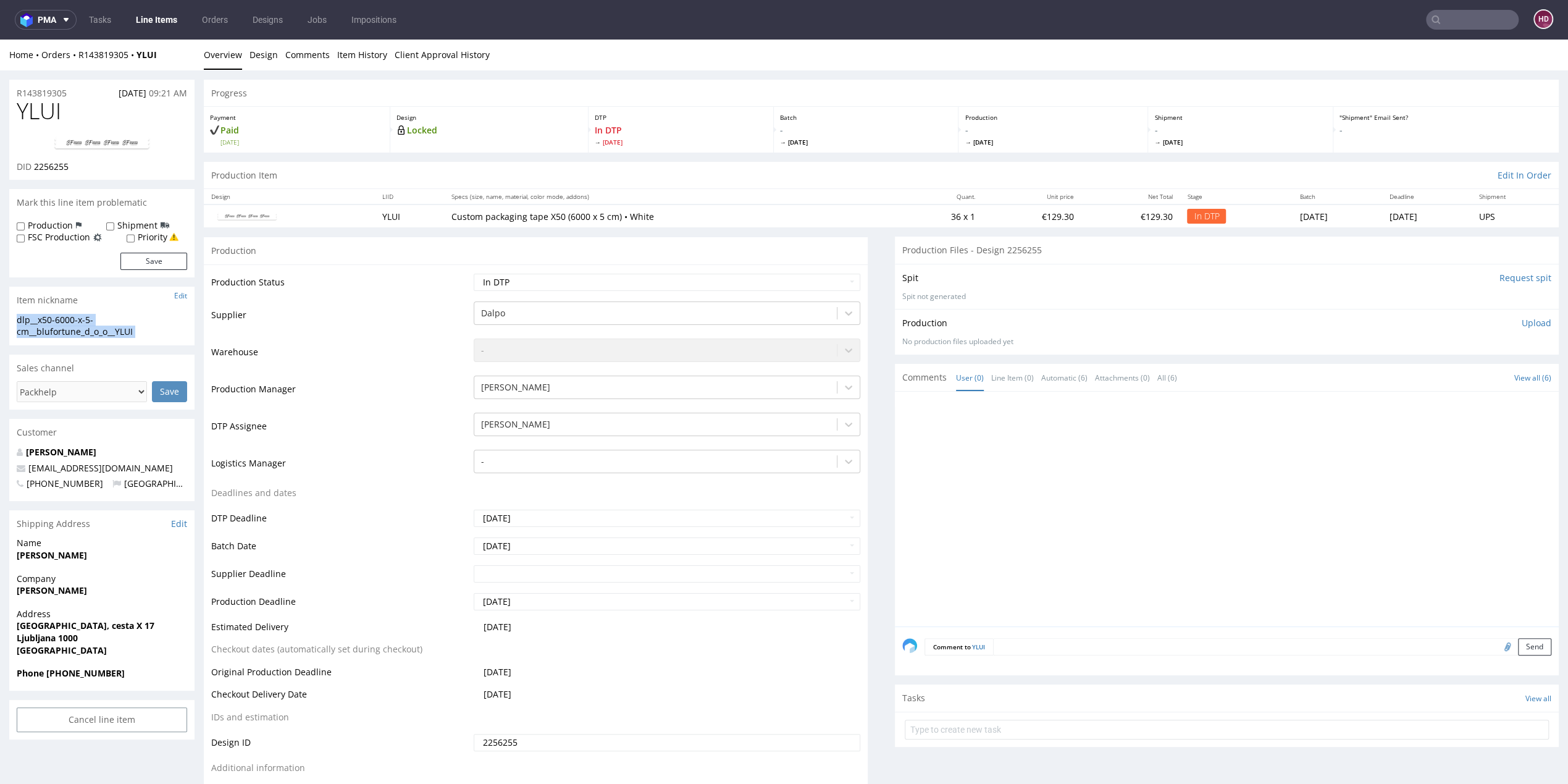
drag, startPoint x: 141, startPoint y: 335, endPoint x: -7, endPoint y: 318, distance: 149.0
click at [81, 94] on div "R143819305 [DATE] 09:21 AM" at bounding box center [101, 89] width 185 height 20
drag, startPoint x: 4, startPoint y: 88, endPoint x: -7, endPoint y: 88, distance: 11.0
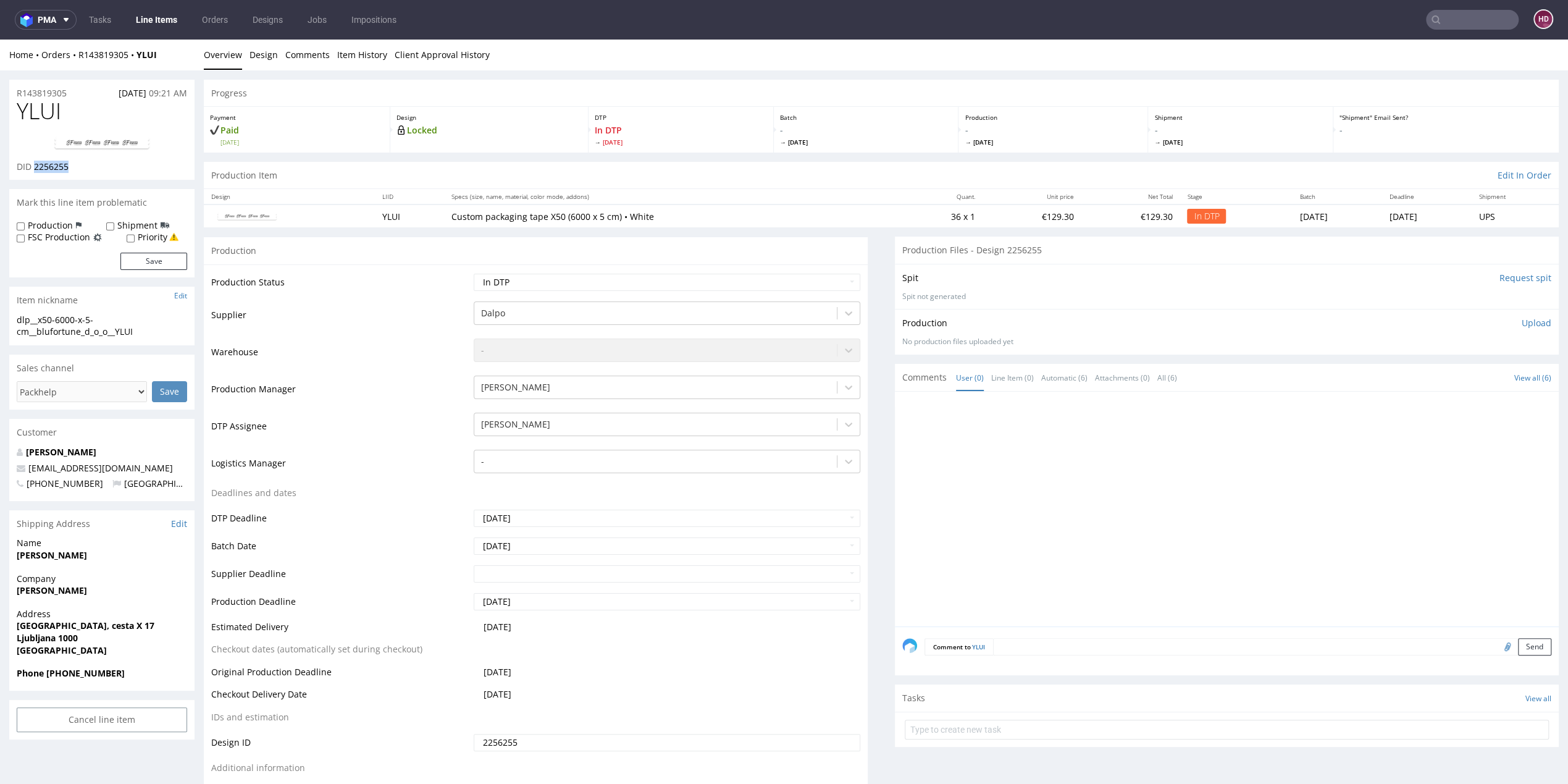
drag, startPoint x: 85, startPoint y: 167, endPoint x: 36, endPoint y: 167, distance: 49.0
click at [36, 167] on div "DID 2256255" at bounding box center [101, 167] width 170 height 12
click at [121, 144] on img at bounding box center [102, 143] width 99 height 15
click at [1522, 320] on p "Upload" at bounding box center [1537, 323] width 30 height 12
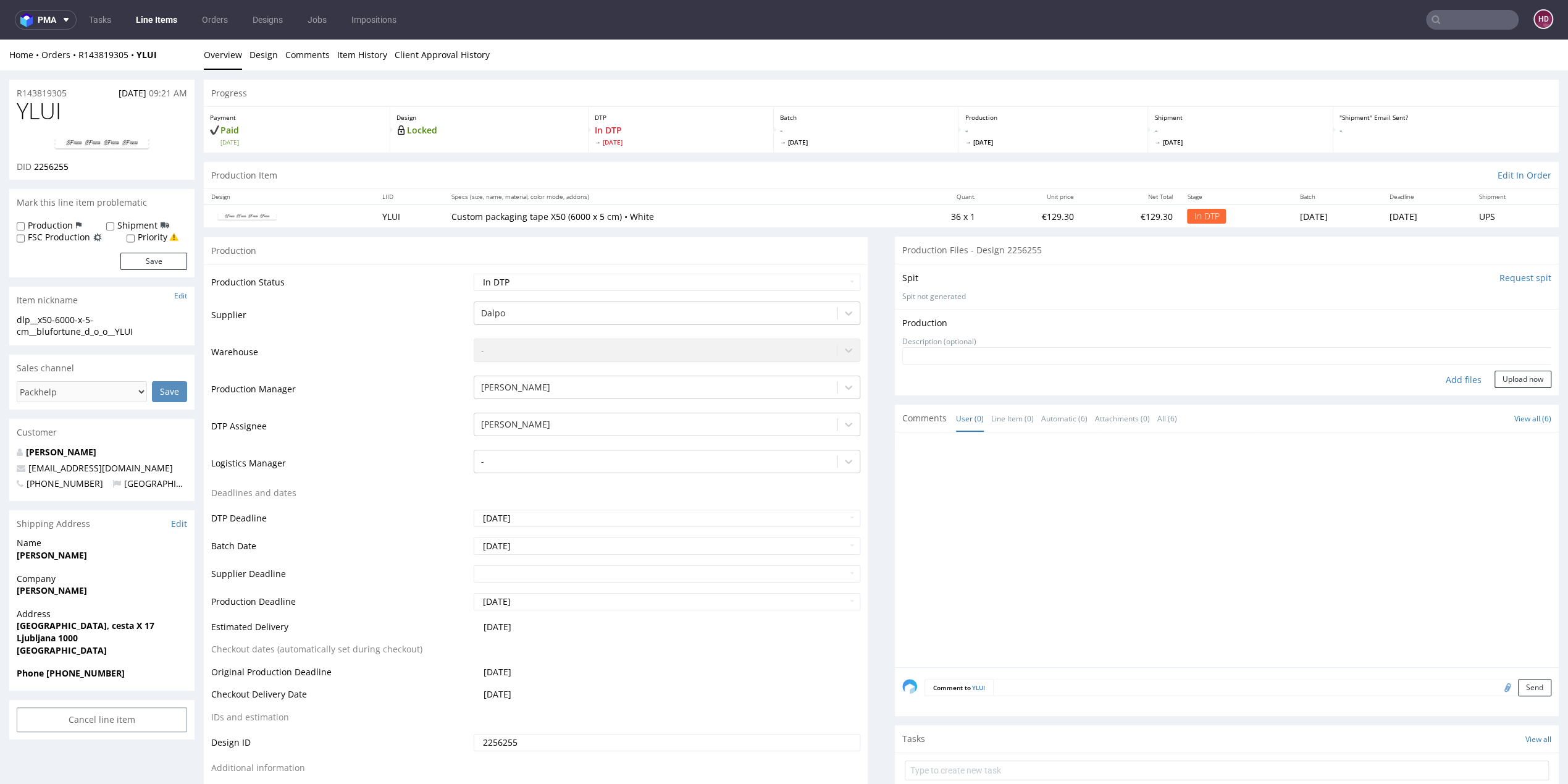
click at [1444, 377] on div "Add files" at bounding box center [1464, 380] width 61 height 19
type input "C:\fakepath\dlp__x50-6000-x-5-cm__blufortune_d_o_o__YLUI__d2256255__oR143819305…"
click at [1496, 392] on button "Upload now" at bounding box center [1523, 398] width 57 height 17
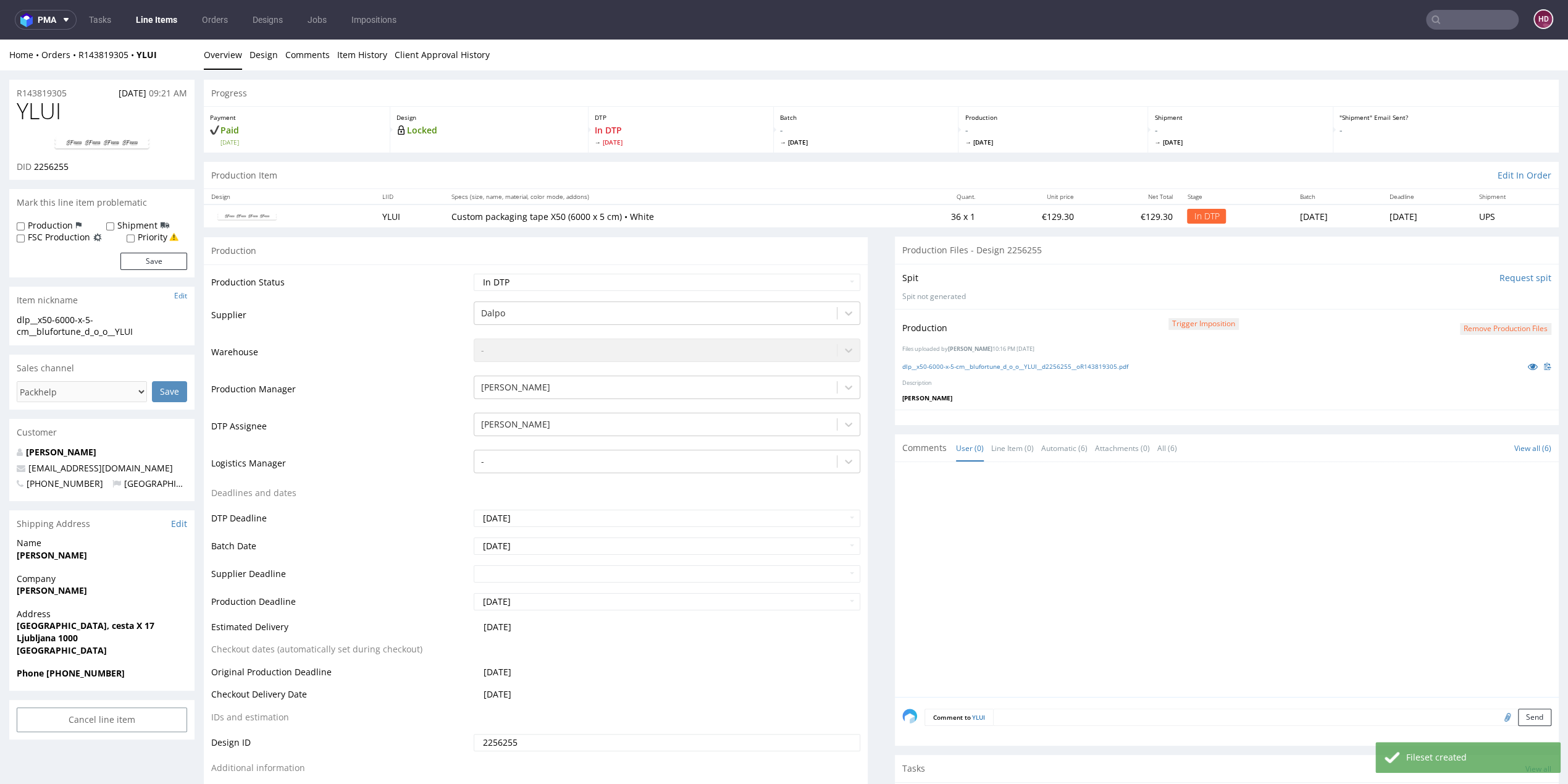
click at [613, 290] on td "Waiting for Artwork Waiting for Diecut Waiting for Mockup Waiting for DTP Waiti…" at bounding box center [666, 286] width 390 height 28
click at [615, 282] on select "Waiting for Artwork Waiting for Diecut Waiting for Mockup Waiting for DTP Waiti…" at bounding box center [667, 282] width 387 height 17
select select "dtp_production_ready"
click at [474, 274] on select "Waiting for Artwork Waiting for Diecut Waiting for Mockup Waiting for DTP Waiti…" at bounding box center [667, 282] width 387 height 17
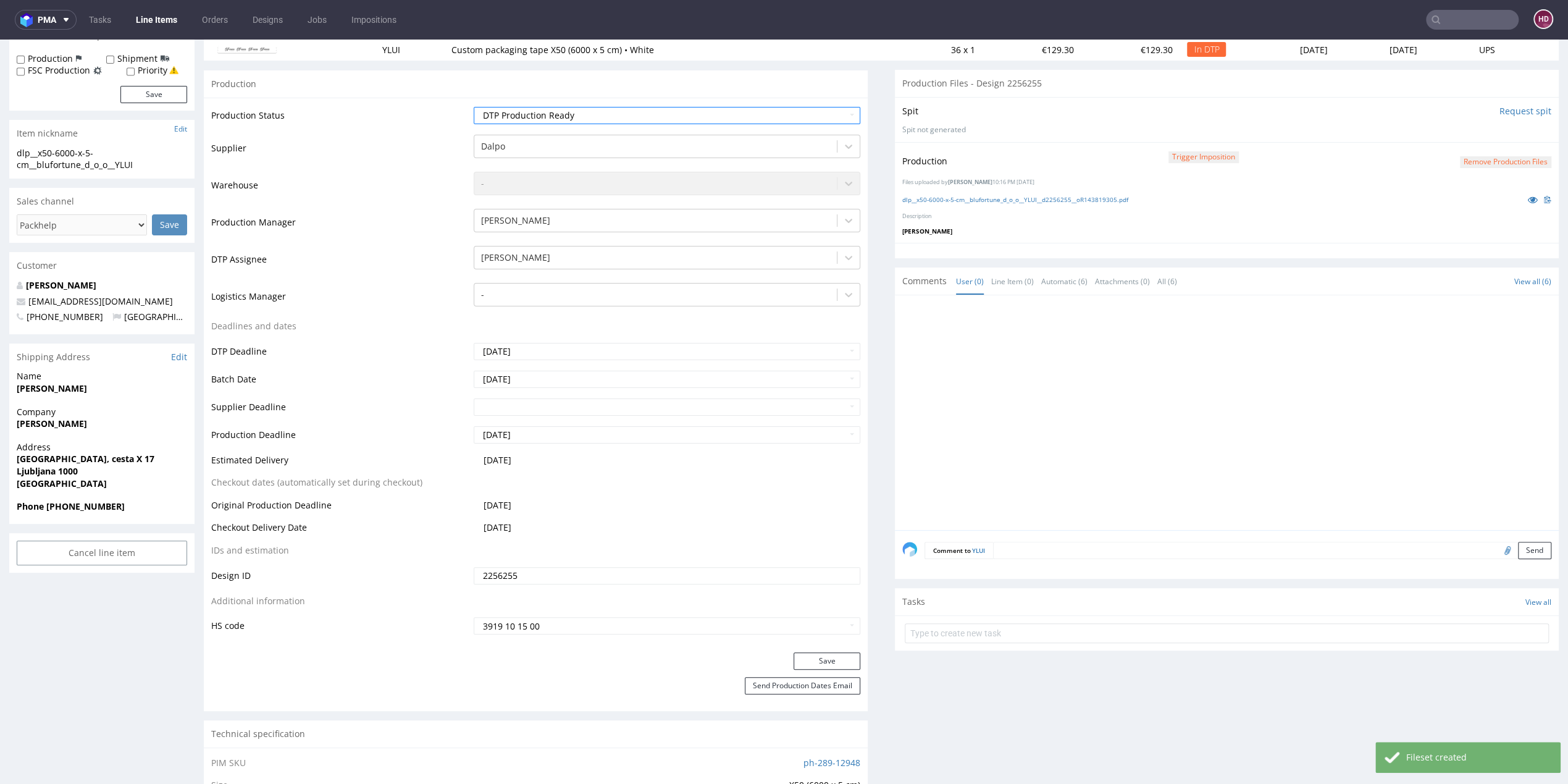
scroll to position [335, 0]
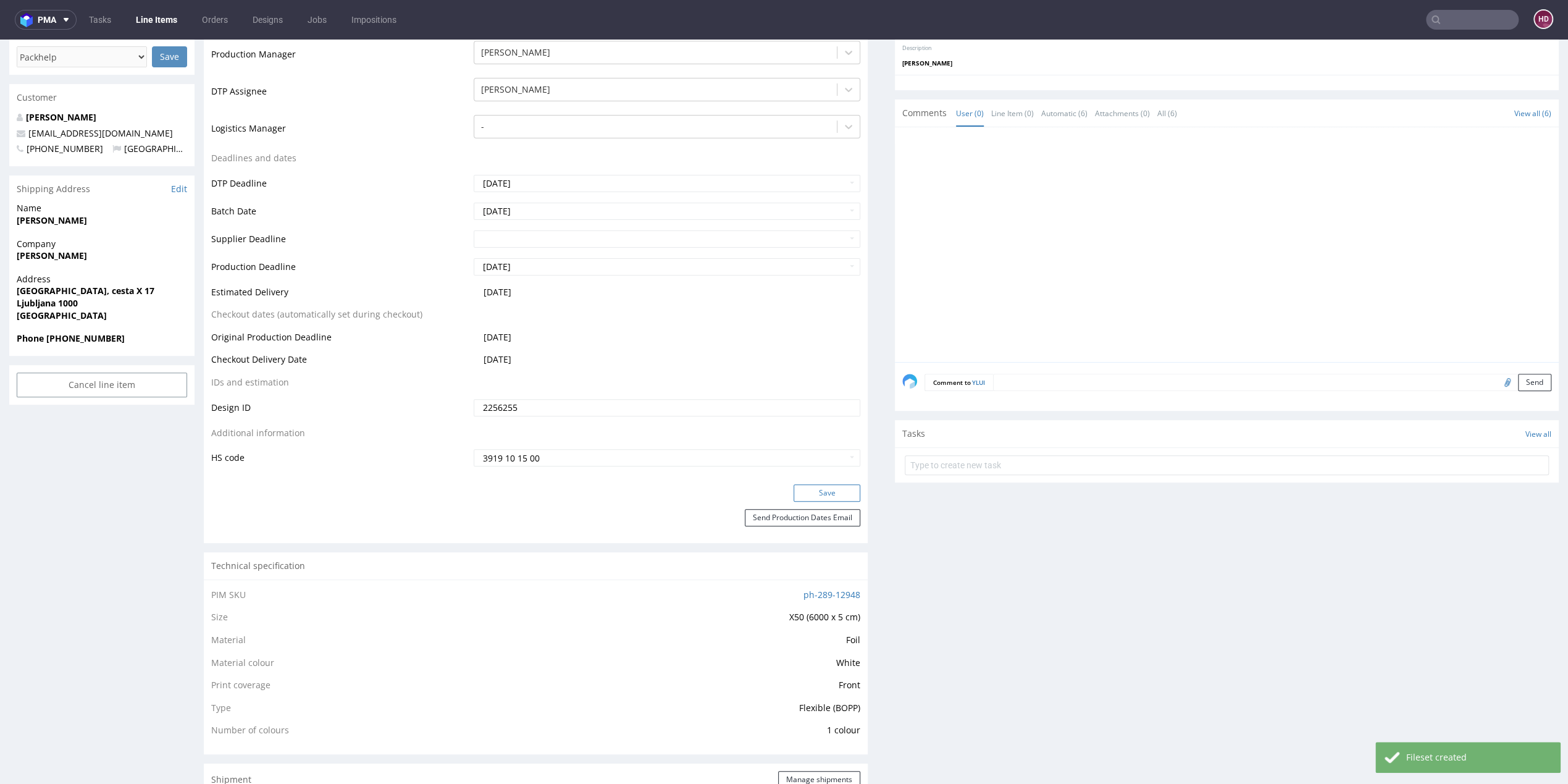
click at [799, 496] on button "Save" at bounding box center [826, 493] width 67 height 17
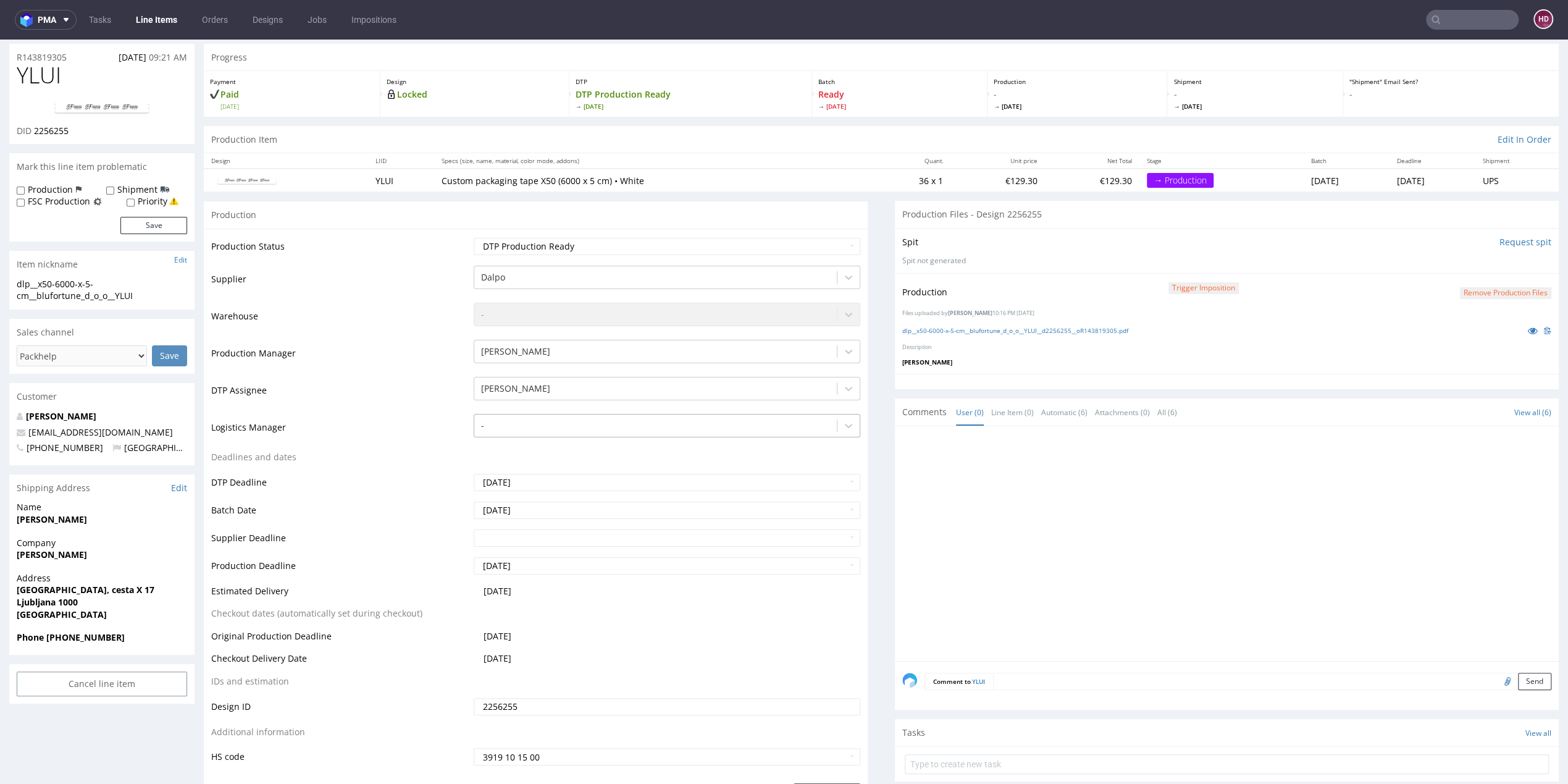
scroll to position [0, 0]
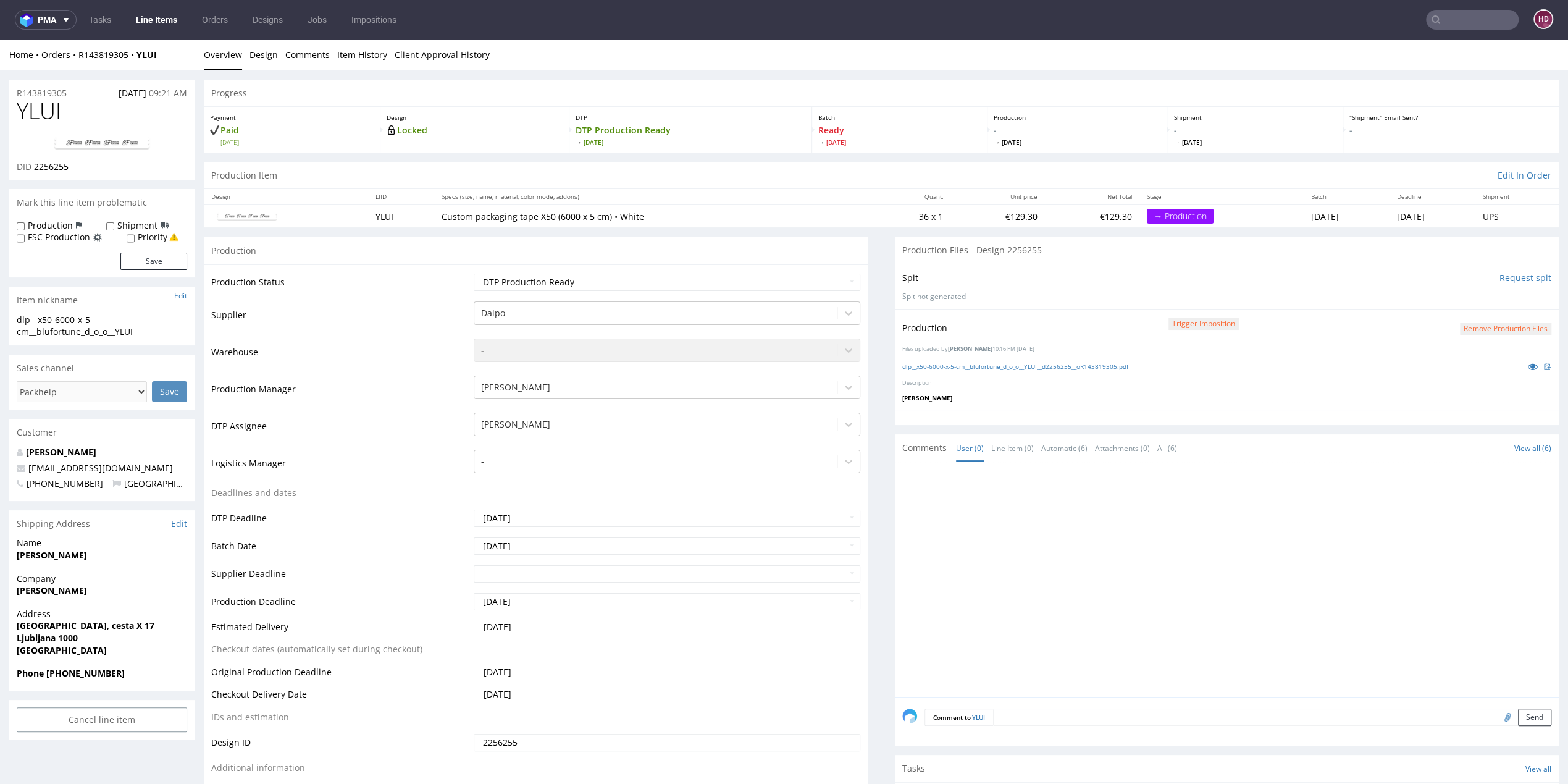
click at [161, 26] on link "Line Items" at bounding box center [156, 20] width 56 height 20
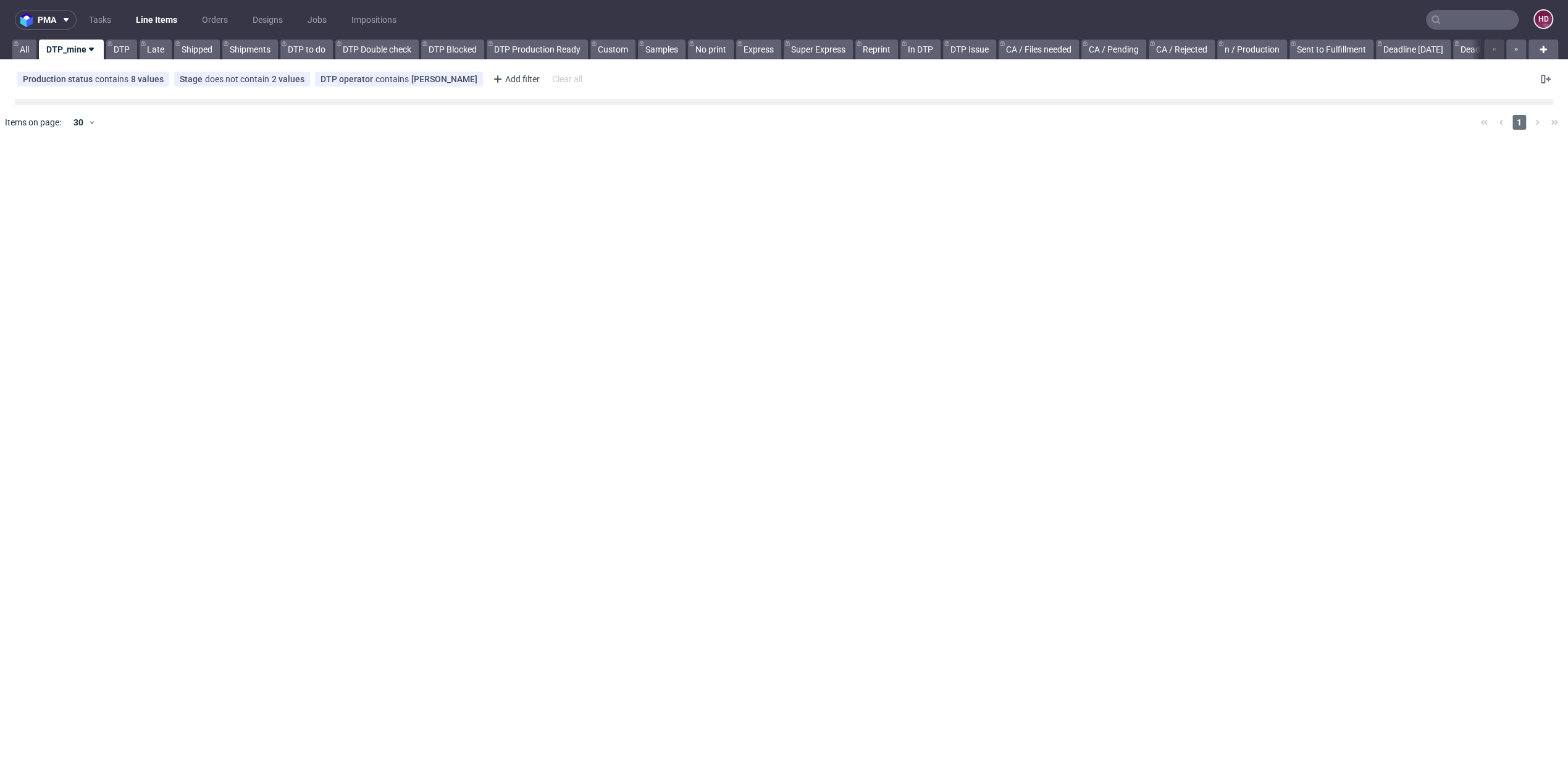
click at [158, 20] on link "Line Items" at bounding box center [156, 20] width 56 height 20
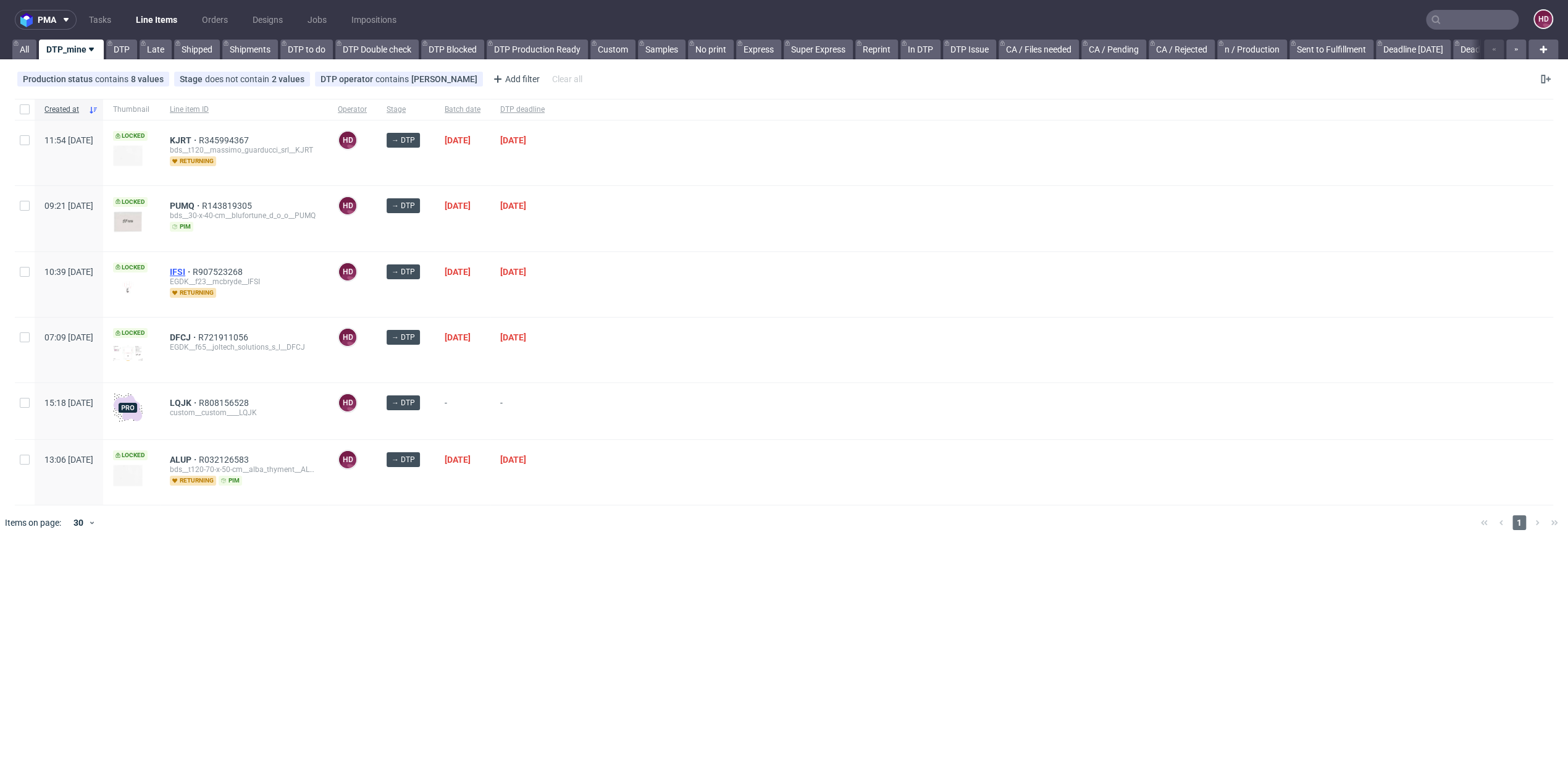
click at [193, 269] on span "IFSI" at bounding box center [181, 272] width 22 height 10
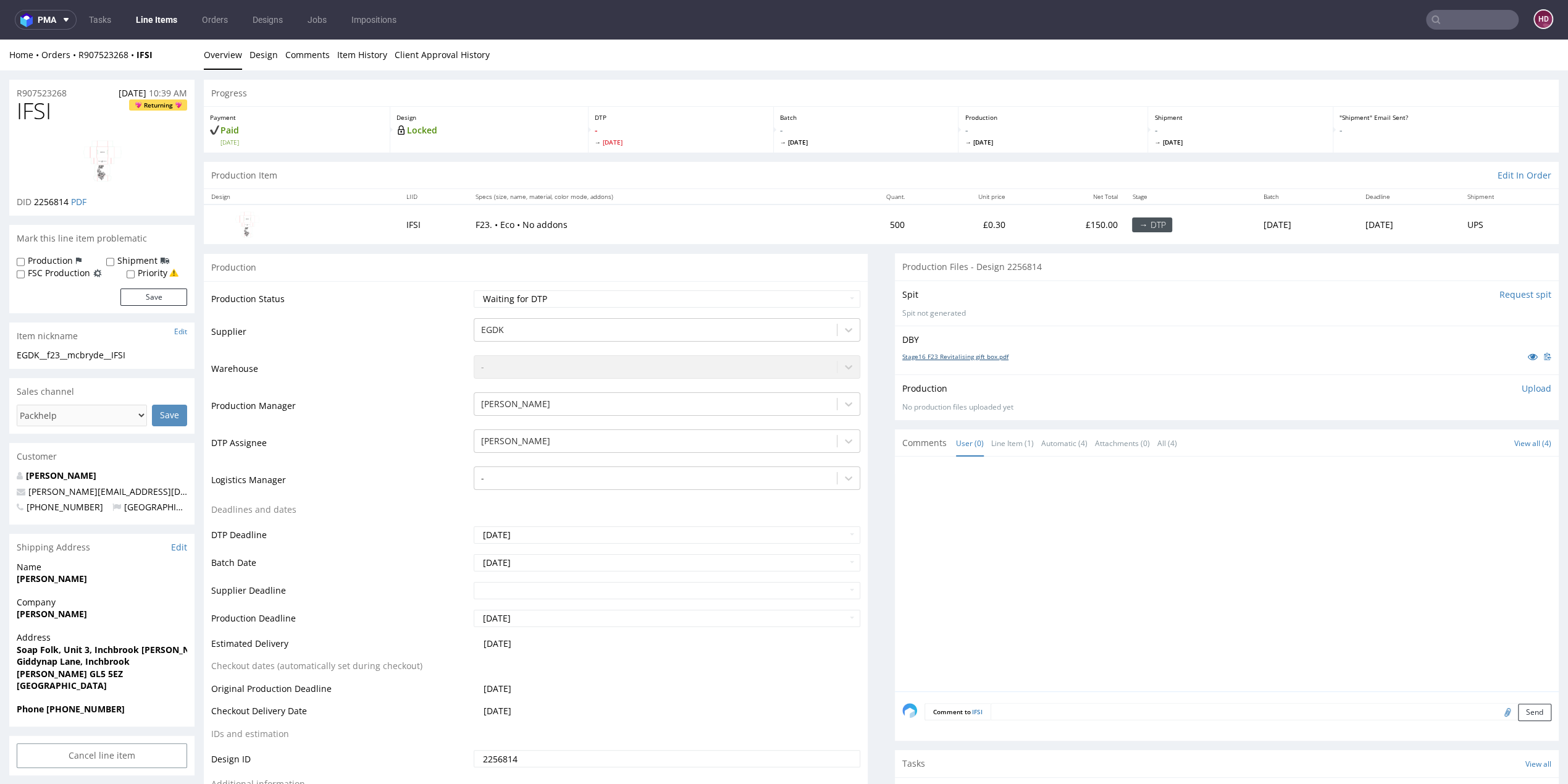
click at [982, 353] on link "Stage16 F23 Revitalising gift box.pdf" at bounding box center [955, 357] width 106 height 9
click at [569, 301] on select "Waiting for Artwork Waiting for Diecut Waiting for Mockup Waiting for DTP Waiti…" at bounding box center [667, 299] width 387 height 17
select select "dtp_in_process"
click at [474, 290] on select "Waiting for Artwork Waiting for Diecut Waiting for Mockup Waiting for DTP Waiti…" at bounding box center [667, 299] width 387 height 17
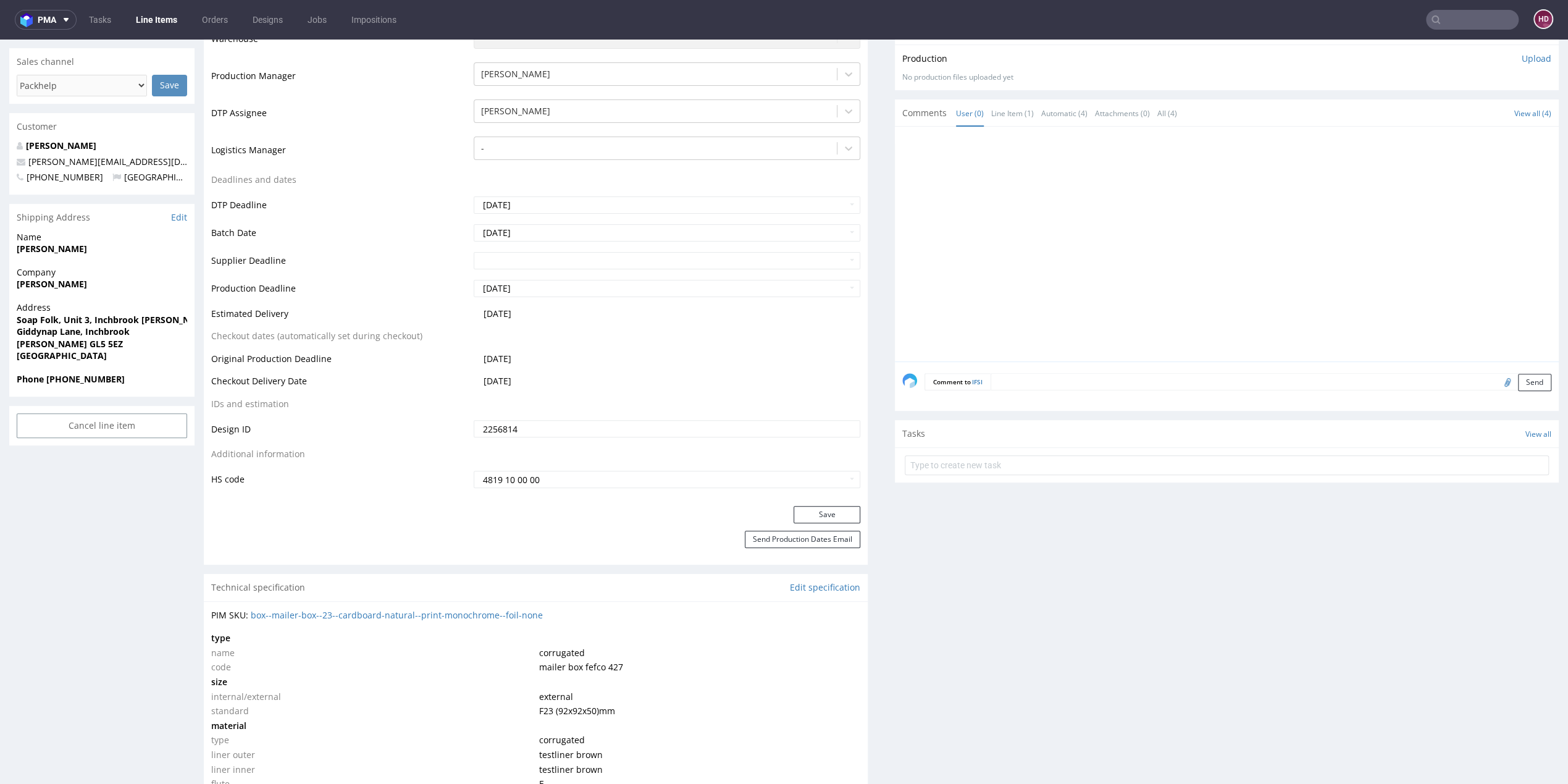
scroll to position [437, 0]
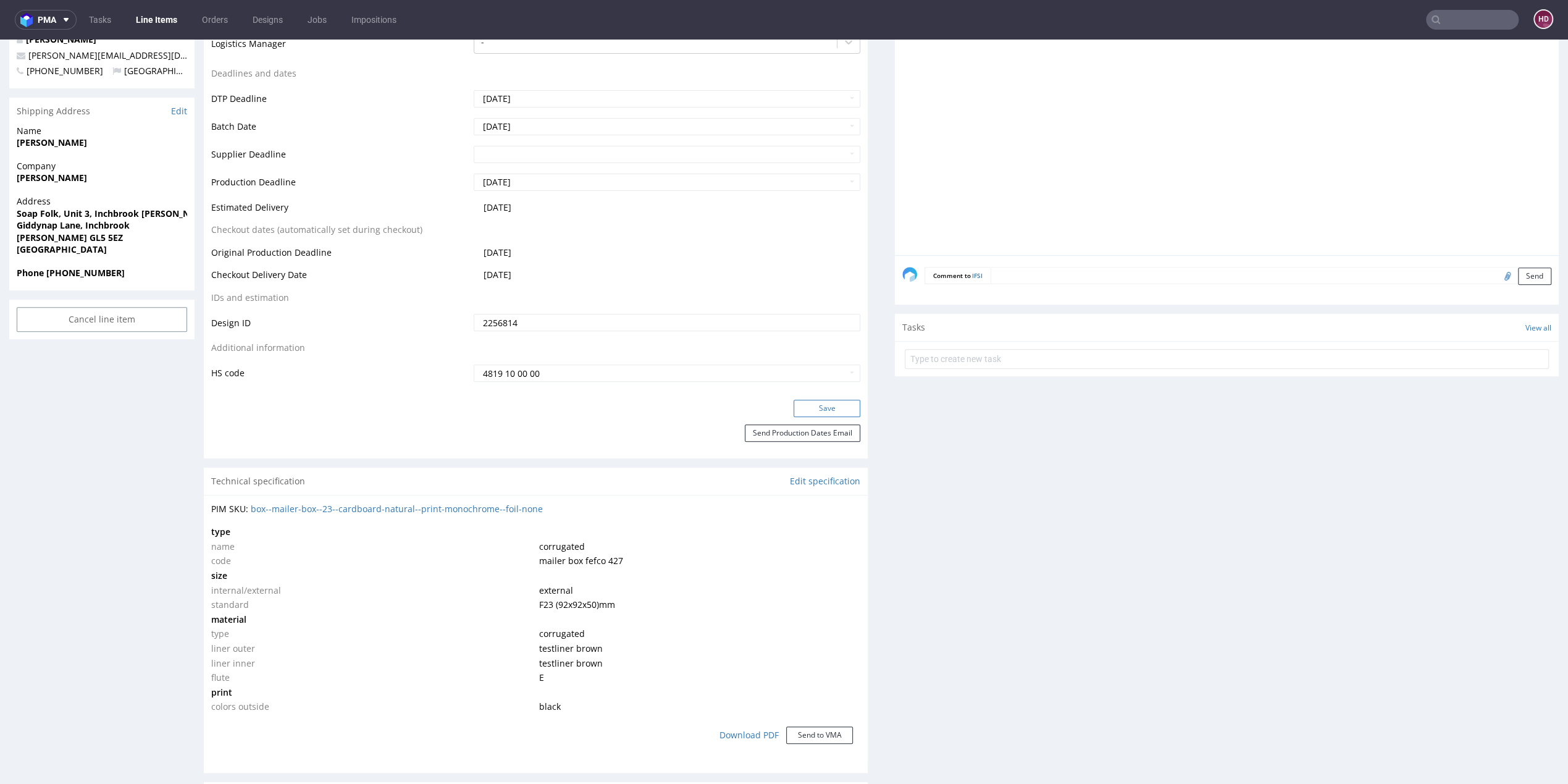
click at [802, 411] on button "Save" at bounding box center [826, 408] width 67 height 17
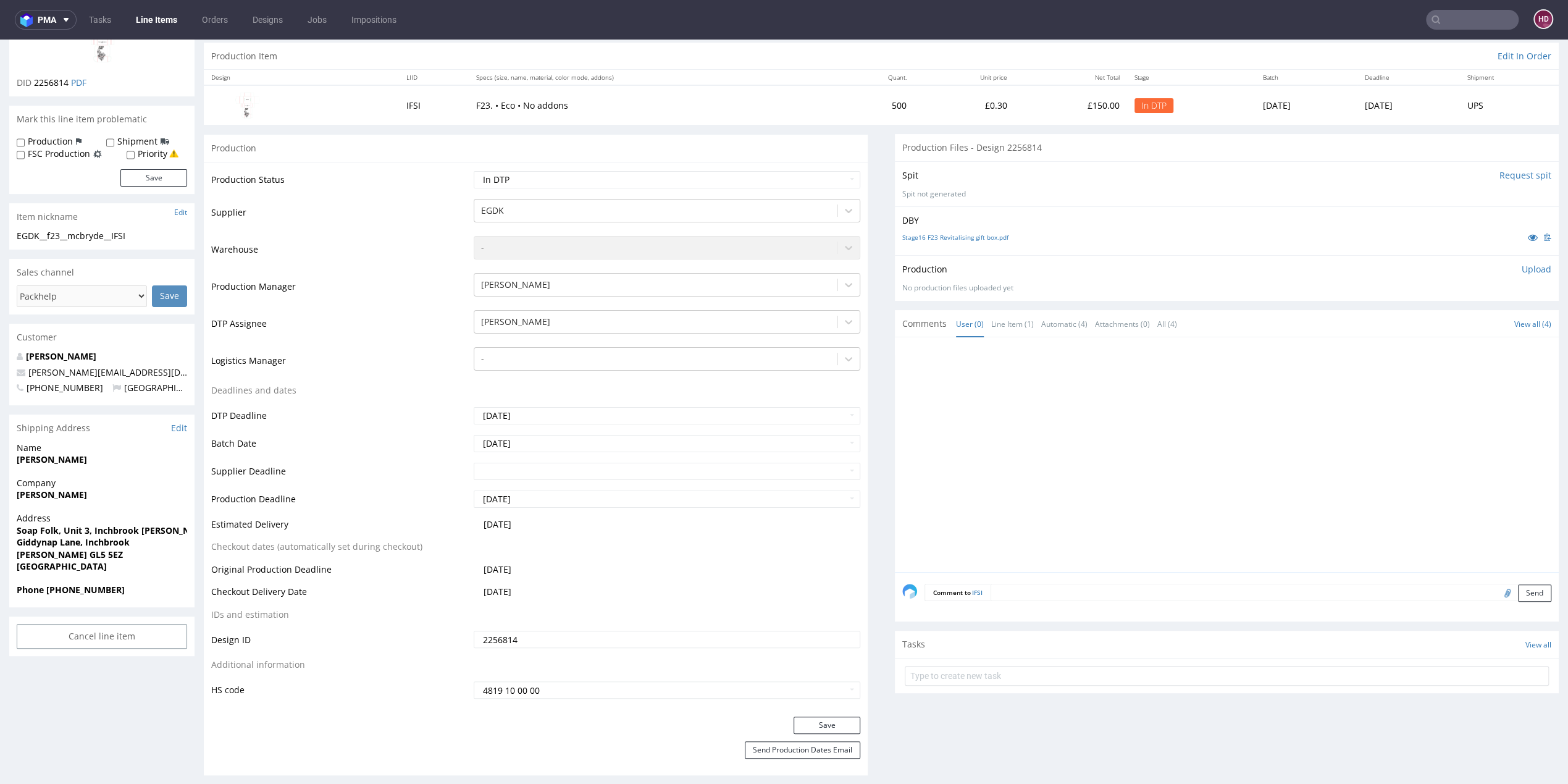
scroll to position [0, 0]
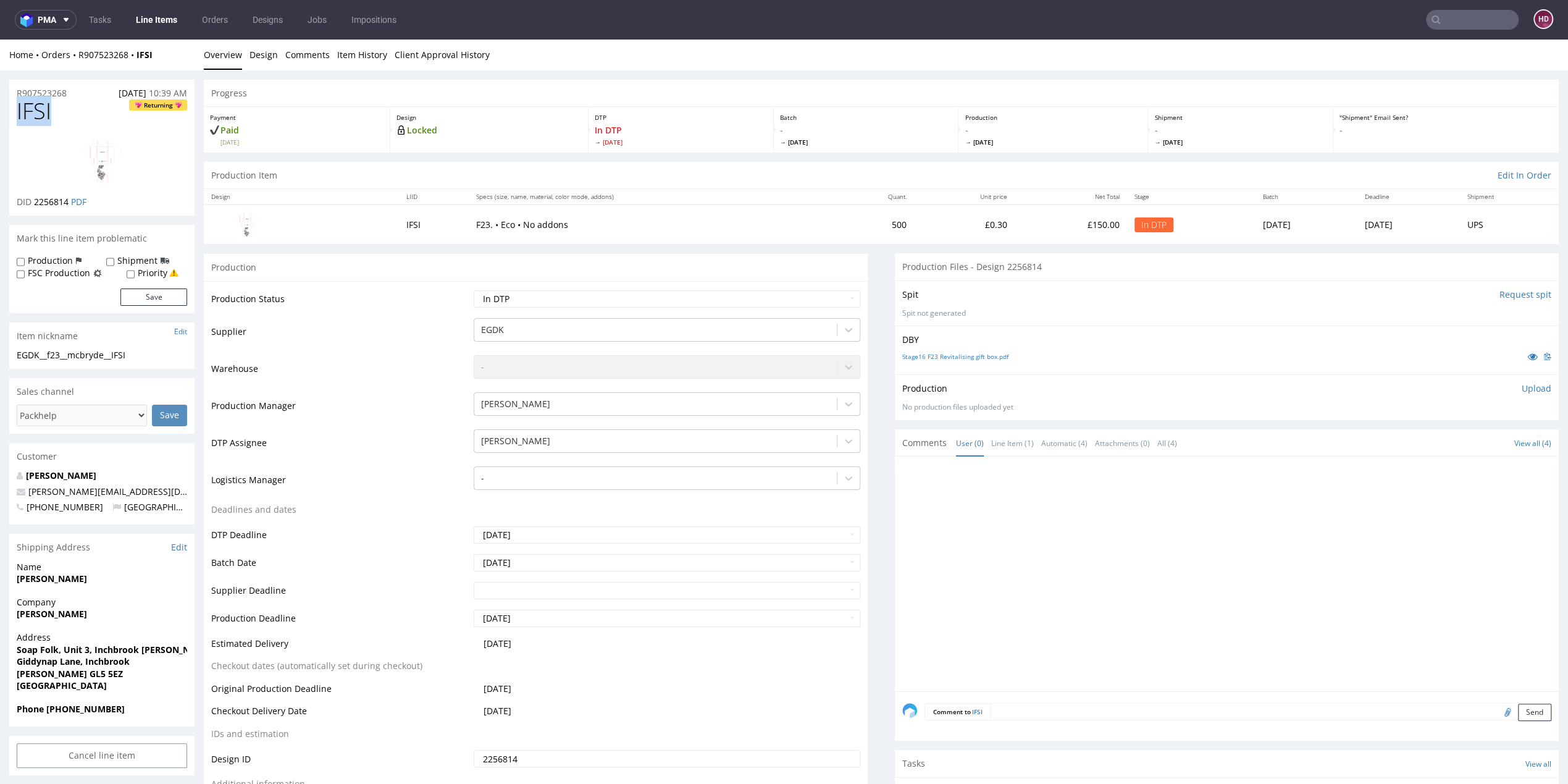
drag, startPoint x: 58, startPoint y: 115, endPoint x: -7, endPoint y: 114, distance: 65.0
click at [145, 356] on div "EGDK__f23__mcbryde__IFSI" at bounding box center [101, 355] width 170 height 12
drag, startPoint x: 145, startPoint y: 356, endPoint x: -7, endPoint y: 371, distance: 152.7
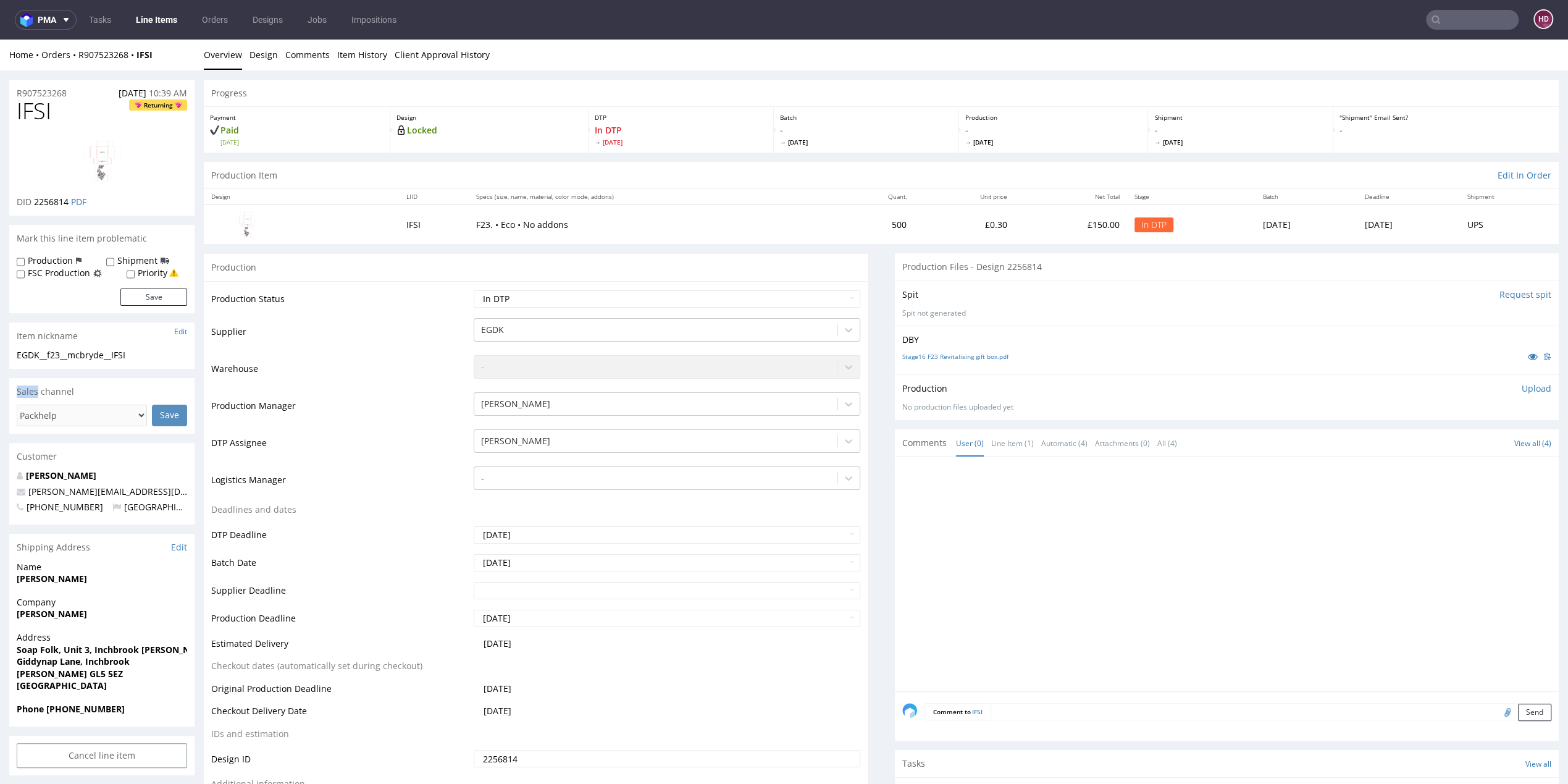
click at [142, 353] on div "EGDK__f23__mcbryde__IFSI" at bounding box center [101, 355] width 170 height 12
drag, startPoint x: 142, startPoint y: 353, endPoint x: -7, endPoint y: 353, distance: 149.0
drag, startPoint x: 79, startPoint y: 94, endPoint x: 2, endPoint y: 89, distance: 77.2
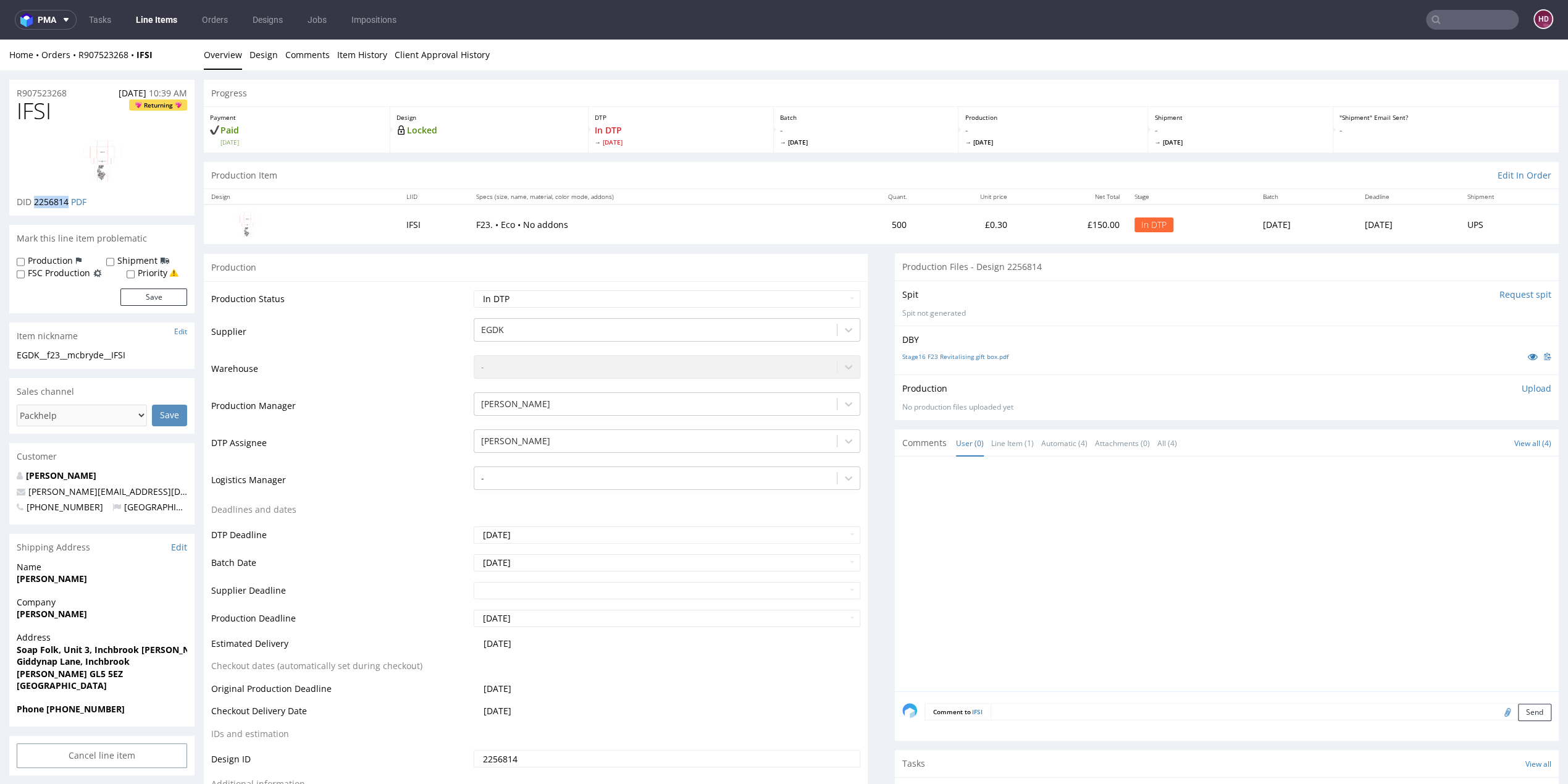
drag, startPoint x: 69, startPoint y: 198, endPoint x: 33, endPoint y: 198, distance: 36.0
click at [33, 198] on p "DID 2256814 PDF" at bounding box center [51, 202] width 70 height 12
click at [1522, 385] on p "Upload" at bounding box center [1537, 389] width 30 height 12
click at [1437, 444] on div "Add files" at bounding box center [1464, 446] width 61 height 19
type input "C:\fakepath\EGDK__f23__mcbryde__IFSI__d2256814__oR907523268.pdf"
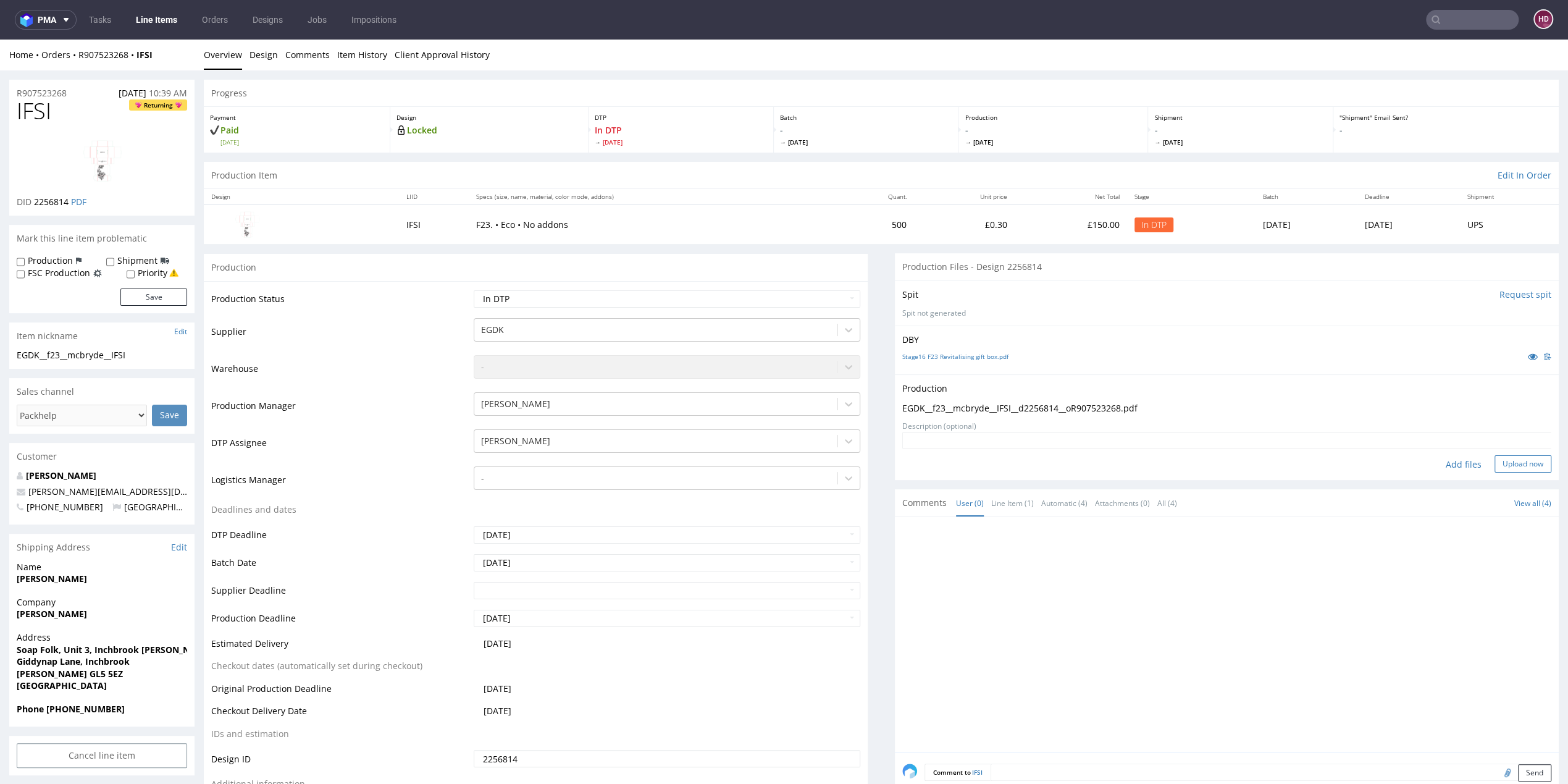
click at [1495, 464] on button "Upload now" at bounding box center [1523, 464] width 57 height 17
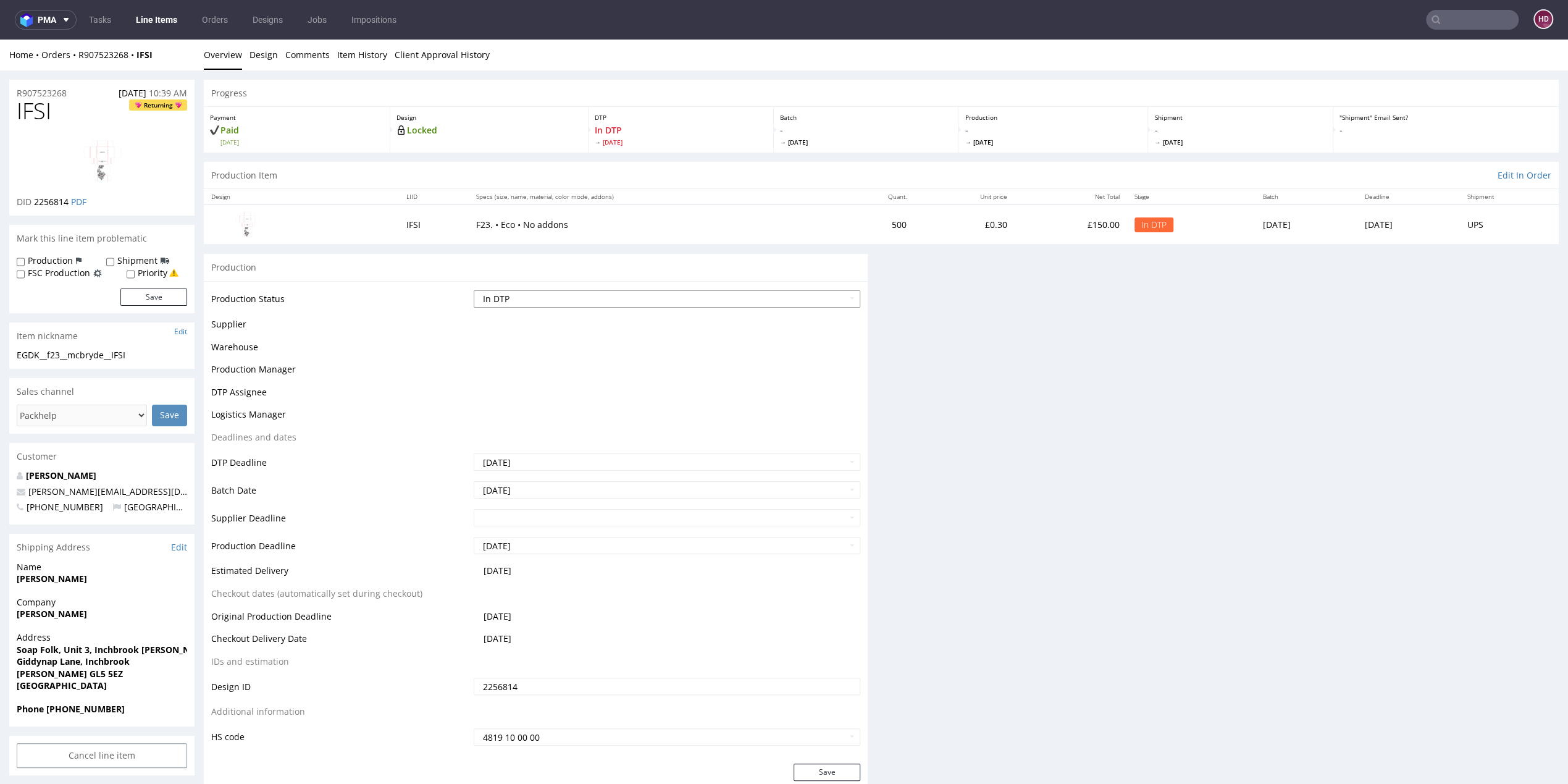
click at [689, 301] on select "Waiting for Artwork Waiting for Diecut Waiting for Mockup Waiting for DTP Waiti…" at bounding box center [667, 299] width 387 height 17
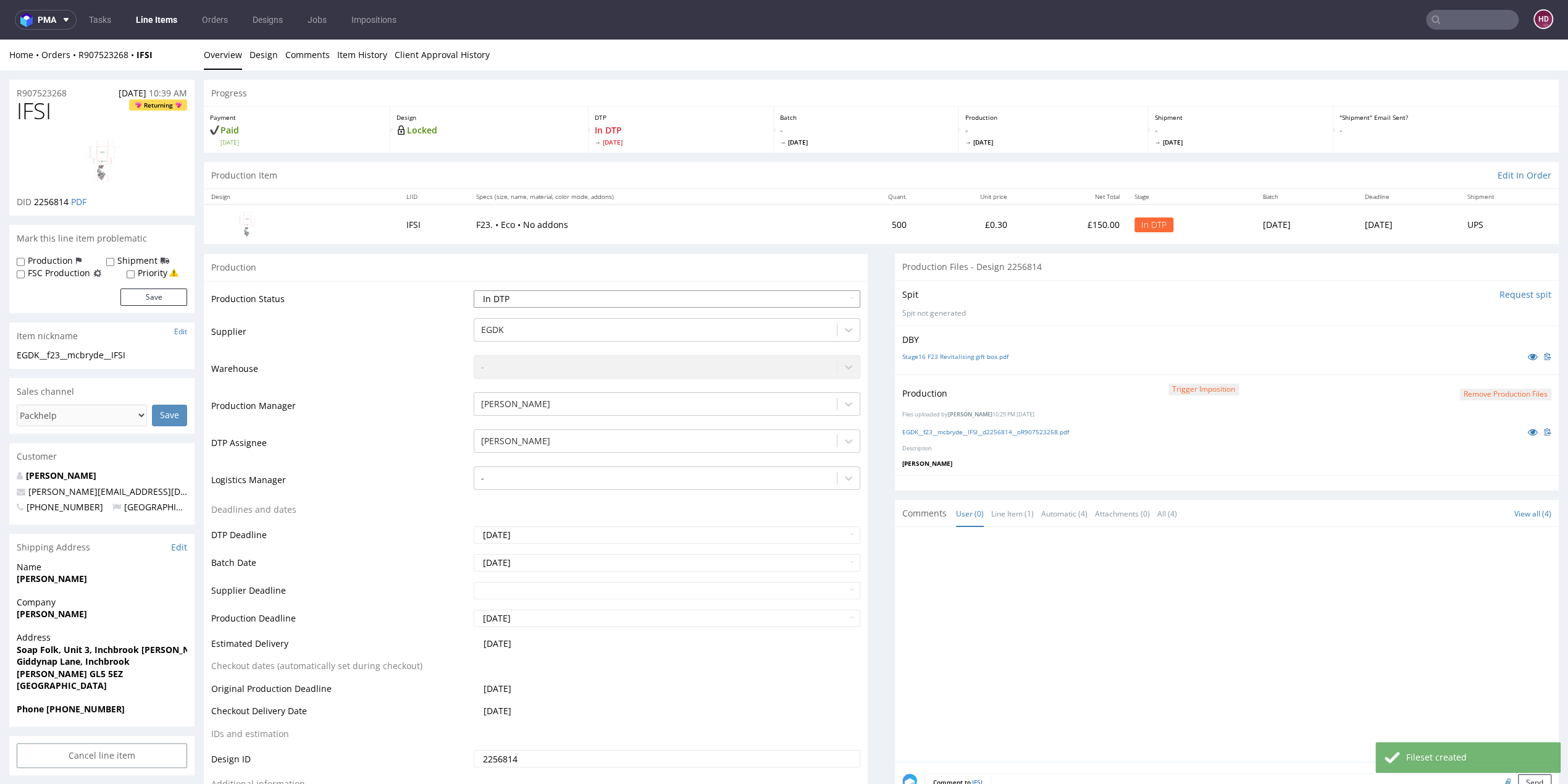
select select "dtp_production_ready"
click at [474, 290] on select "Waiting for Artwork Waiting for Diecut Waiting for Mockup Waiting for DTP Waiti…" at bounding box center [667, 299] width 387 height 17
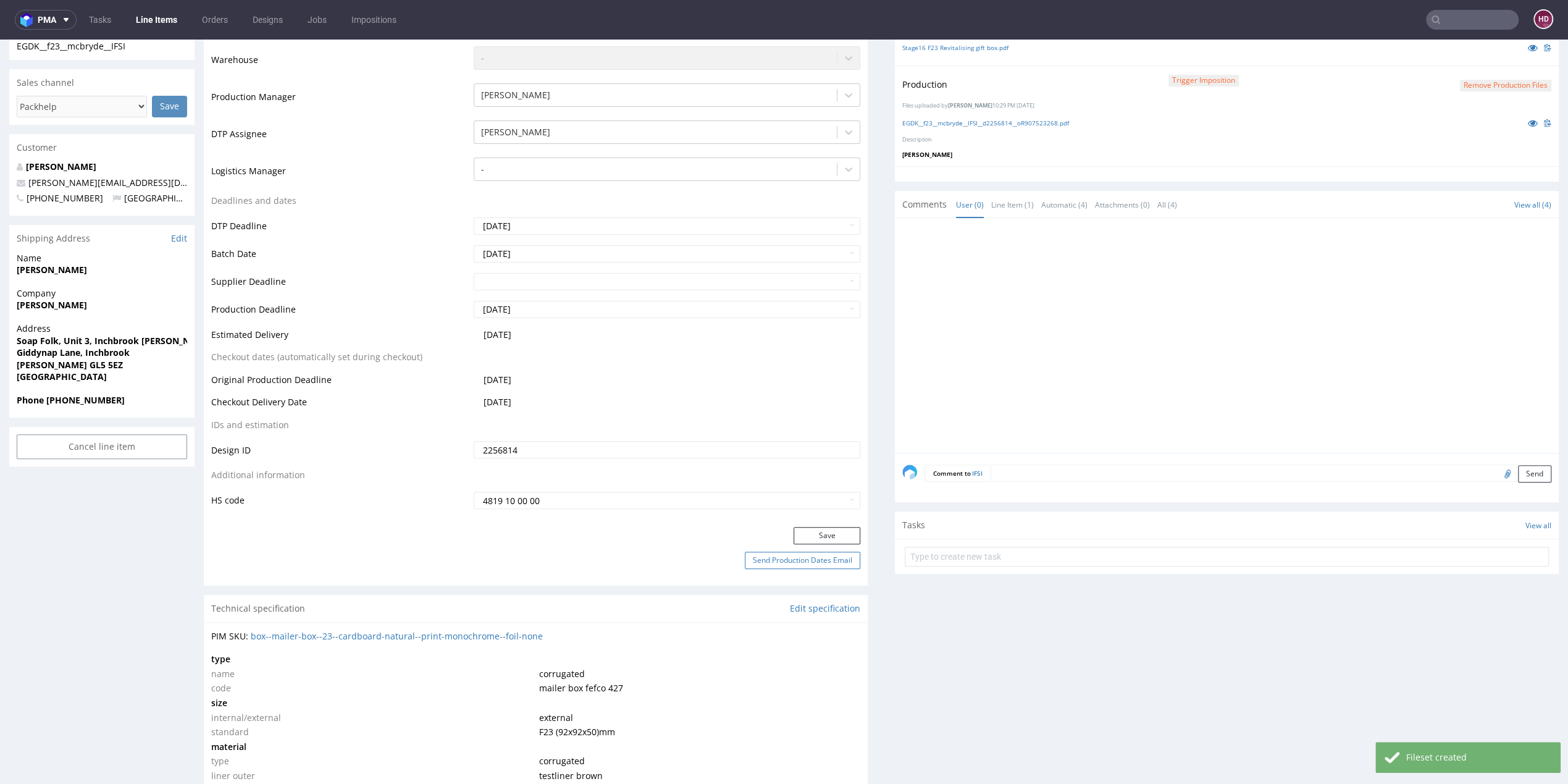
scroll to position [314, 0]
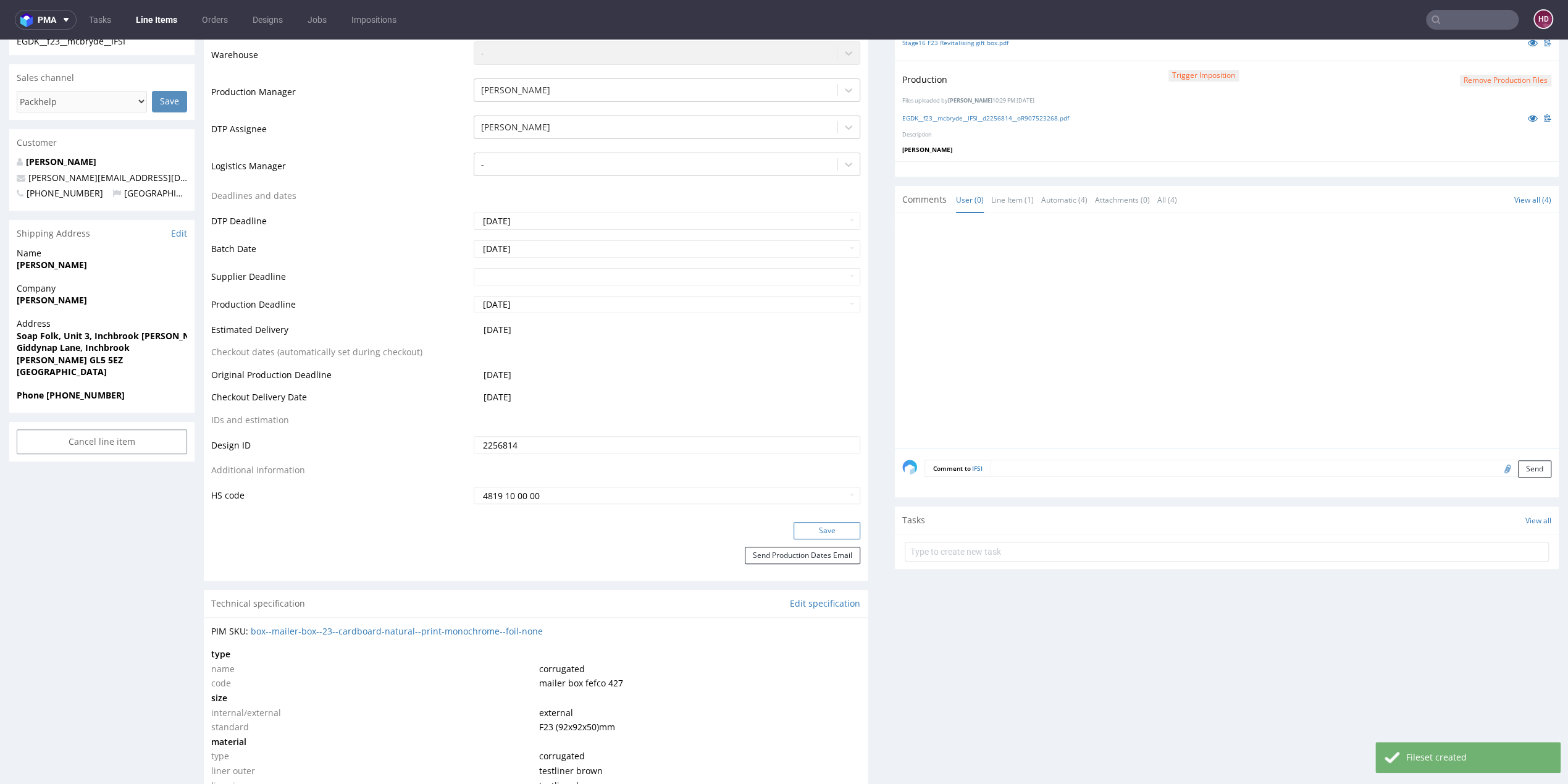
click at [807, 531] on button "Save" at bounding box center [826, 530] width 67 height 17
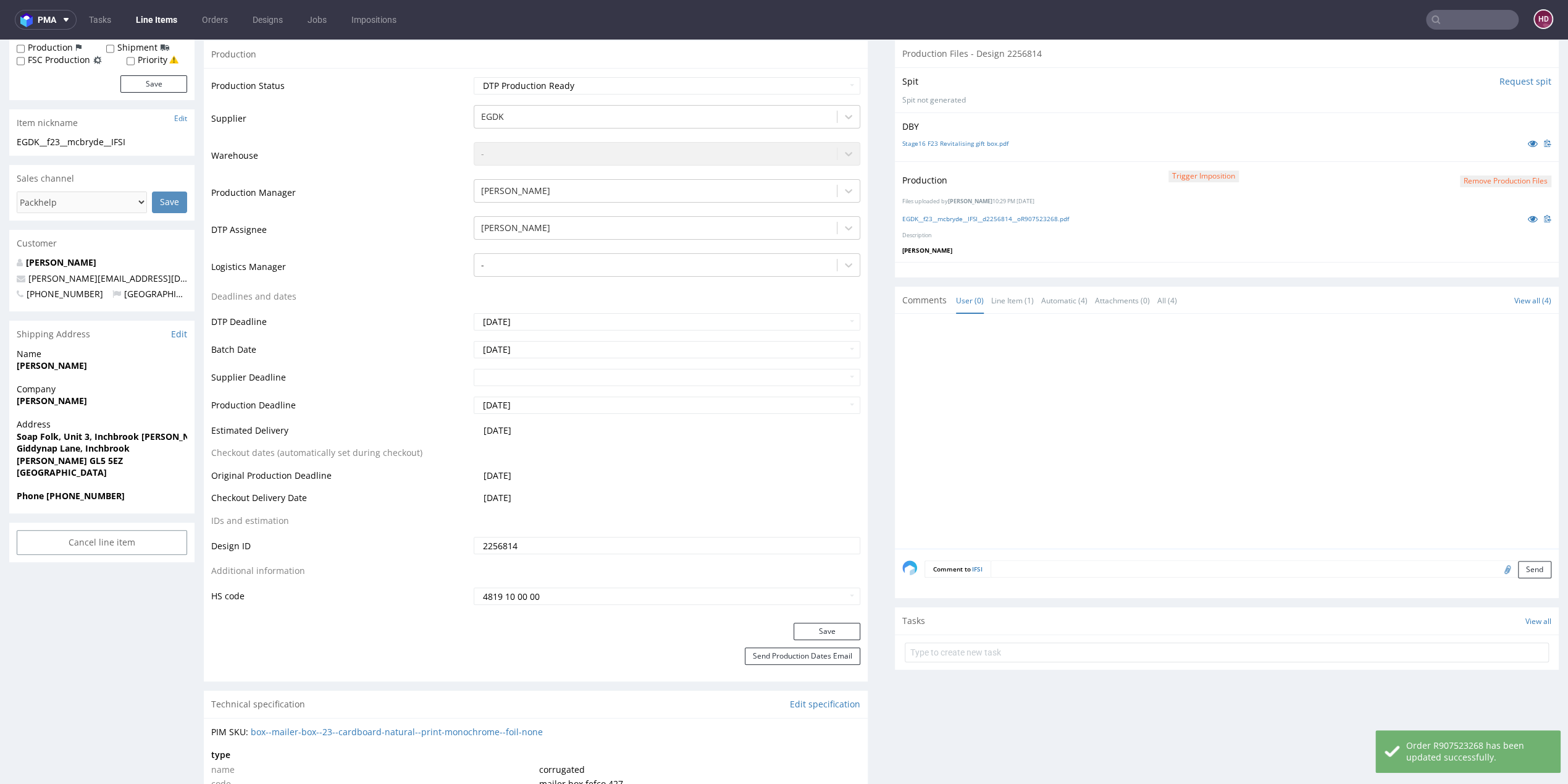
scroll to position [197, 0]
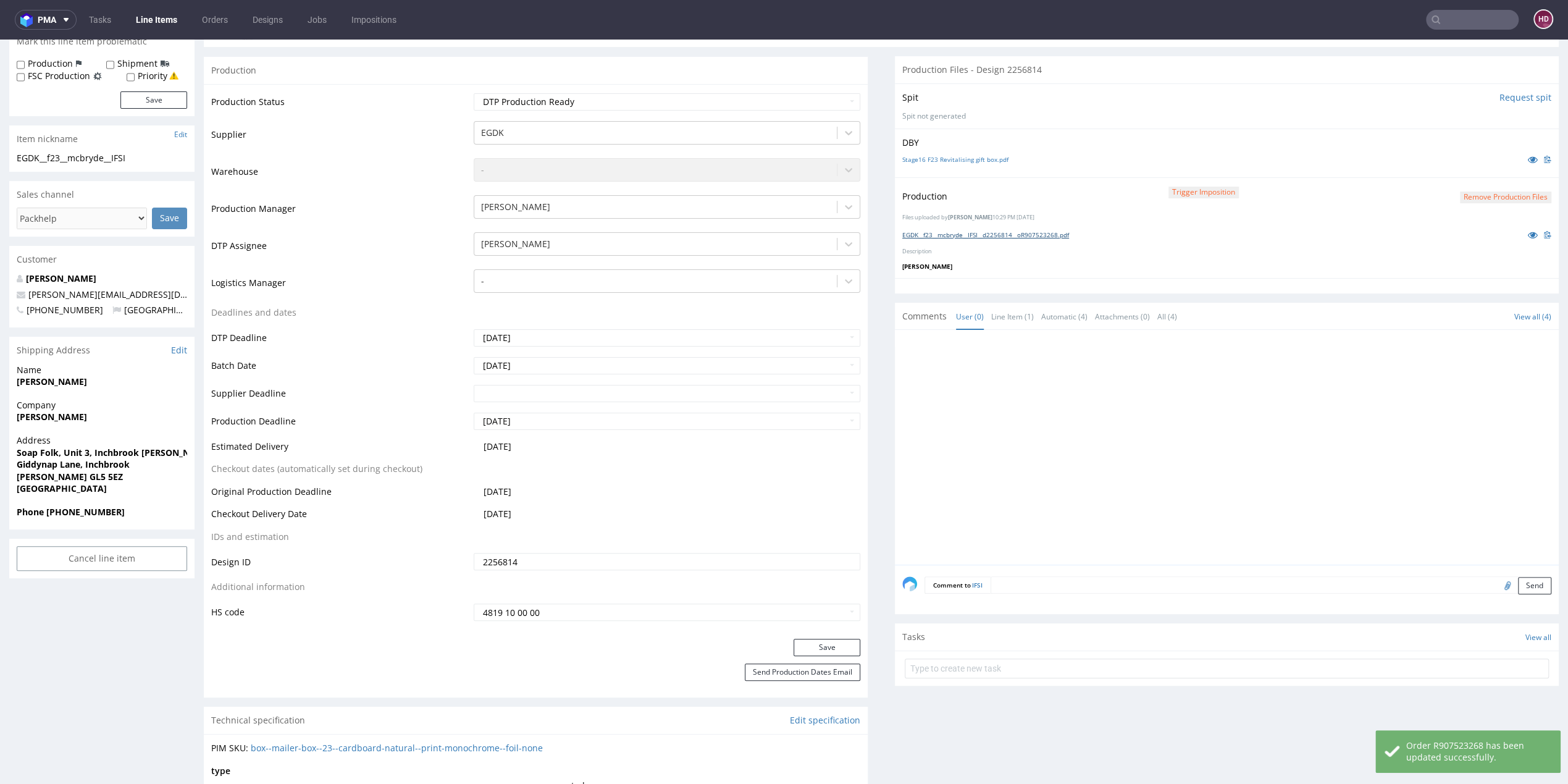
click at [960, 231] on link "EGDK__f23__mcbryde__IFSI__d2256814__oR907523268.pdf" at bounding box center [985, 235] width 166 height 9
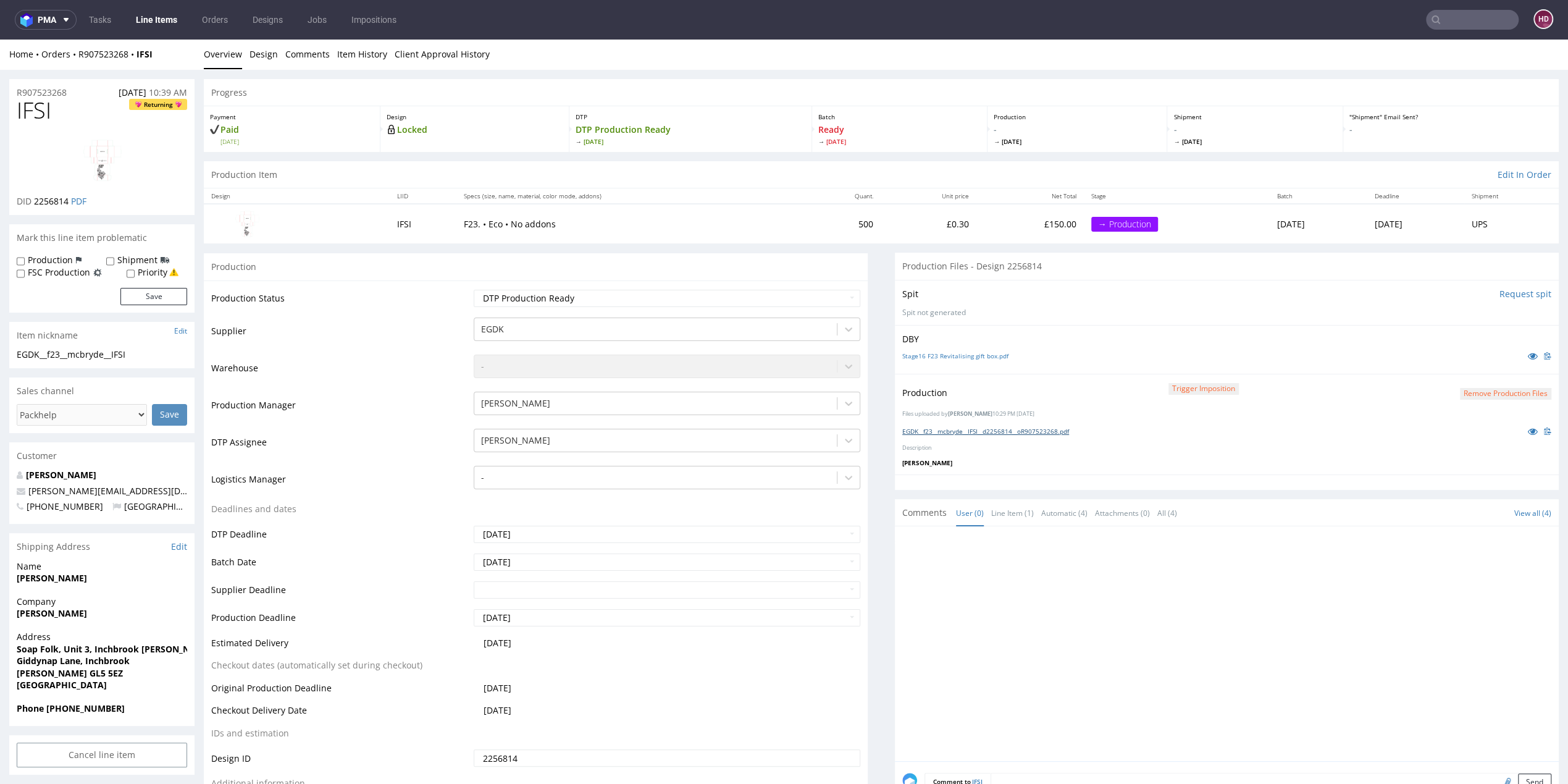
scroll to position [0, 0]
click at [174, 21] on link "Line Items" at bounding box center [156, 20] width 56 height 20
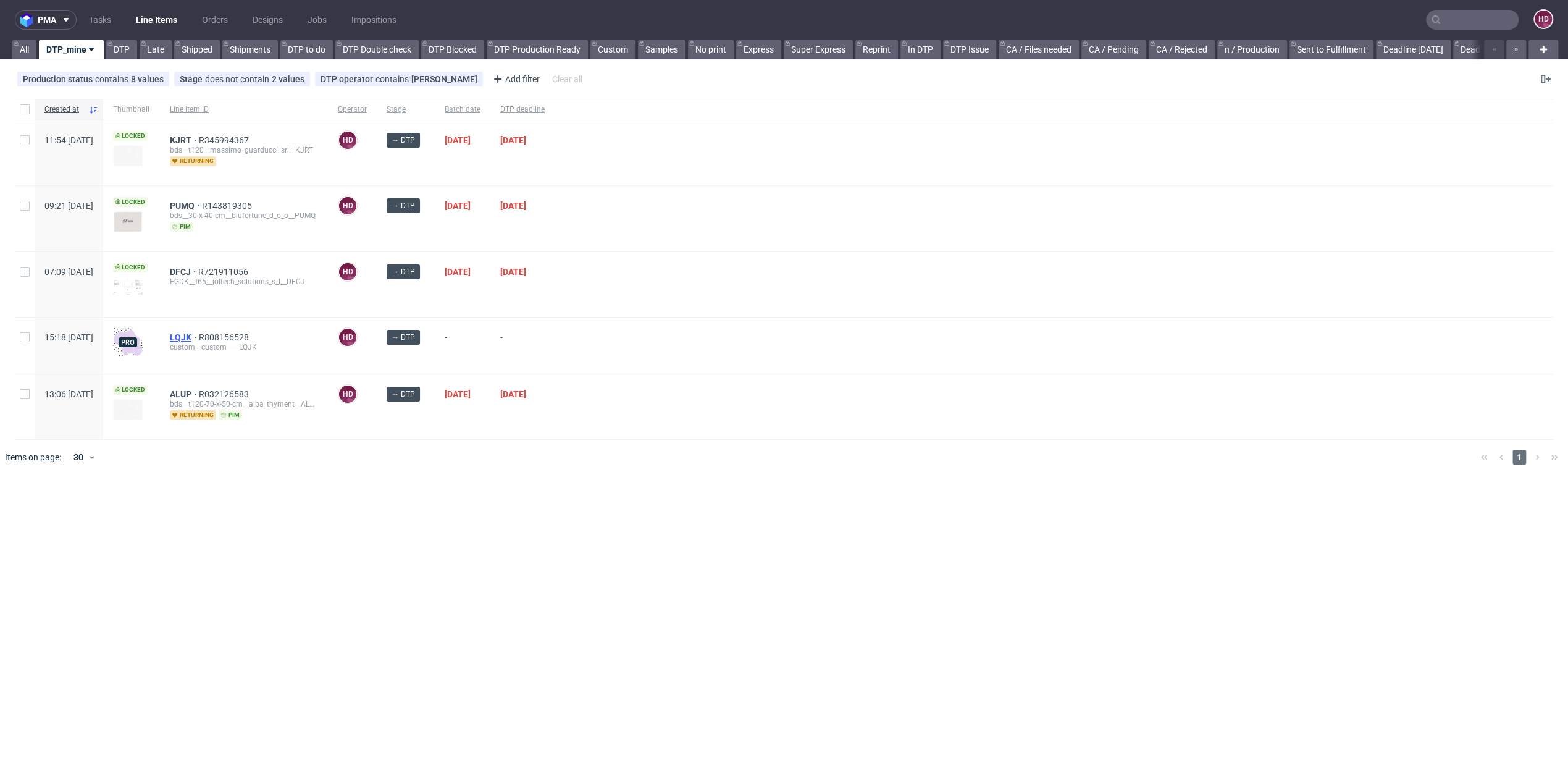
click at [199, 338] on span "LQJK" at bounding box center [184, 337] width 29 height 10
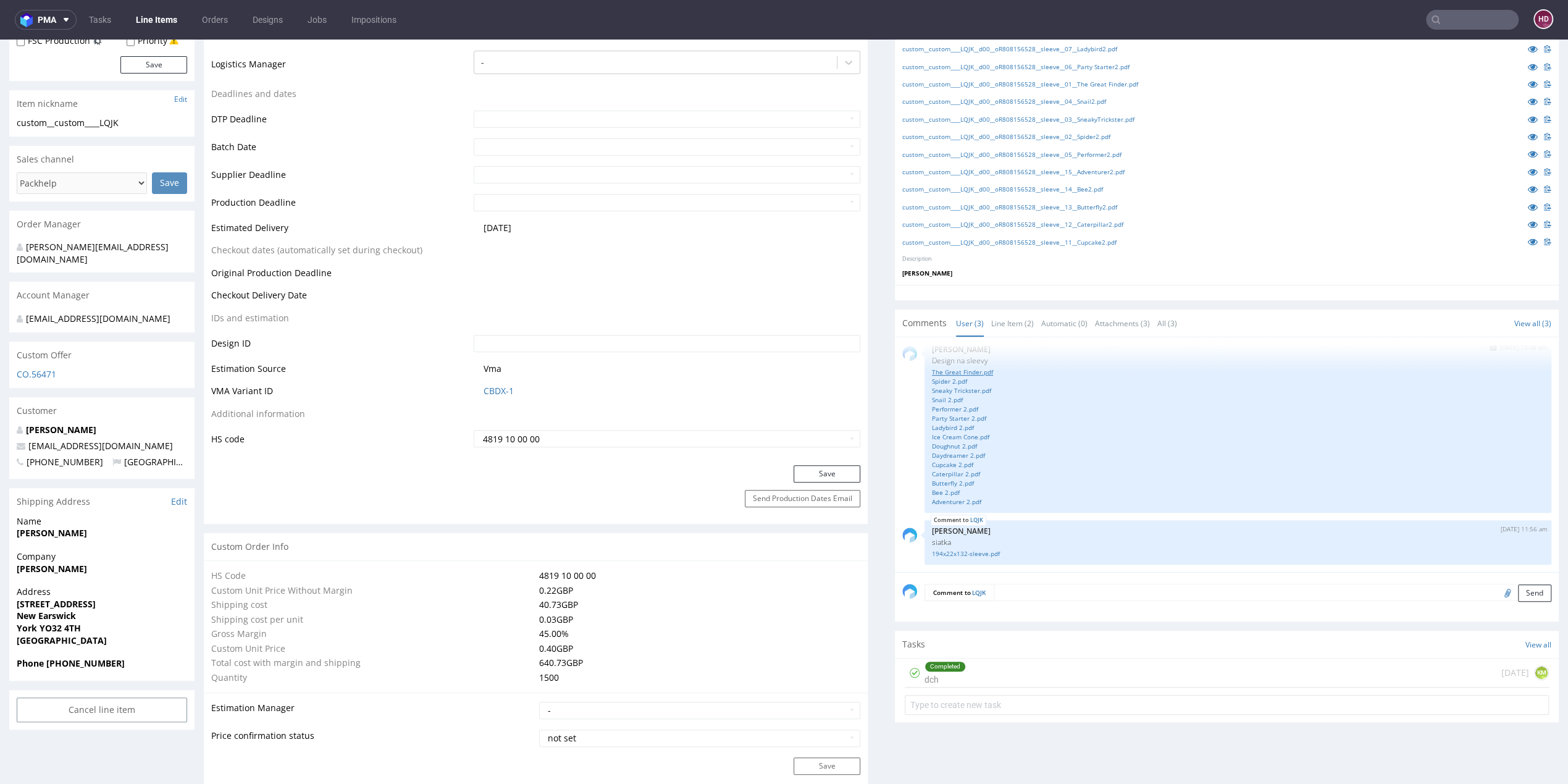
scroll to position [521, 0]
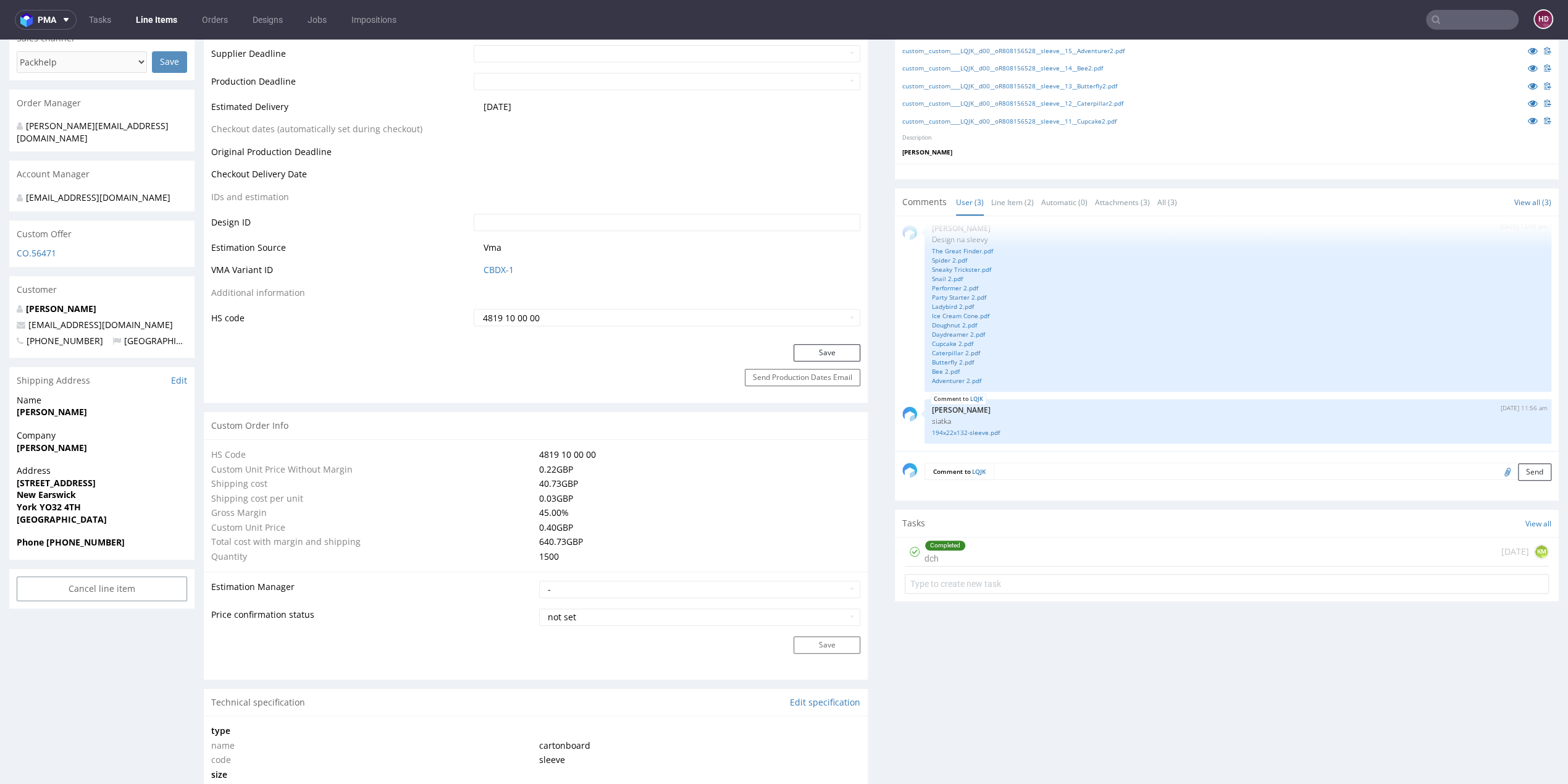
click at [927, 547] on div "Completed" at bounding box center [946, 545] width 40 height 10
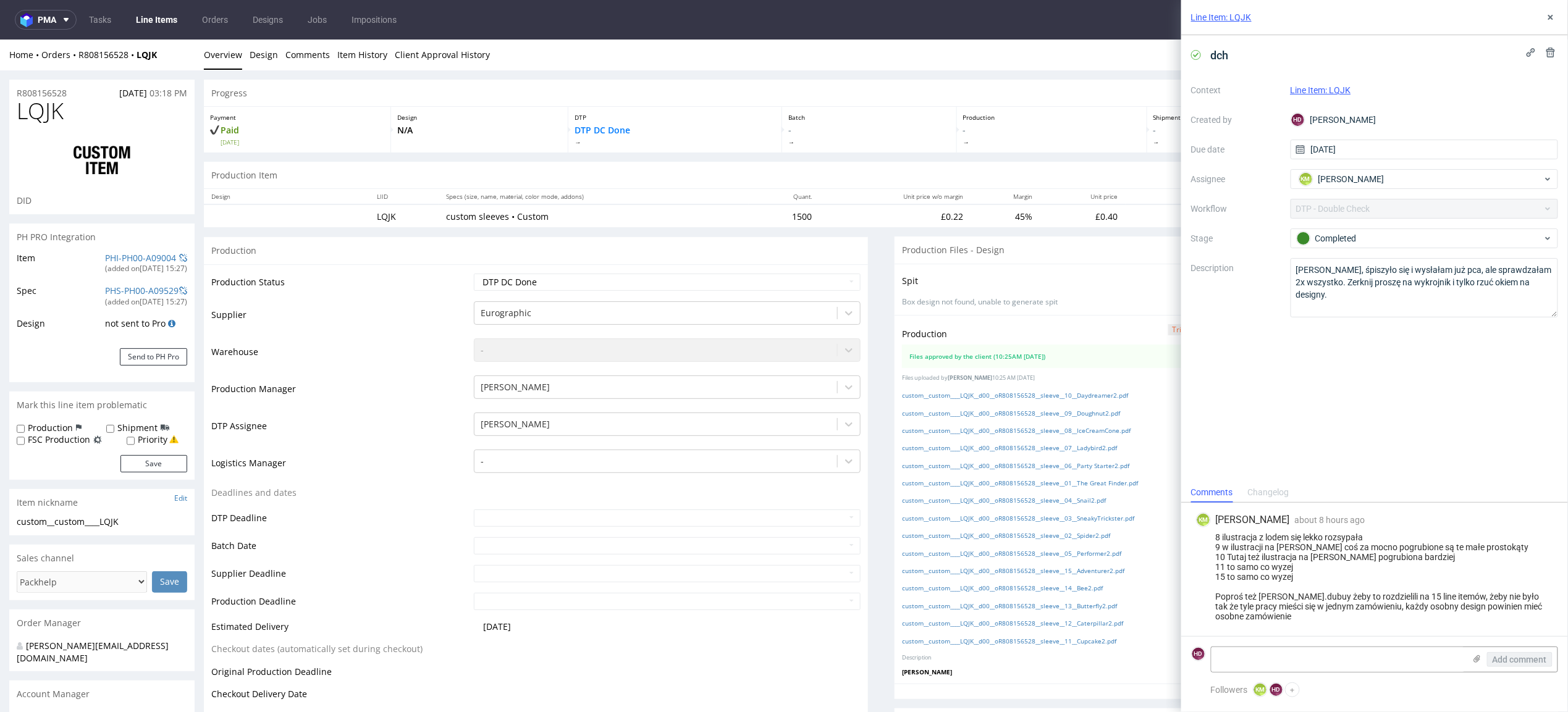
scroll to position [93, 0]
